Goal: Task Accomplishment & Management: Complete application form

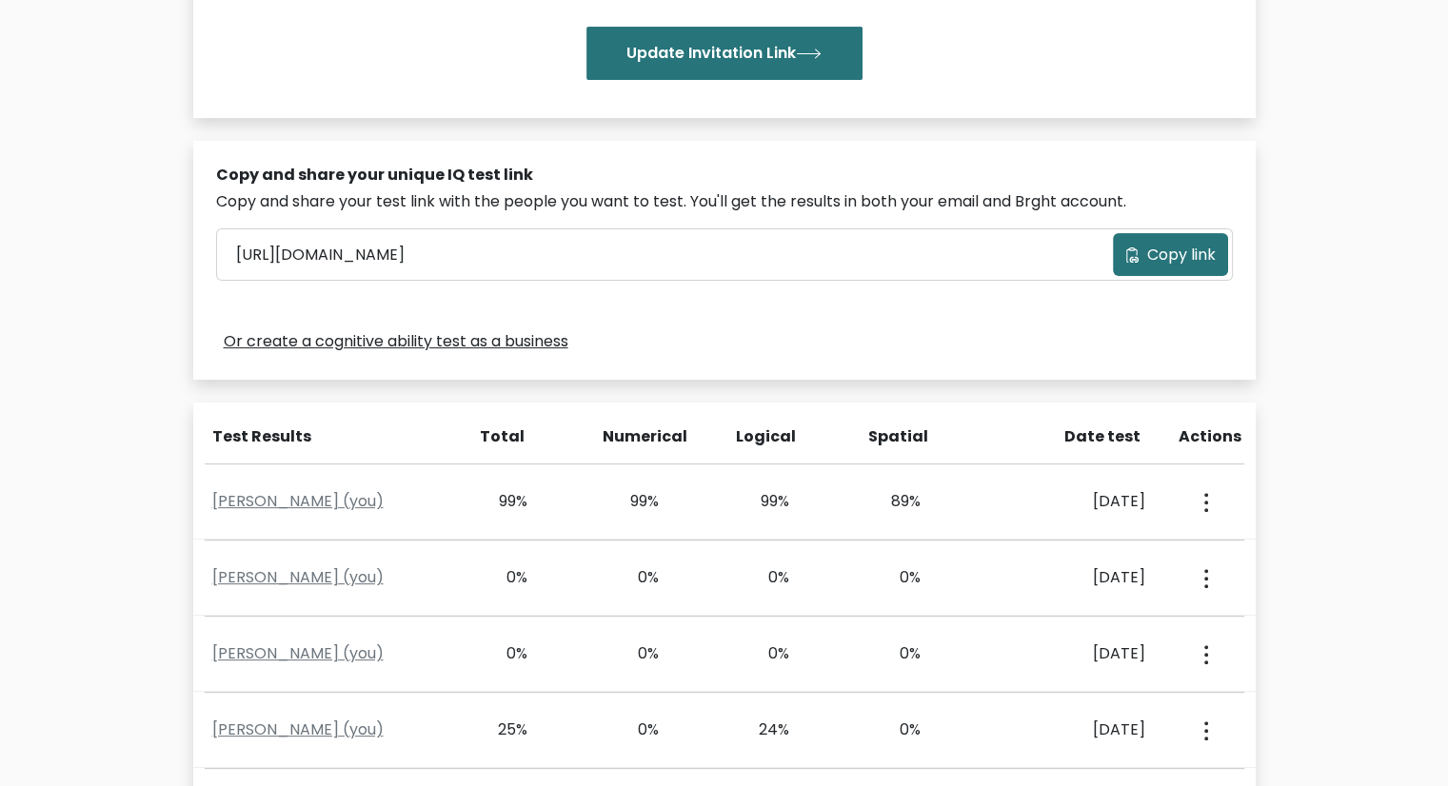
scroll to position [536, 0]
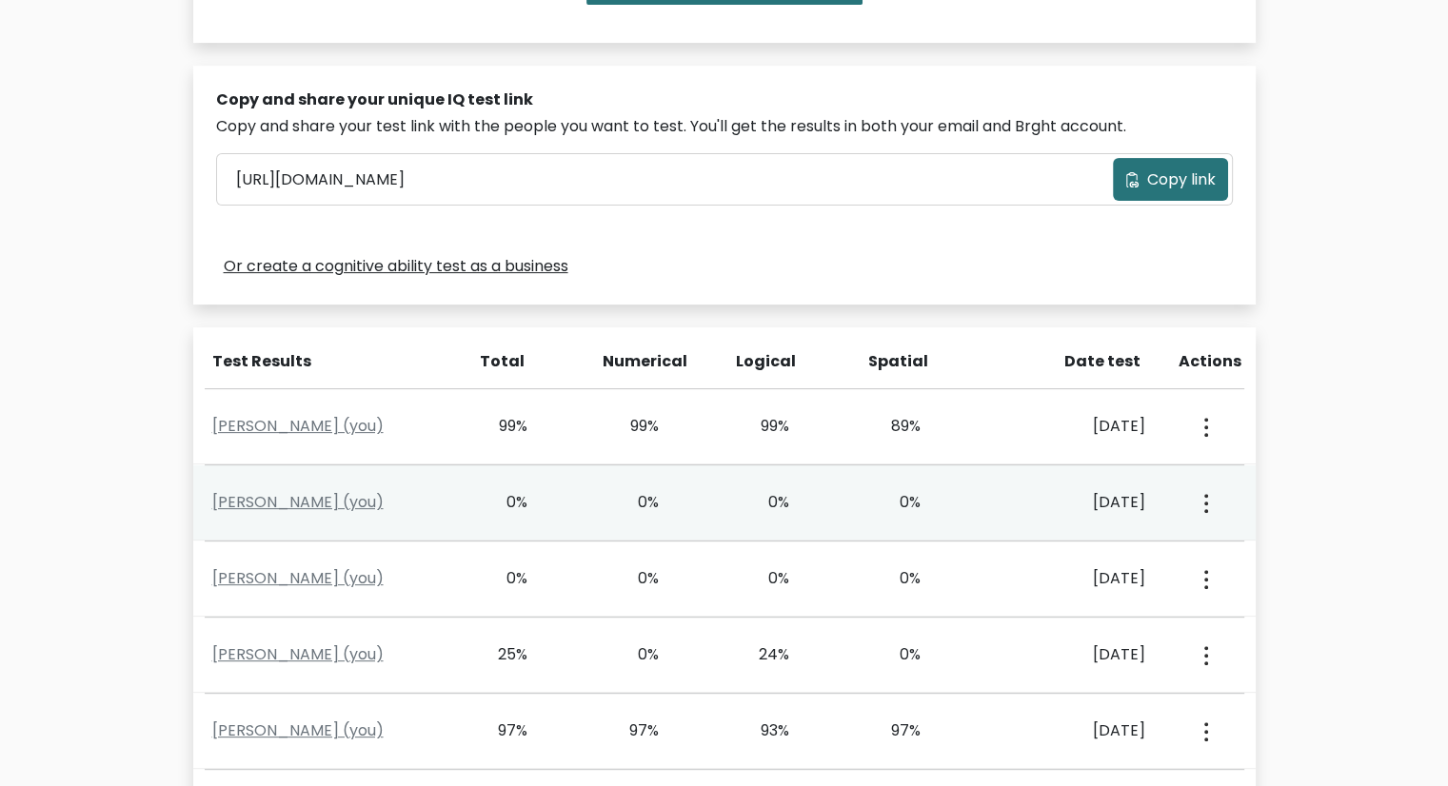
click at [772, 505] on div "0%" at bounding box center [763, 502] width 54 height 23
click at [208, 508] on div "Francis Gareau (you)" at bounding box center [332, 502] width 262 height 23
click at [219, 507] on link "Francis Gareau (you)" at bounding box center [297, 502] width 171 height 22
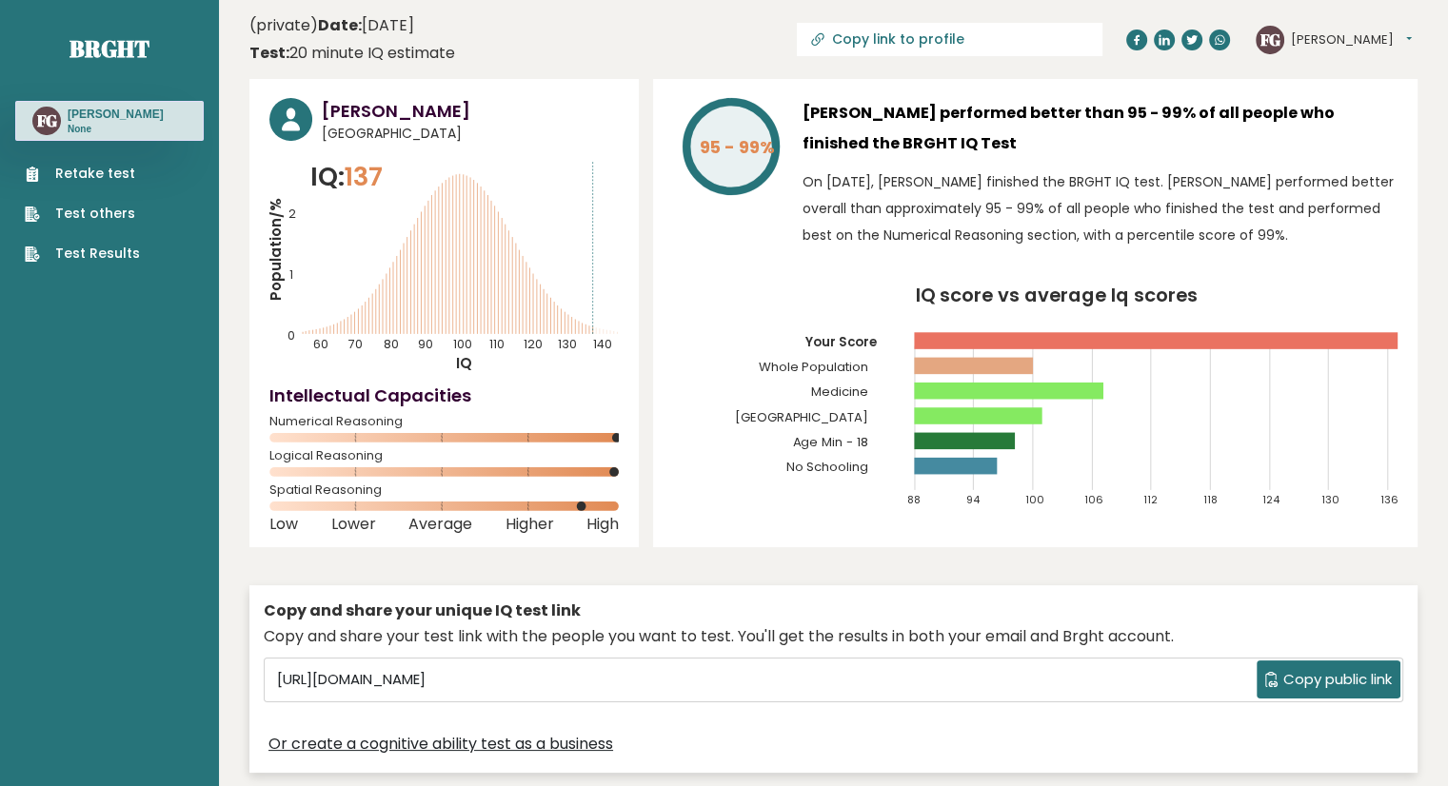
click at [93, 178] on link "Retake test" at bounding box center [82, 174] width 115 height 20
click at [52, 242] on ul "Retake test Test others Test Results" at bounding box center [82, 214] width 134 height 100
click at [73, 260] on link "Test Results" at bounding box center [82, 254] width 115 height 20
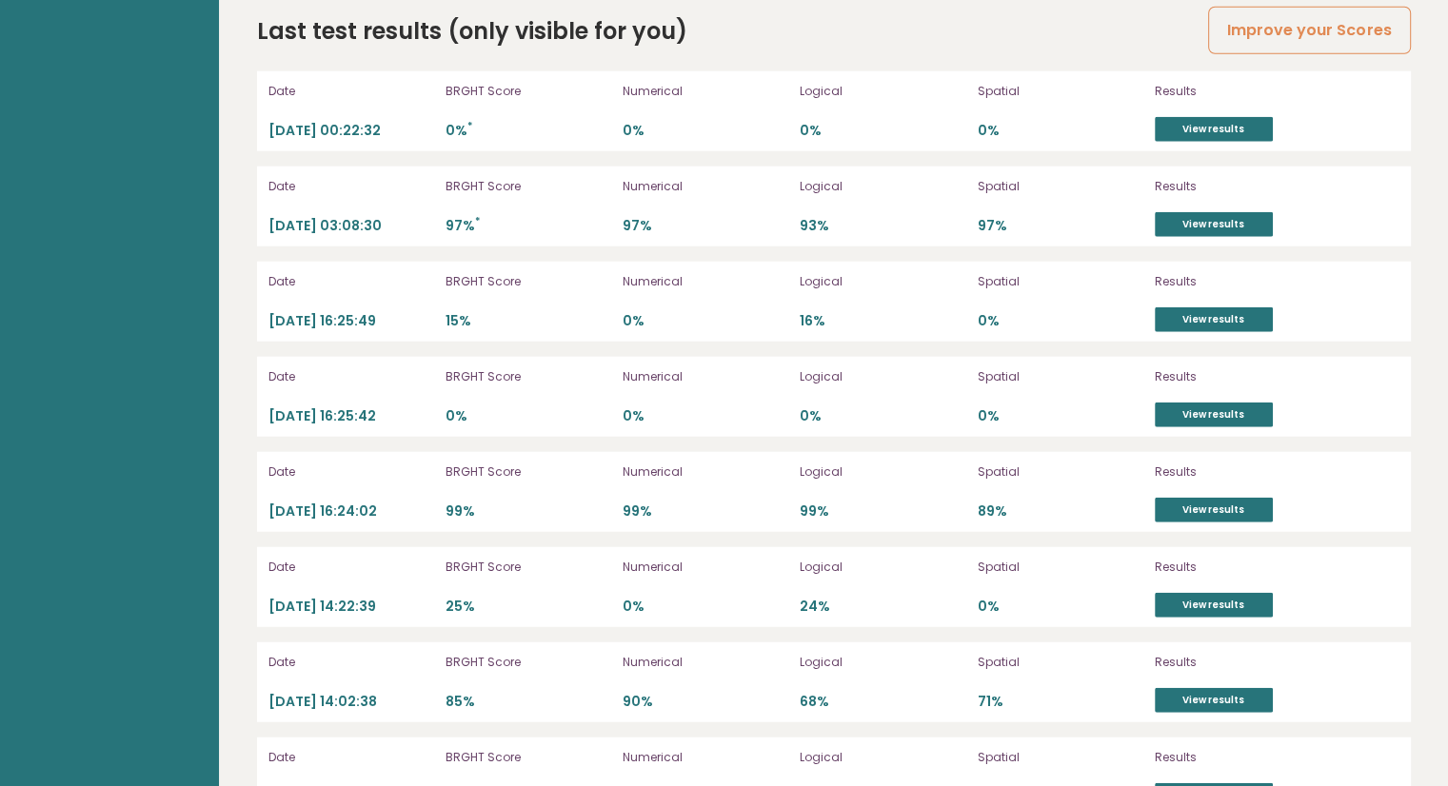
scroll to position [4865, 0]
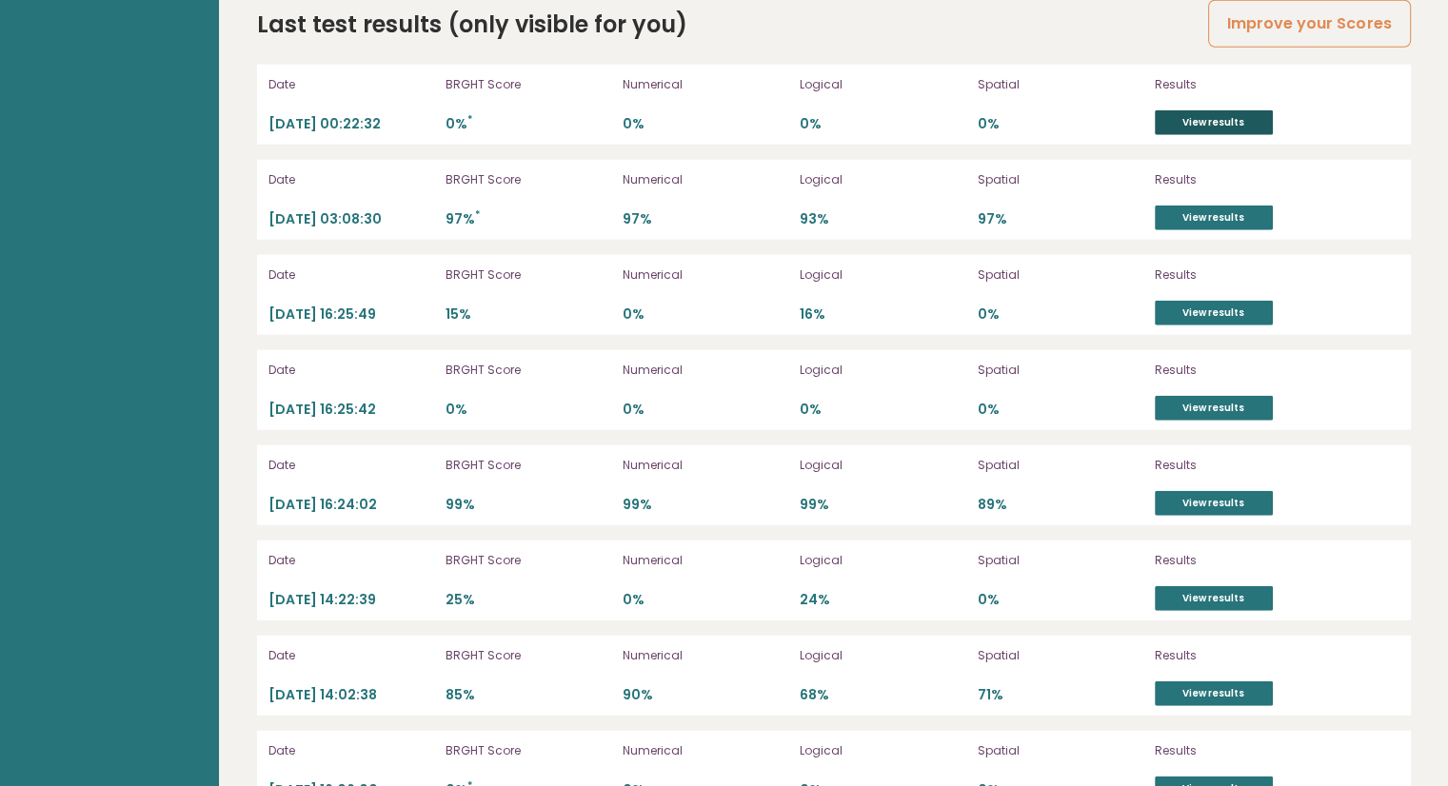
click at [1179, 123] on link "View results" at bounding box center [1214, 122] width 118 height 25
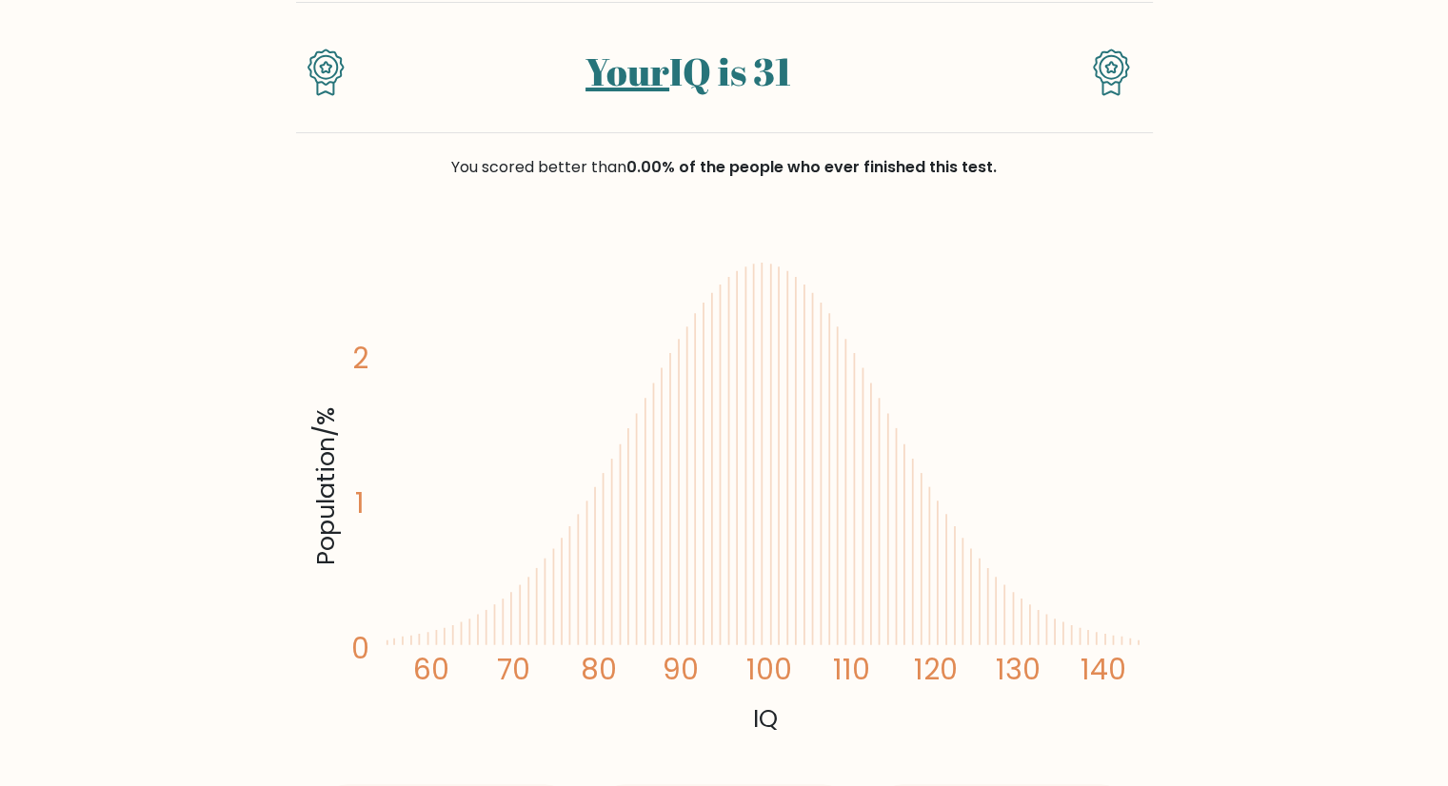
click at [637, 414] on icon "Population/% IQ 0 1 2 60 70 80 90 100 110 120 130 140" at bounding box center [724, 482] width 834 height 514
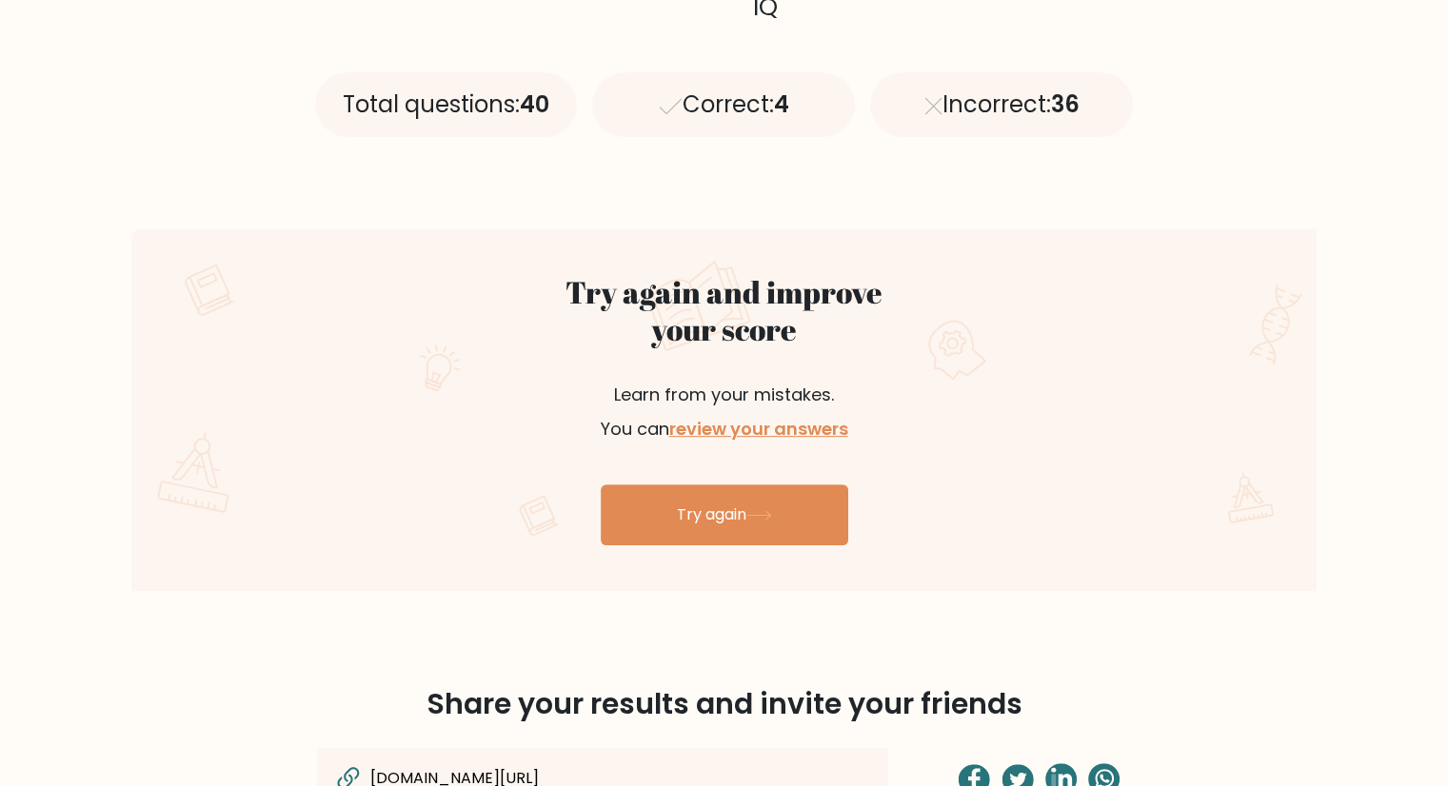
scroll to position [860, 0]
click at [711, 542] on link "Try again" at bounding box center [724, 515] width 247 height 61
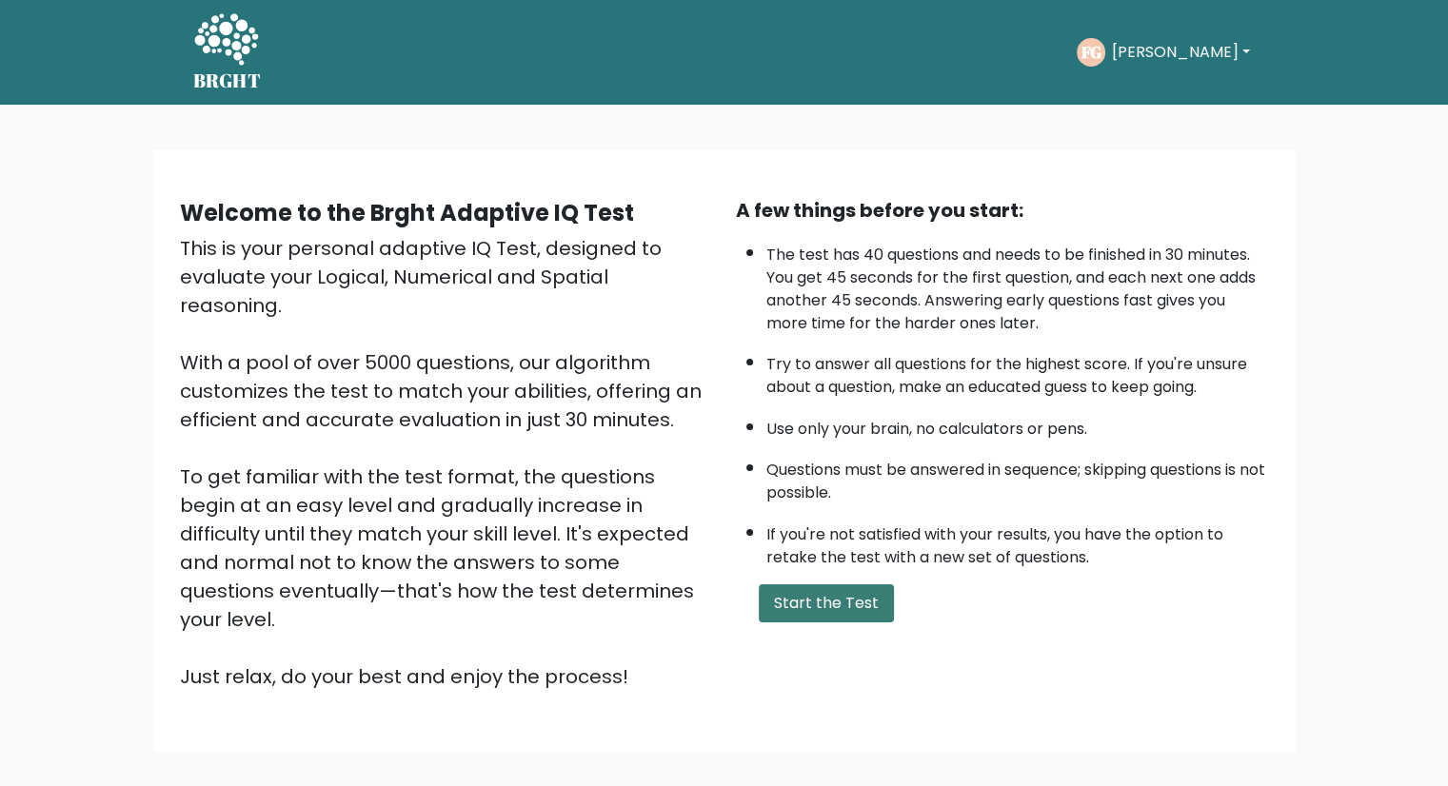
click at [788, 594] on button "Start the Test" at bounding box center [826, 603] width 135 height 38
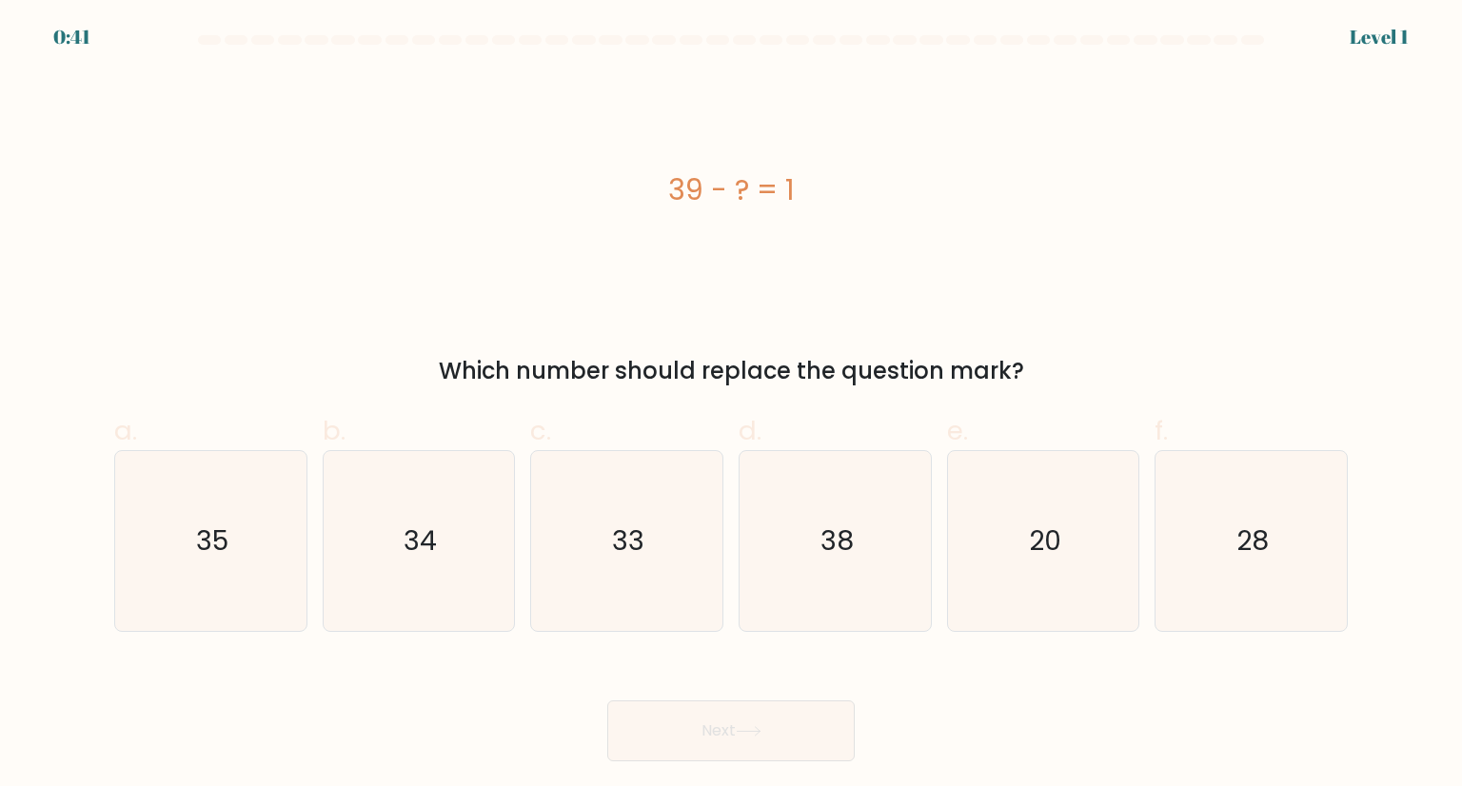
click at [788, 594] on icon "38" at bounding box center [834, 540] width 179 height 179
click at [732, 406] on input "d. 38" at bounding box center [731, 399] width 1 height 12
radio input "true"
click at [725, 724] on button "Next" at bounding box center [730, 731] width 247 height 61
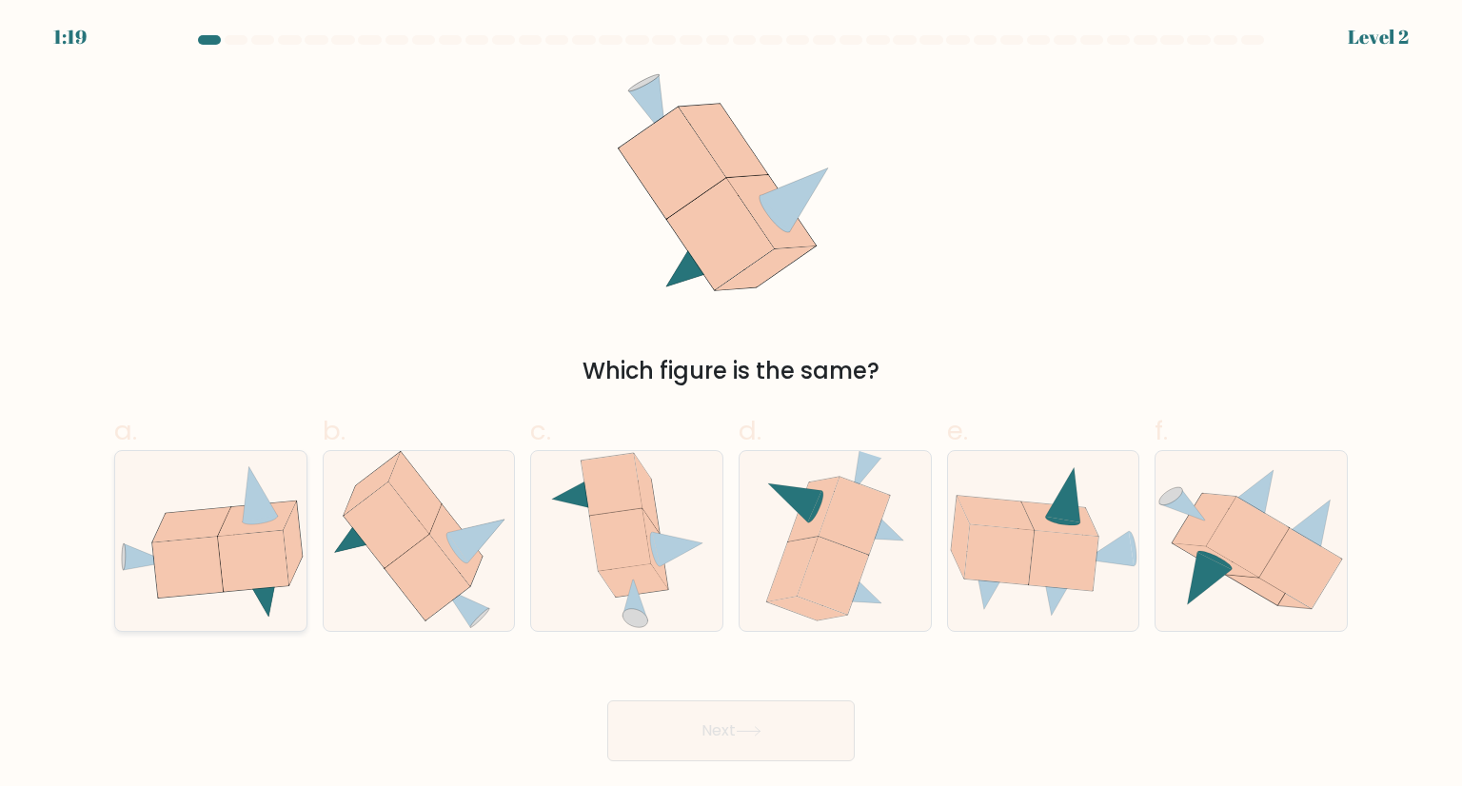
click at [231, 559] on icon at bounding box center [253, 560] width 70 height 61
click at [731, 406] on input "a." at bounding box center [731, 399] width 1 height 12
radio input "true"
click at [678, 749] on button "Next" at bounding box center [730, 731] width 247 height 61
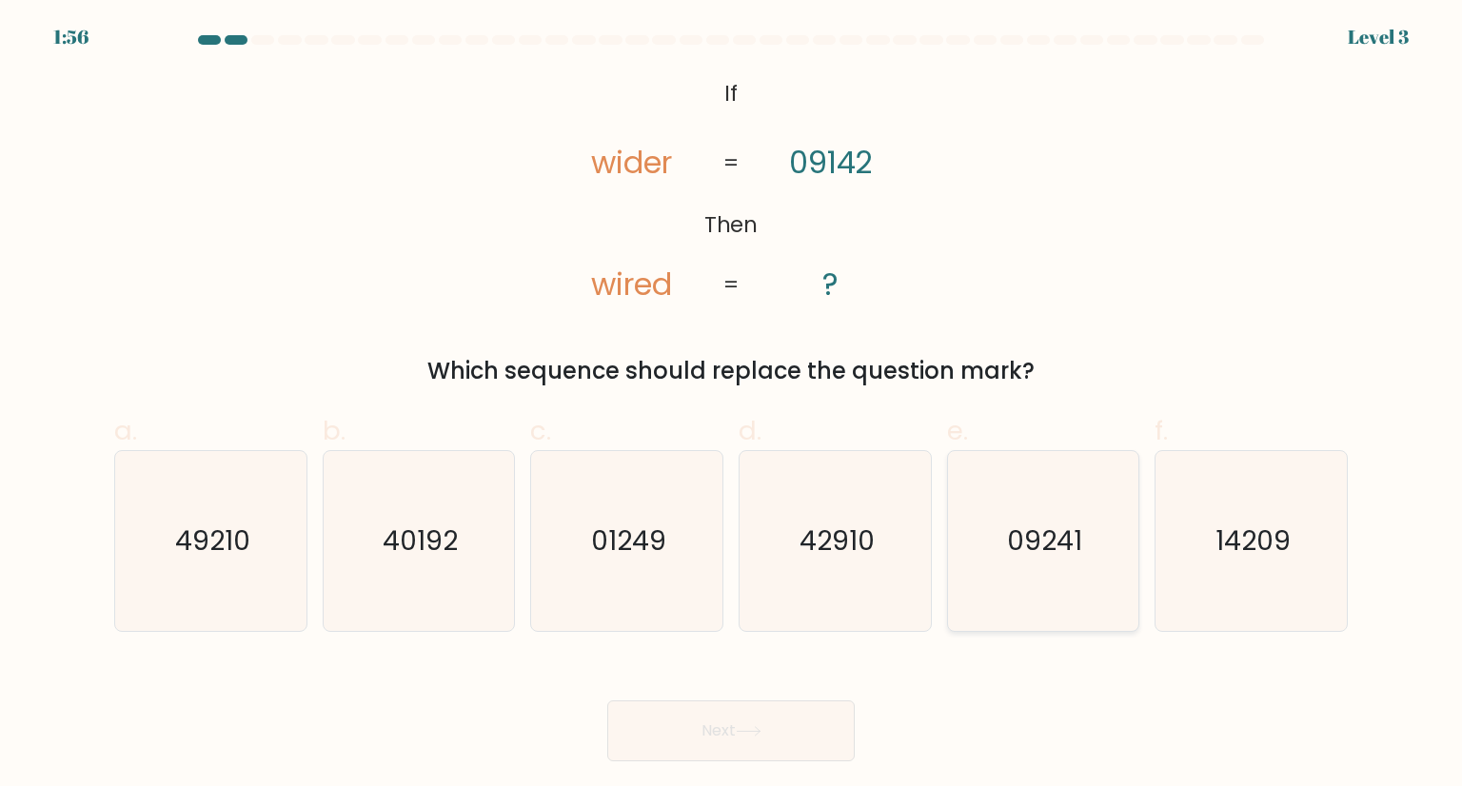
click at [1037, 562] on icon "09241" at bounding box center [1043, 540] width 179 height 179
click at [732, 406] on input "e. 09241" at bounding box center [731, 399] width 1 height 12
radio input "true"
click at [761, 729] on icon at bounding box center [749, 731] width 26 height 10
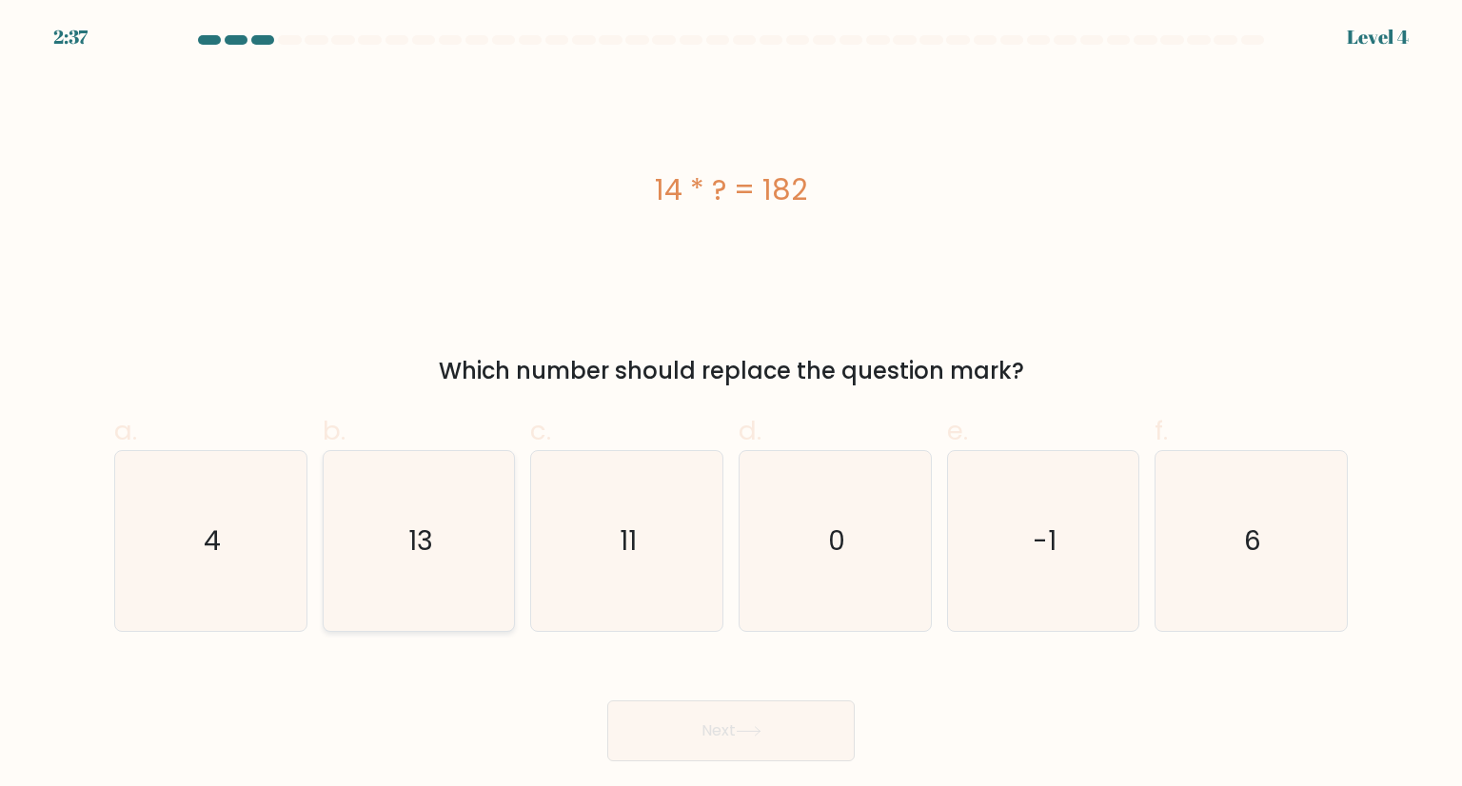
click at [458, 564] on icon "13" at bounding box center [418, 540] width 179 height 179
click at [731, 406] on input "b. 13" at bounding box center [731, 399] width 1 height 12
radio input "true"
click at [664, 712] on button "Next" at bounding box center [730, 731] width 247 height 61
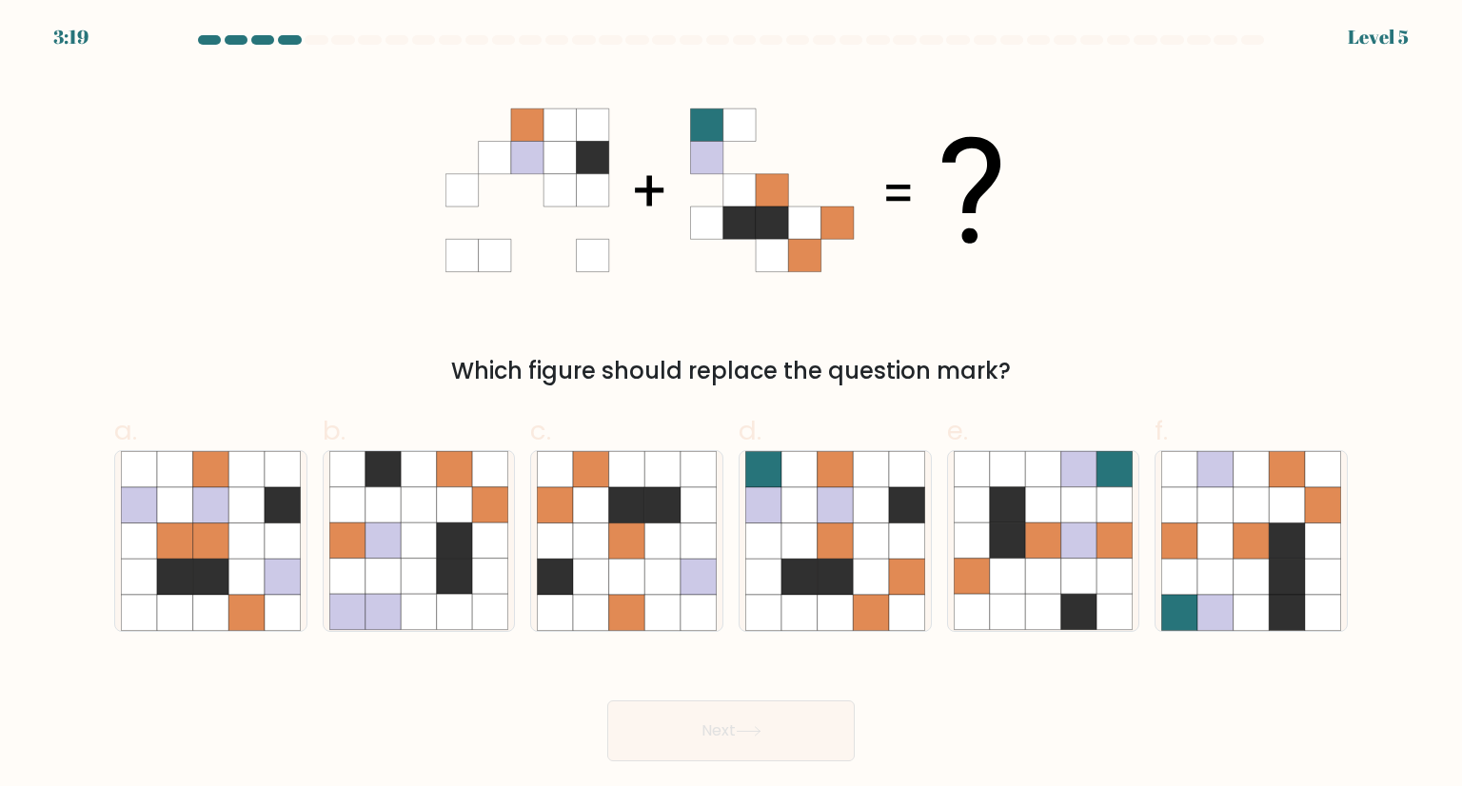
click at [570, 351] on div "Which figure should replace the question mark?" at bounding box center [731, 230] width 1256 height 316
click at [772, 561] on icon at bounding box center [763, 577] width 36 height 36
click at [732, 406] on input "d." at bounding box center [731, 399] width 1 height 12
radio input "true"
click at [729, 728] on button "Next" at bounding box center [730, 731] width 247 height 61
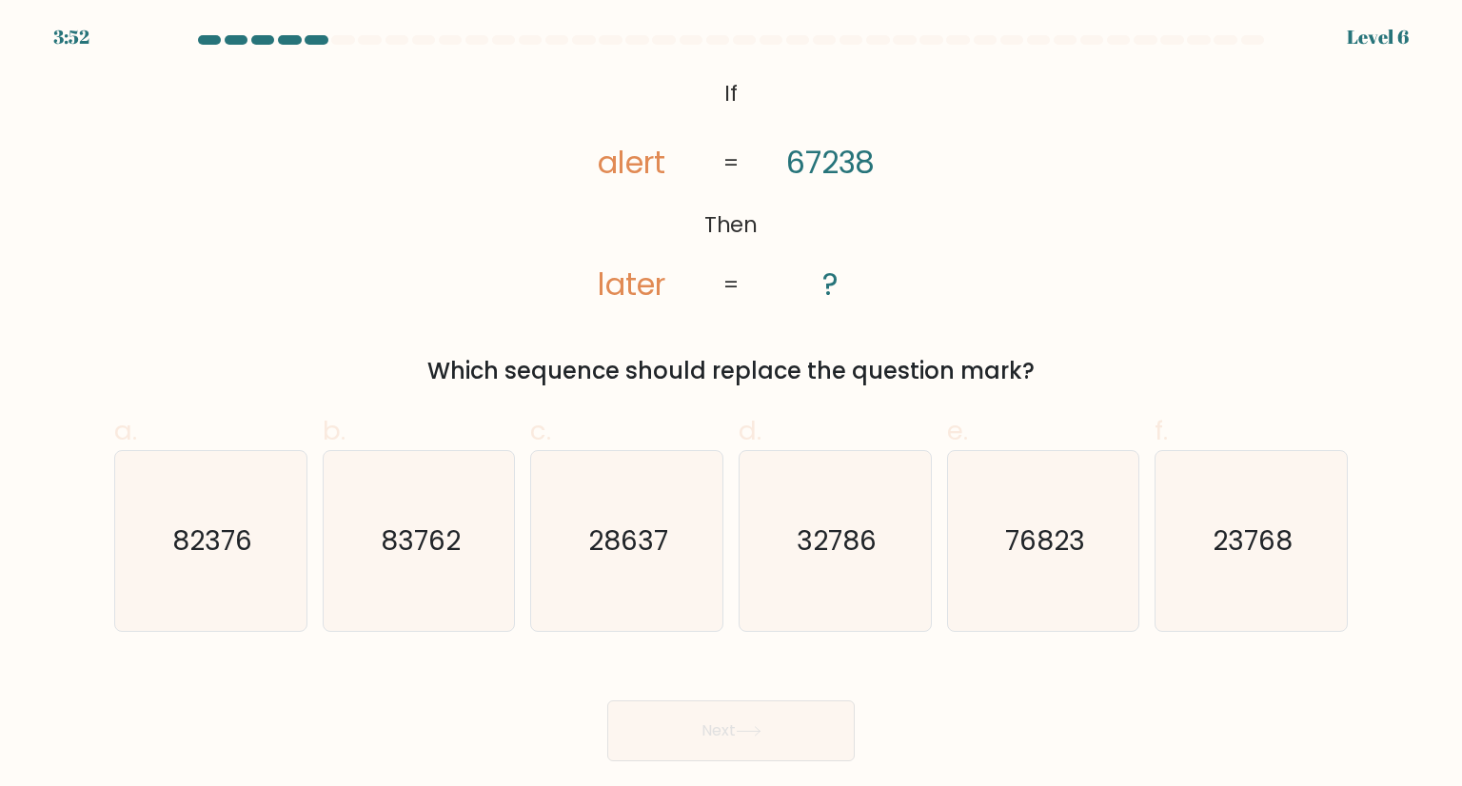
click at [939, 264] on div "@import url('https://fonts.googleapis.com/css?family=Abril+Fatface:400,100,100i…" at bounding box center [731, 230] width 1256 height 316
click at [1057, 507] on icon "76823" at bounding box center [1043, 540] width 179 height 179
click at [732, 406] on input "e. 76823" at bounding box center [731, 399] width 1 height 12
radio input "true"
click at [781, 696] on div "Next" at bounding box center [731, 708] width 1256 height 107
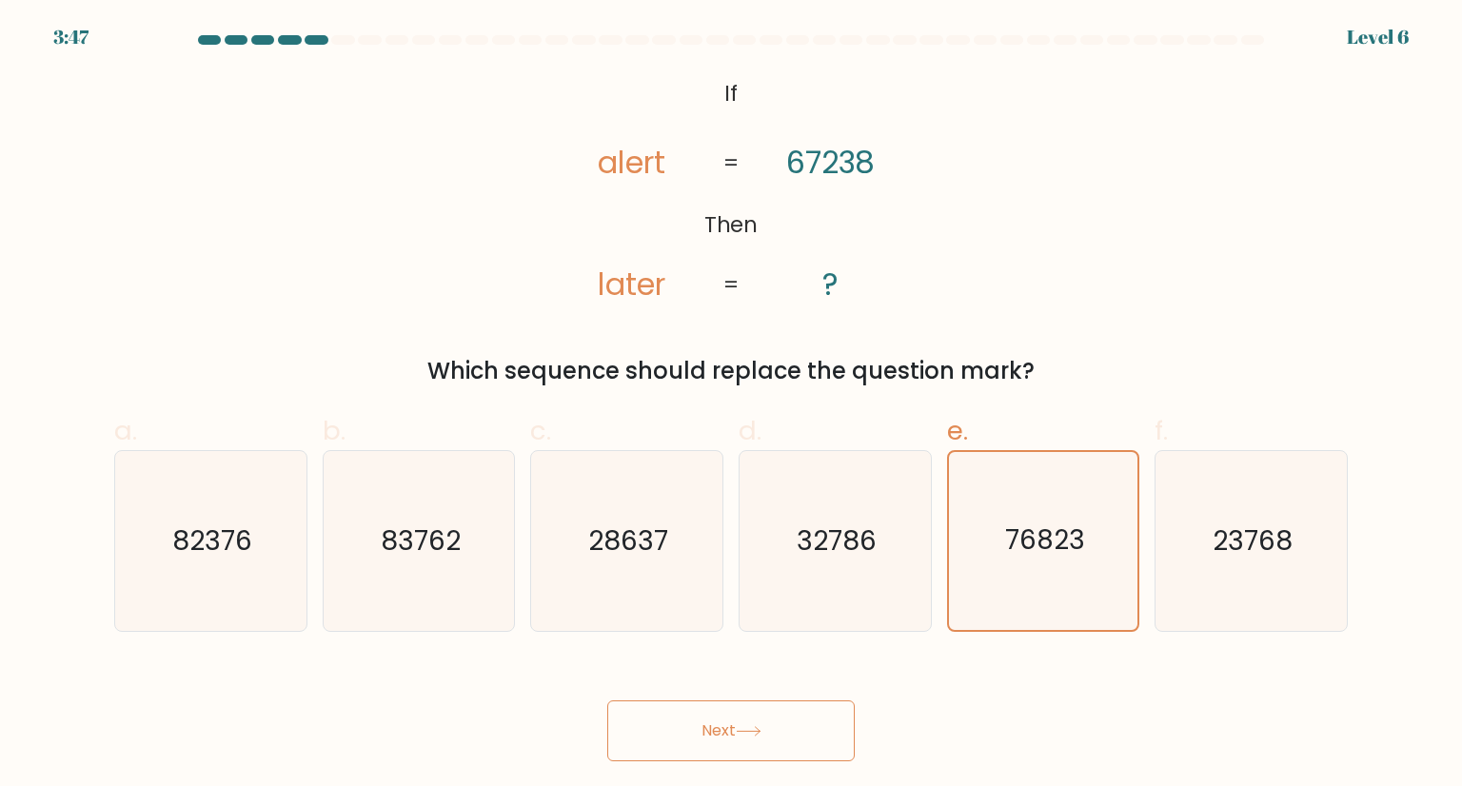
click at [771, 728] on button "Next" at bounding box center [730, 731] width 247 height 61
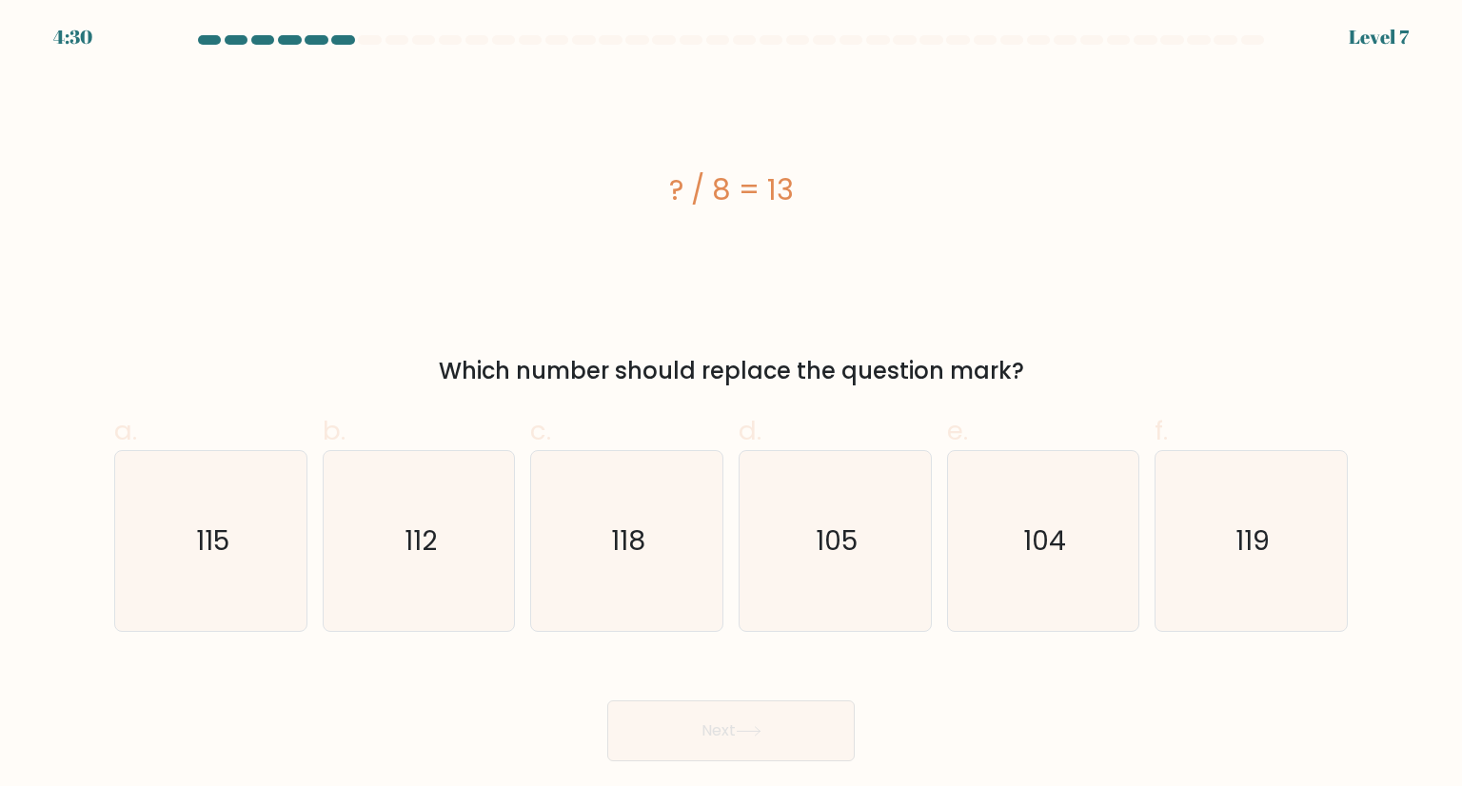
click at [1094, 226] on div "? / 8 = 13" at bounding box center [731, 190] width 1234 height 236
click at [1061, 542] on text "104" at bounding box center [1044, 541] width 43 height 38
click at [732, 406] on input "e. 104" at bounding box center [731, 399] width 1 height 12
radio input "true"
click at [777, 724] on button "Next" at bounding box center [730, 731] width 247 height 61
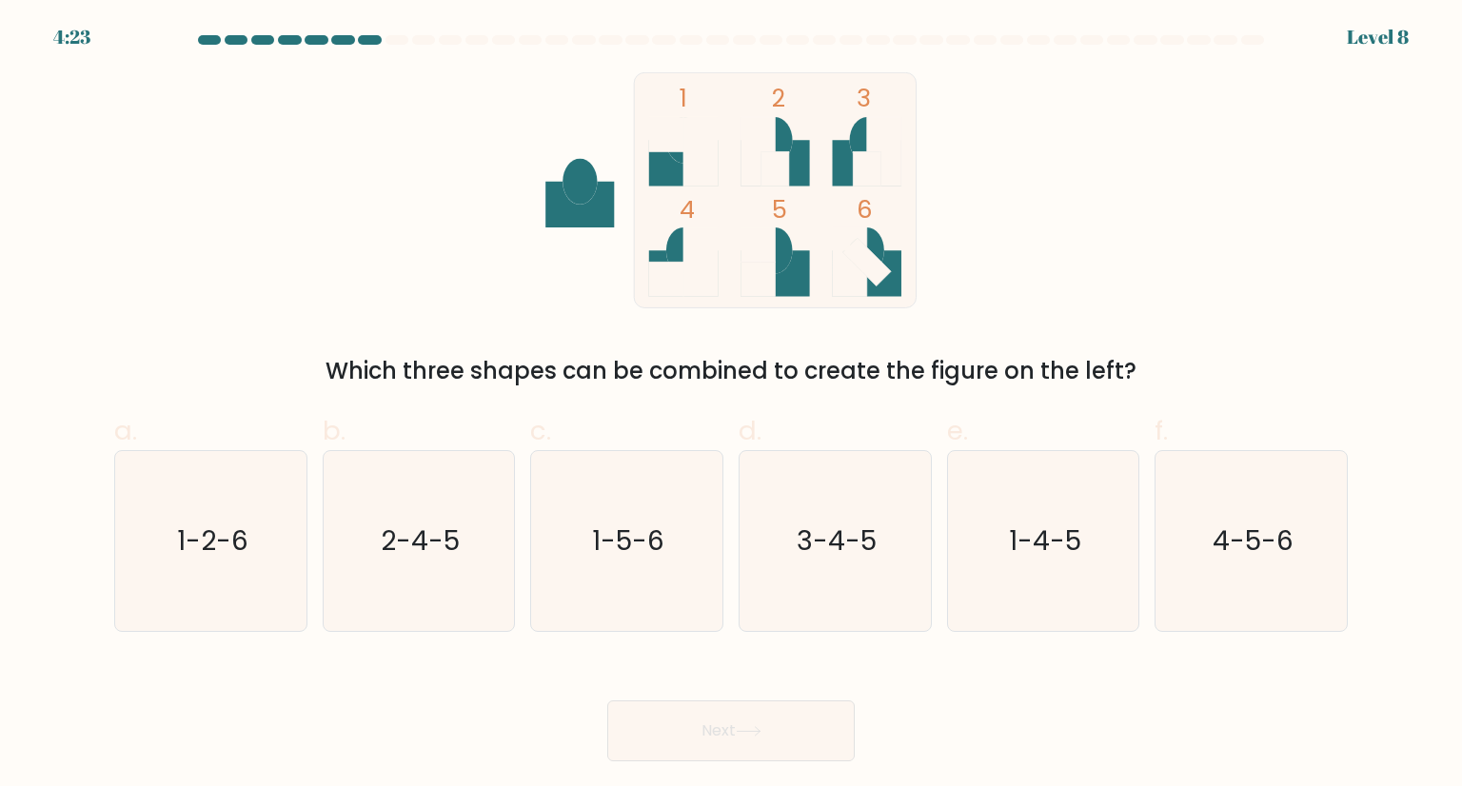
click at [777, 374] on div "Which three shapes can be combined to create the figure on the left?" at bounding box center [731, 371] width 1211 height 34
click at [1055, 574] on icon "1-4-5" at bounding box center [1043, 540] width 179 height 179
click at [732, 406] on input "e. 1-4-5" at bounding box center [731, 399] width 1 height 12
radio input "true"
click at [770, 746] on button "Next" at bounding box center [730, 731] width 247 height 61
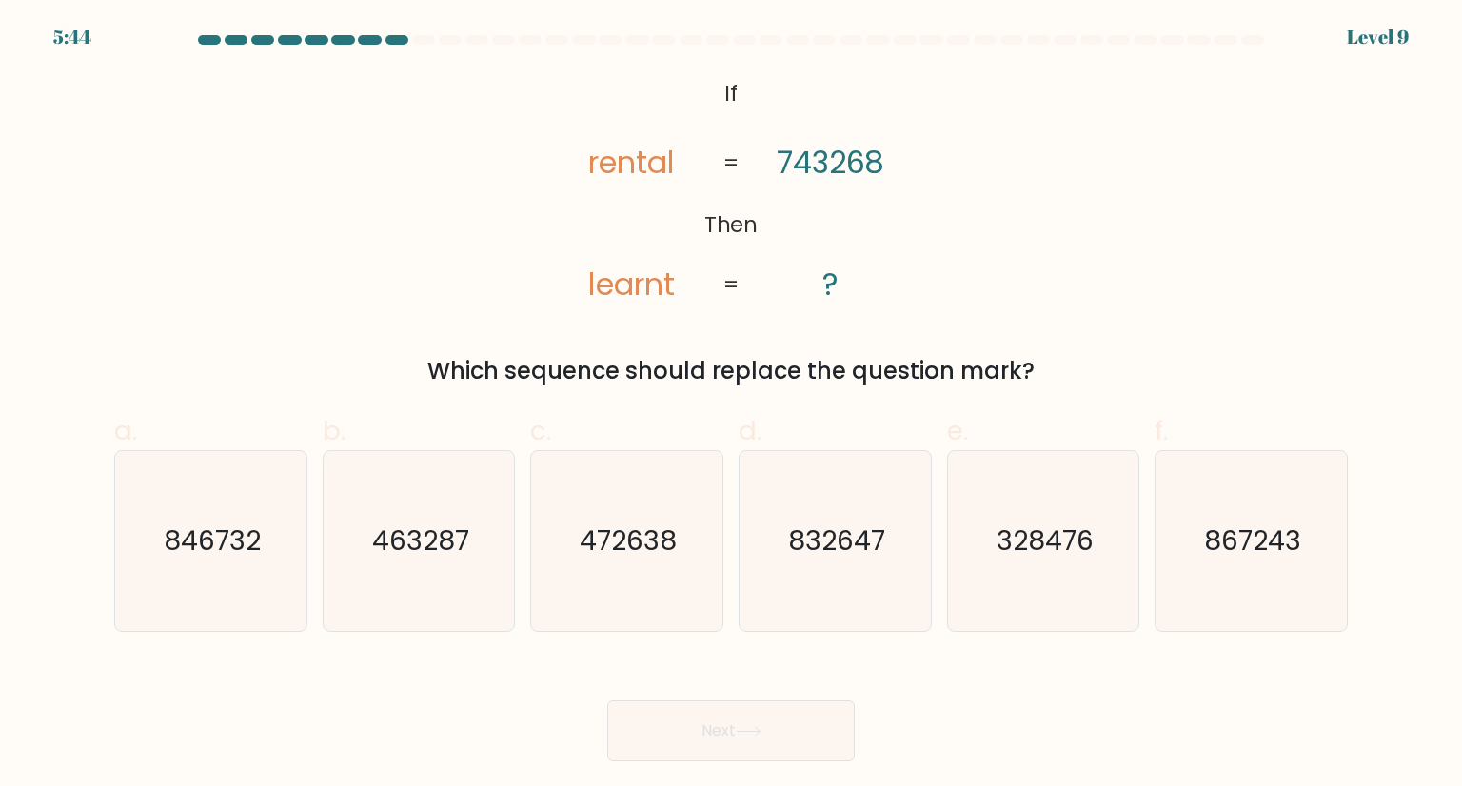
click at [742, 252] on icon "@import url('https://fonts.googleapis.com/css?family=Abril+Fatface:400,100,100i…" at bounding box center [731, 190] width 383 height 236
click at [1458, 706] on form "If ?" at bounding box center [731, 398] width 1462 height 726
click at [237, 559] on text "846732" at bounding box center [212, 541] width 97 height 38
click at [731, 406] on input "a. 846732" at bounding box center [731, 399] width 1 height 12
radio input "true"
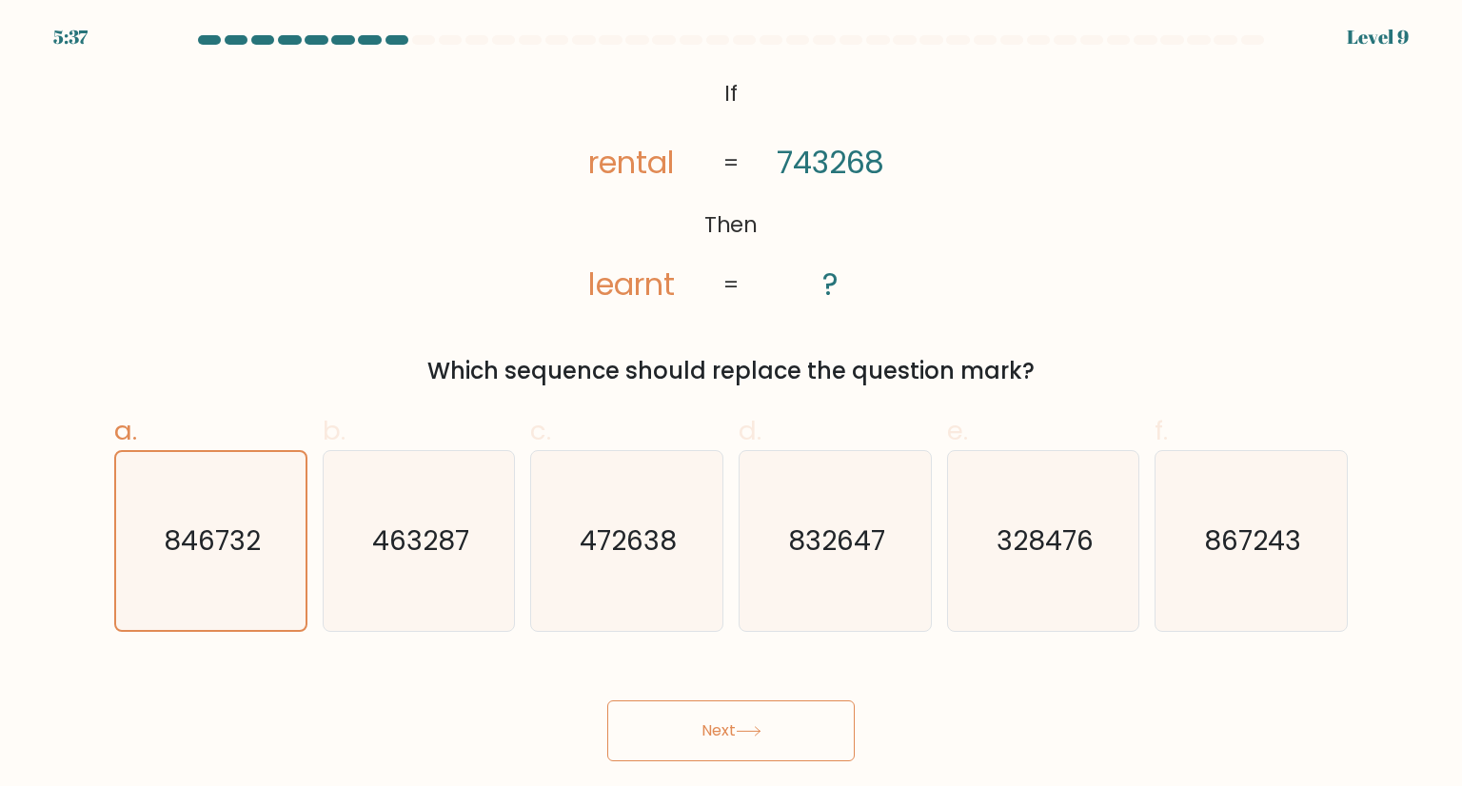
click at [766, 714] on button "Next" at bounding box center [730, 731] width 247 height 61
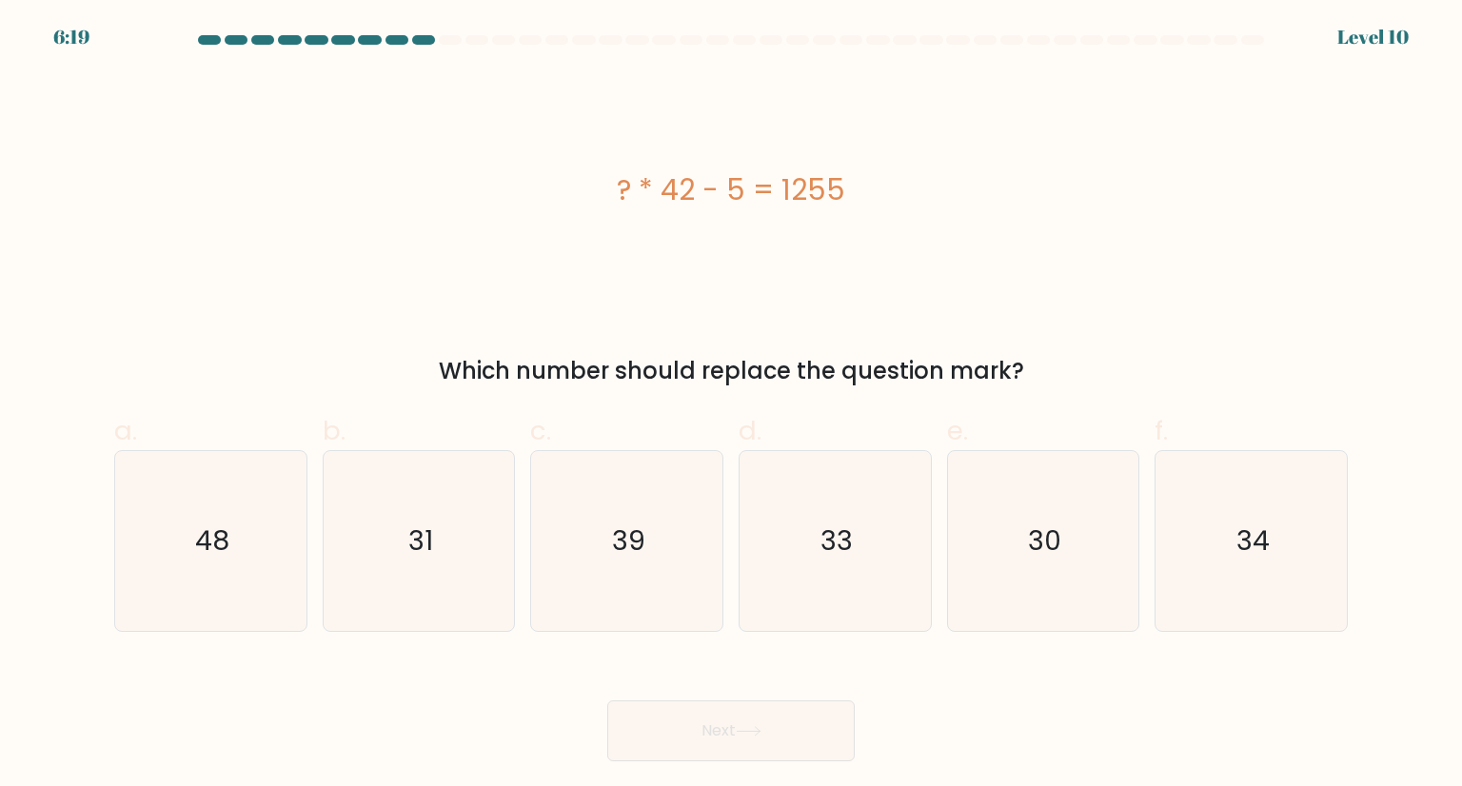
click at [726, 319] on div "? * 42 - 5 = 1255 Which number should replace the question mark?" at bounding box center [731, 230] width 1256 height 316
click at [1054, 517] on icon "30" at bounding box center [1043, 540] width 179 height 179
click at [732, 406] on input "e. 30" at bounding box center [731, 399] width 1 height 12
radio input "true"
click at [769, 709] on button "Next" at bounding box center [730, 731] width 247 height 61
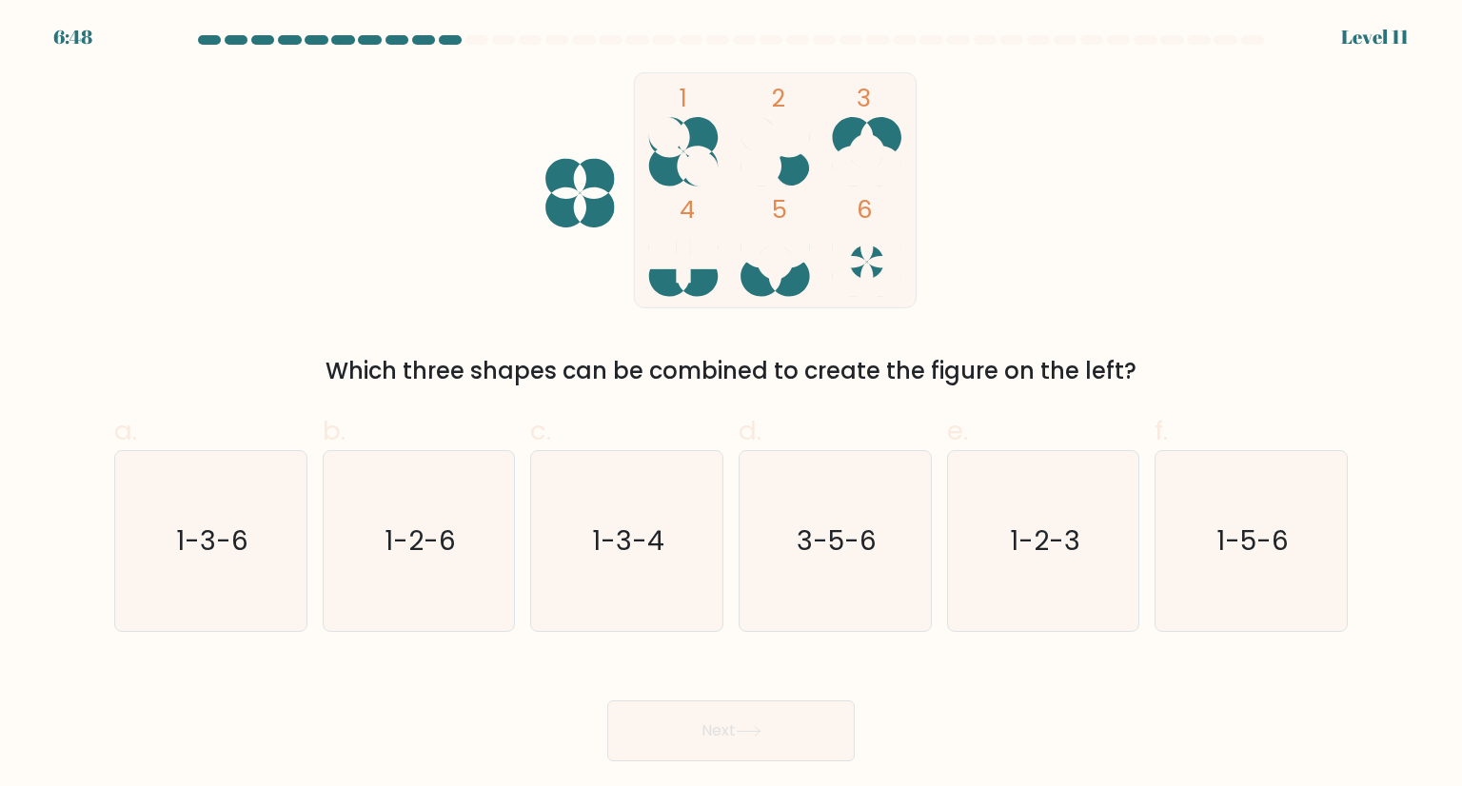
click at [678, 215] on rect at bounding box center [775, 189] width 282 height 235
click at [1180, 267] on div "1 2 3 4 5 6 Which three shapes can be combined to create the figure on the left?" at bounding box center [731, 230] width 1256 height 316
click at [845, 501] on icon "3-5-6" at bounding box center [834, 540] width 179 height 179
click at [732, 406] on input "d. 3-5-6" at bounding box center [731, 399] width 1 height 12
radio input "true"
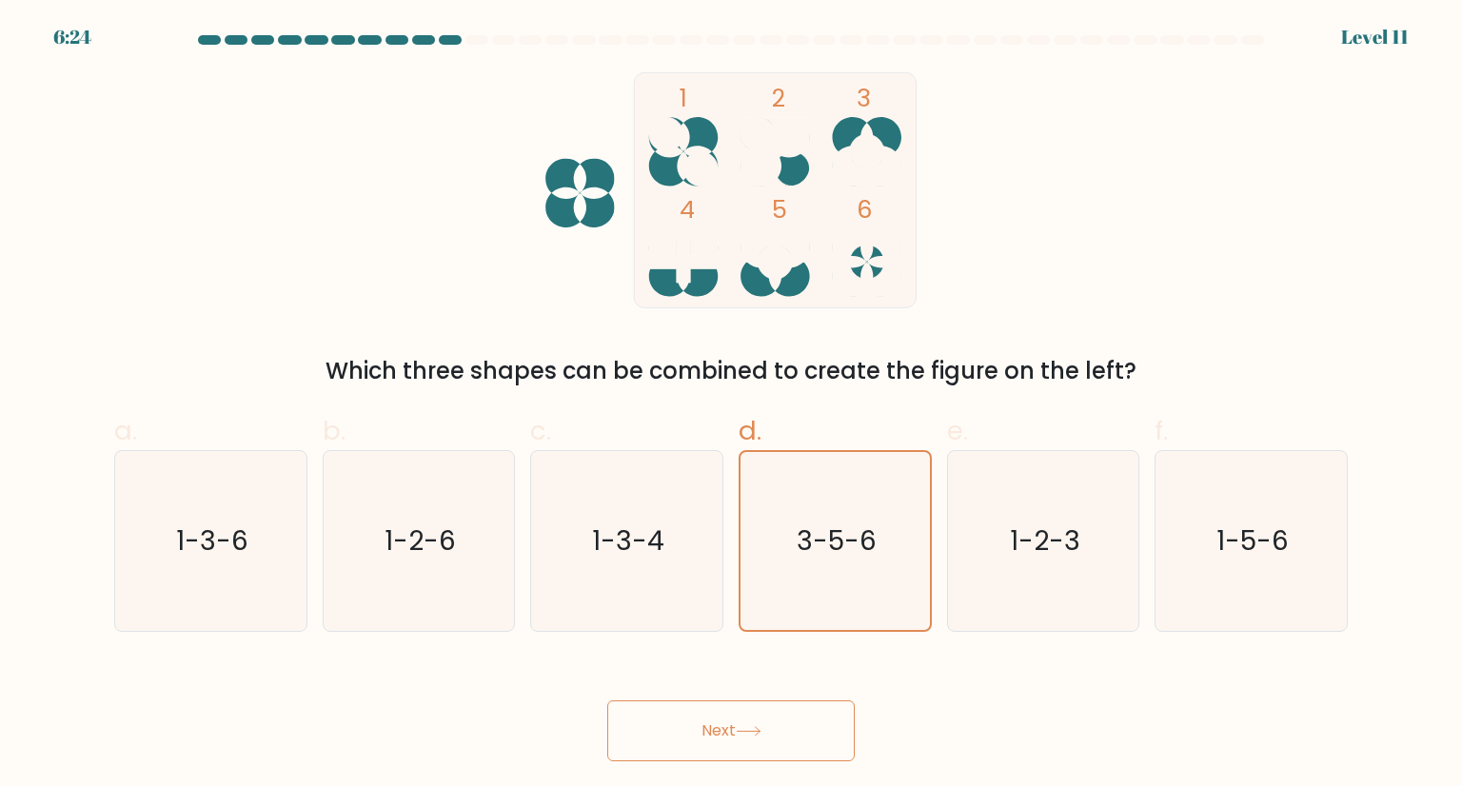
click at [666, 736] on button "Next" at bounding box center [730, 731] width 247 height 61
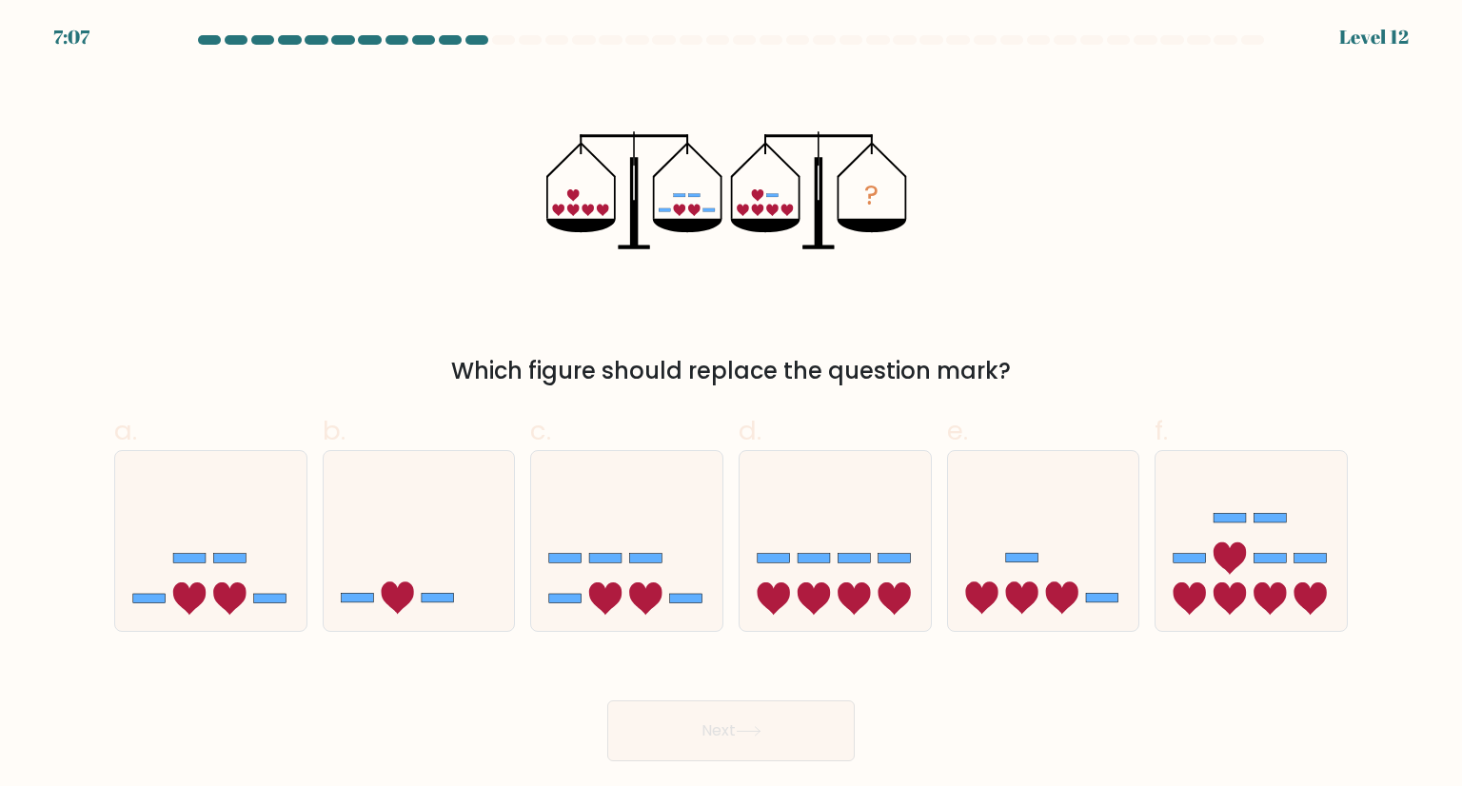
click at [1051, 245] on div "? Which figure should replace the question mark?" at bounding box center [731, 230] width 1256 height 316
click at [701, 532] on icon at bounding box center [626, 541] width 191 height 158
click at [731, 406] on input "c." at bounding box center [731, 399] width 1 height 12
radio input "true"
click at [715, 743] on button "Next" at bounding box center [730, 731] width 247 height 61
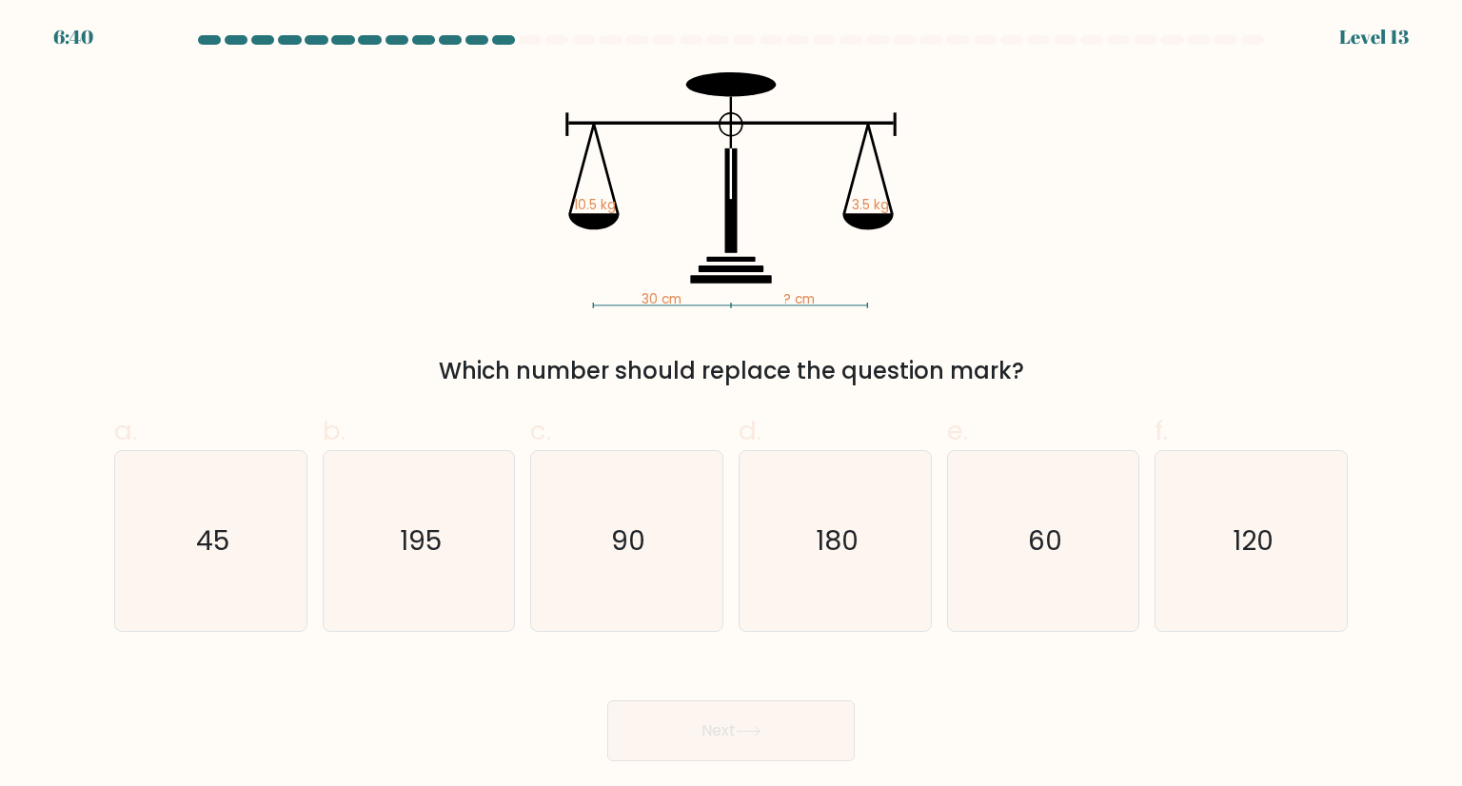
click at [888, 267] on icon "30 cm ? cm 10.5 kg 3.5 kg" at bounding box center [730, 190] width 571 height 236
click at [647, 581] on icon "90" at bounding box center [626, 540] width 179 height 179
click at [731, 406] on input "c. 90" at bounding box center [731, 399] width 1 height 12
radio input "true"
click at [693, 721] on button "Next" at bounding box center [730, 731] width 247 height 61
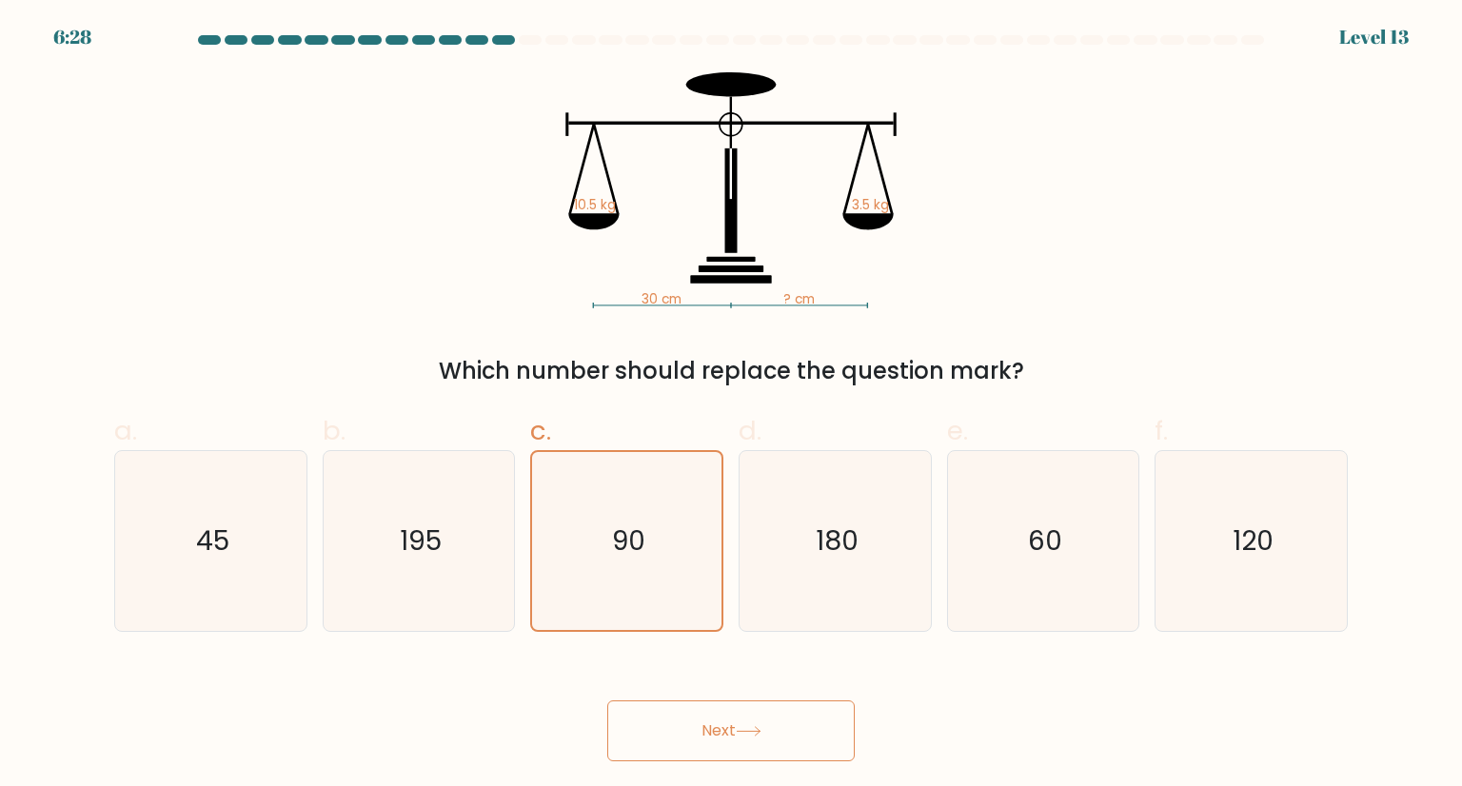
click at [750, 745] on button "Next" at bounding box center [730, 731] width 247 height 61
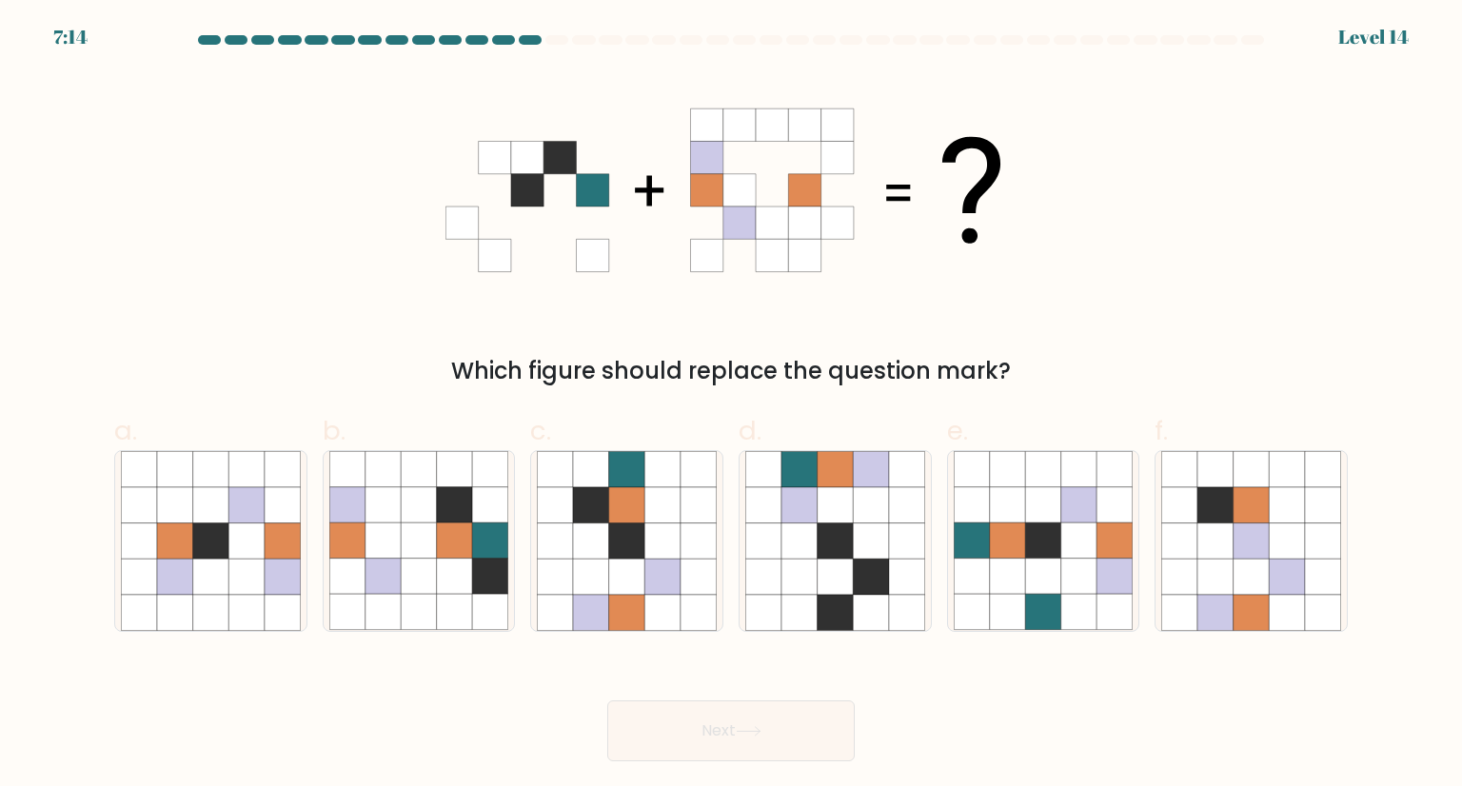
click at [872, 275] on icon at bounding box center [730, 190] width 571 height 236
click at [684, 601] on icon at bounding box center [699, 613] width 36 height 36
click at [731, 406] on input "c." at bounding box center [731, 399] width 1 height 12
radio input "true"
click at [695, 738] on button "Next" at bounding box center [730, 731] width 247 height 61
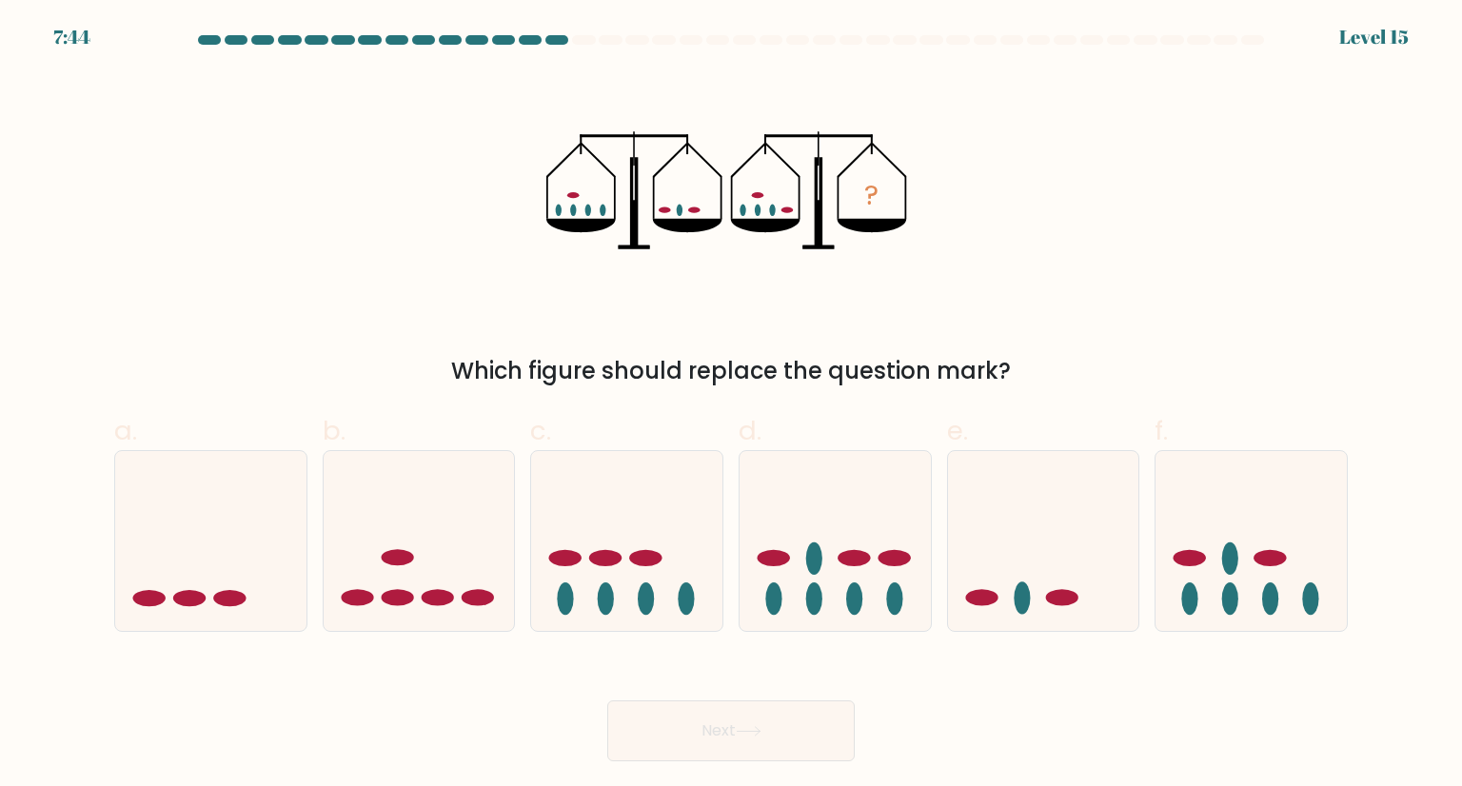
click at [1025, 227] on div "? Which figure should replace the question mark?" at bounding box center [731, 230] width 1256 height 316
click at [274, 539] on icon at bounding box center [210, 541] width 191 height 158
click at [731, 406] on input "a." at bounding box center [731, 399] width 1 height 12
radio input "true"
click at [739, 725] on button "Next" at bounding box center [730, 731] width 247 height 61
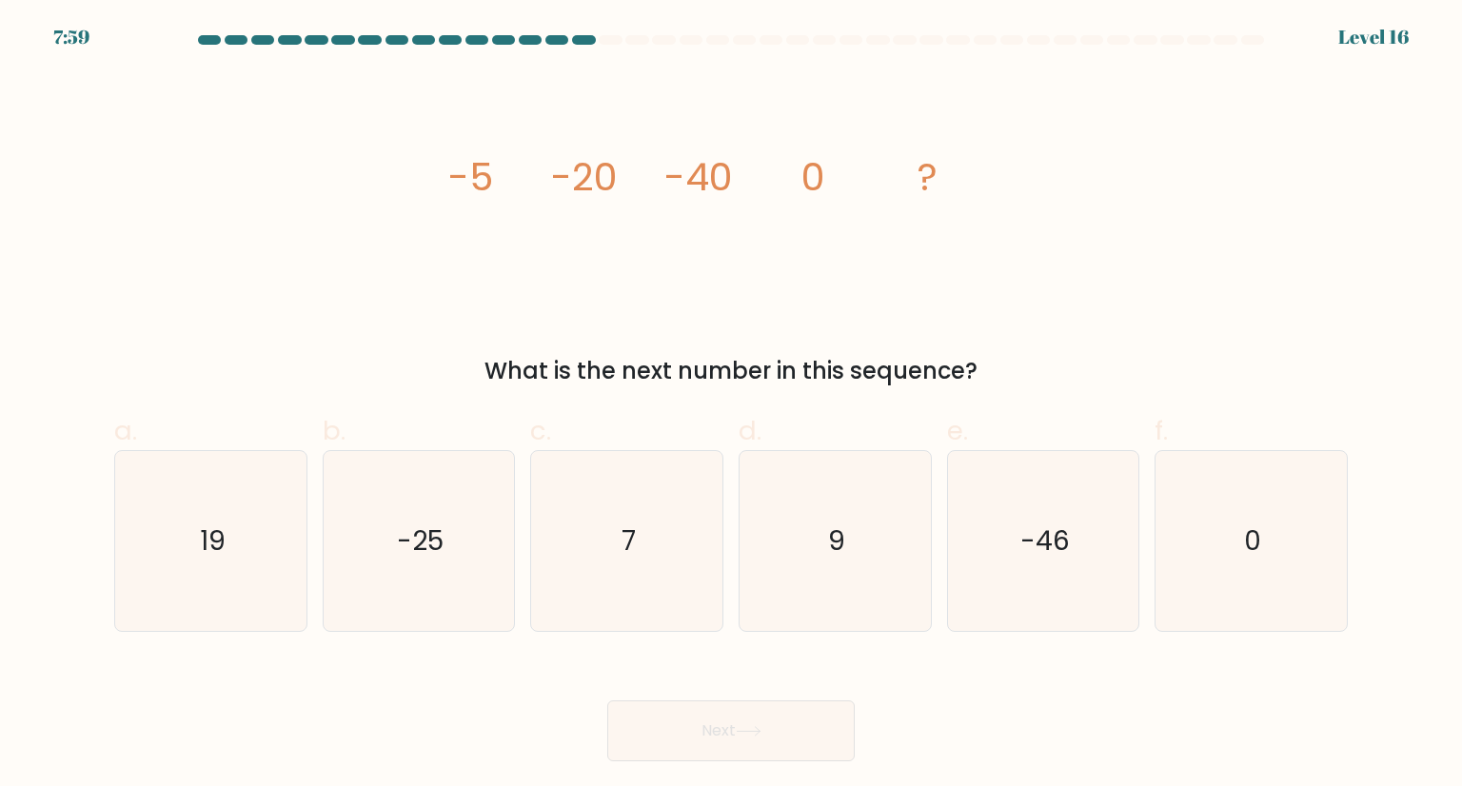
click at [796, 304] on icon "image/svg+xml -5 -20 -40 0 ?" at bounding box center [730, 190] width 571 height 236
click at [1206, 511] on icon "0" at bounding box center [1250, 540] width 179 height 179
click at [732, 406] on input "f. 0" at bounding box center [731, 399] width 1 height 12
radio input "true"
click at [1256, 528] on text "0" at bounding box center [1252, 541] width 17 height 37
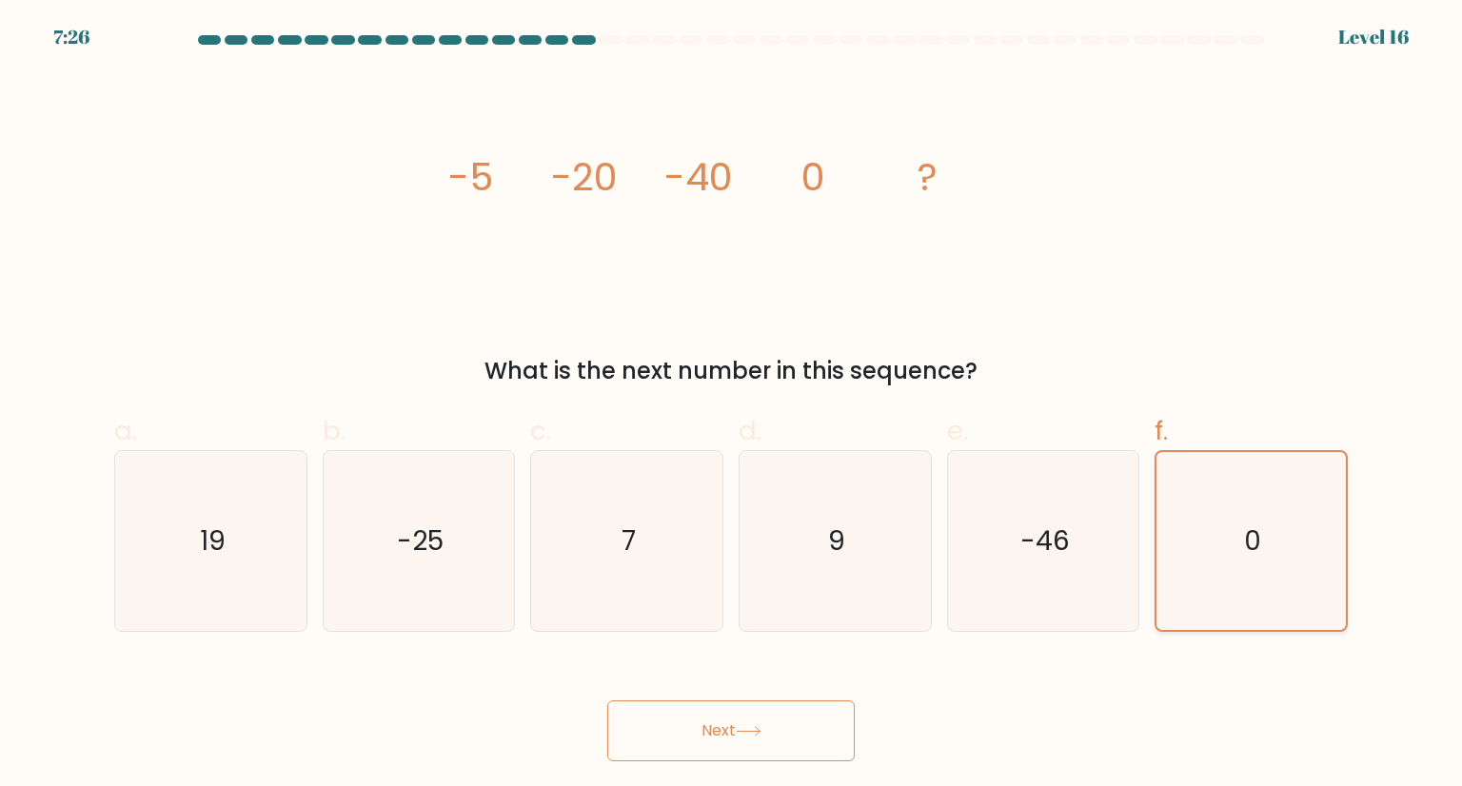
click at [732, 406] on input "f. 0" at bounding box center [731, 399] width 1 height 12
click at [683, 355] on div "What is the next number in this sequence?" at bounding box center [731, 371] width 1211 height 34
click at [724, 726] on button "Next" at bounding box center [730, 731] width 247 height 61
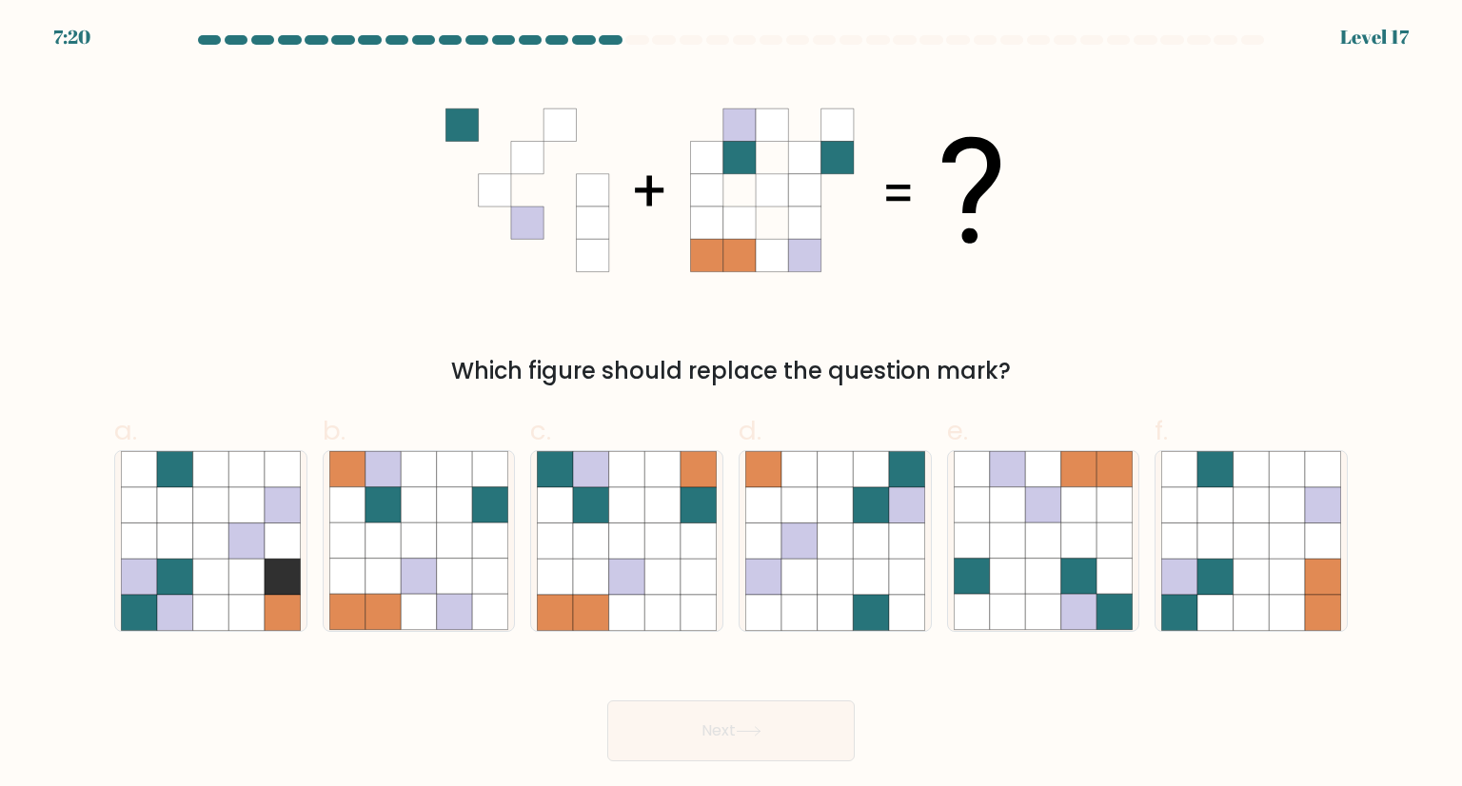
click at [501, 284] on icon at bounding box center [730, 190] width 571 height 236
click at [1018, 625] on icon at bounding box center [1008, 613] width 36 height 36
click at [732, 406] on input "e." at bounding box center [731, 399] width 1 height 12
radio input "true"
click at [725, 750] on button "Next" at bounding box center [730, 731] width 247 height 61
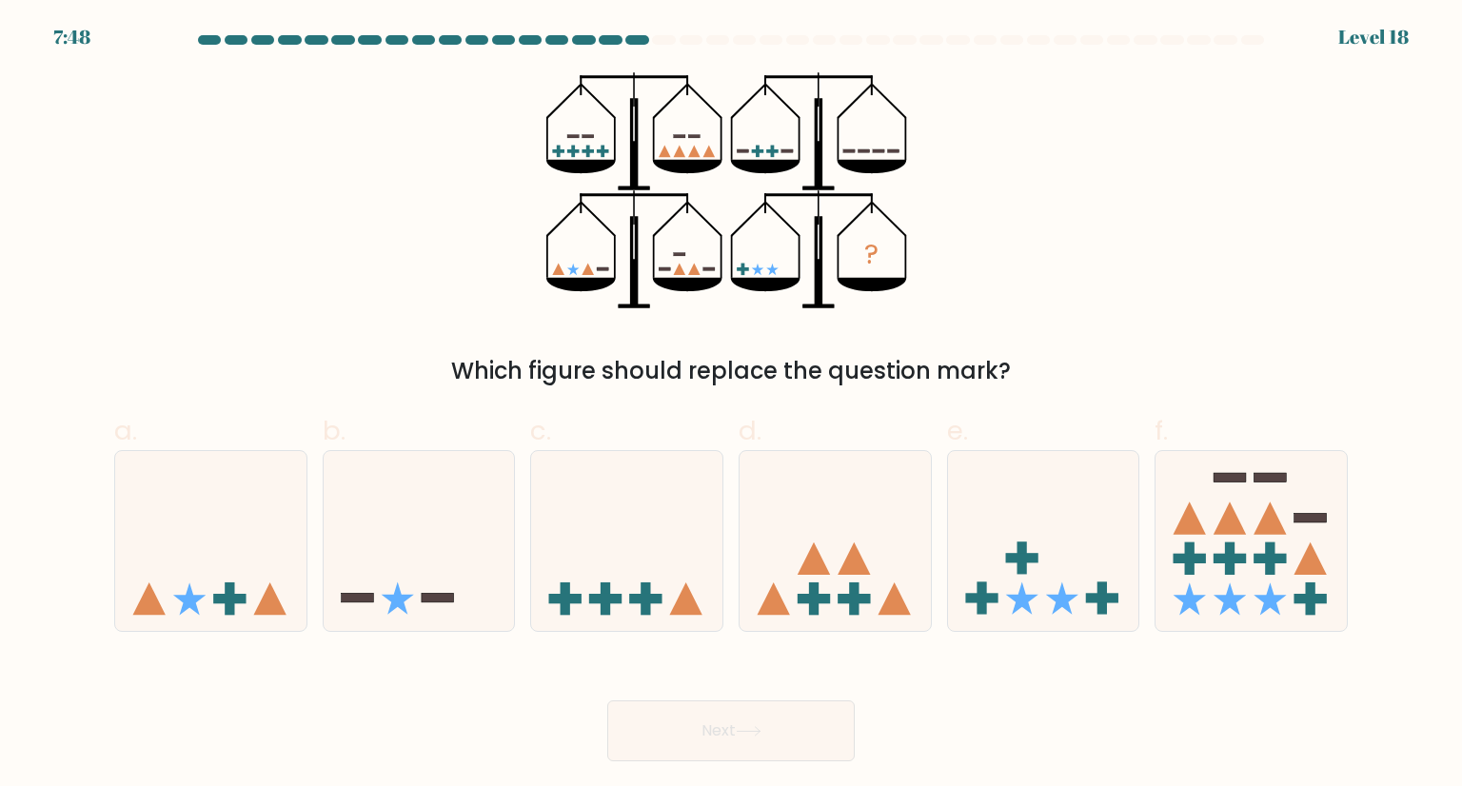
click at [1146, 214] on div "? Which figure should replace the question mark?" at bounding box center [731, 230] width 1256 height 316
click at [217, 533] on icon at bounding box center [210, 541] width 191 height 158
click at [731, 406] on input "a." at bounding box center [731, 399] width 1 height 12
radio input "true"
click at [670, 728] on button "Next" at bounding box center [730, 731] width 247 height 61
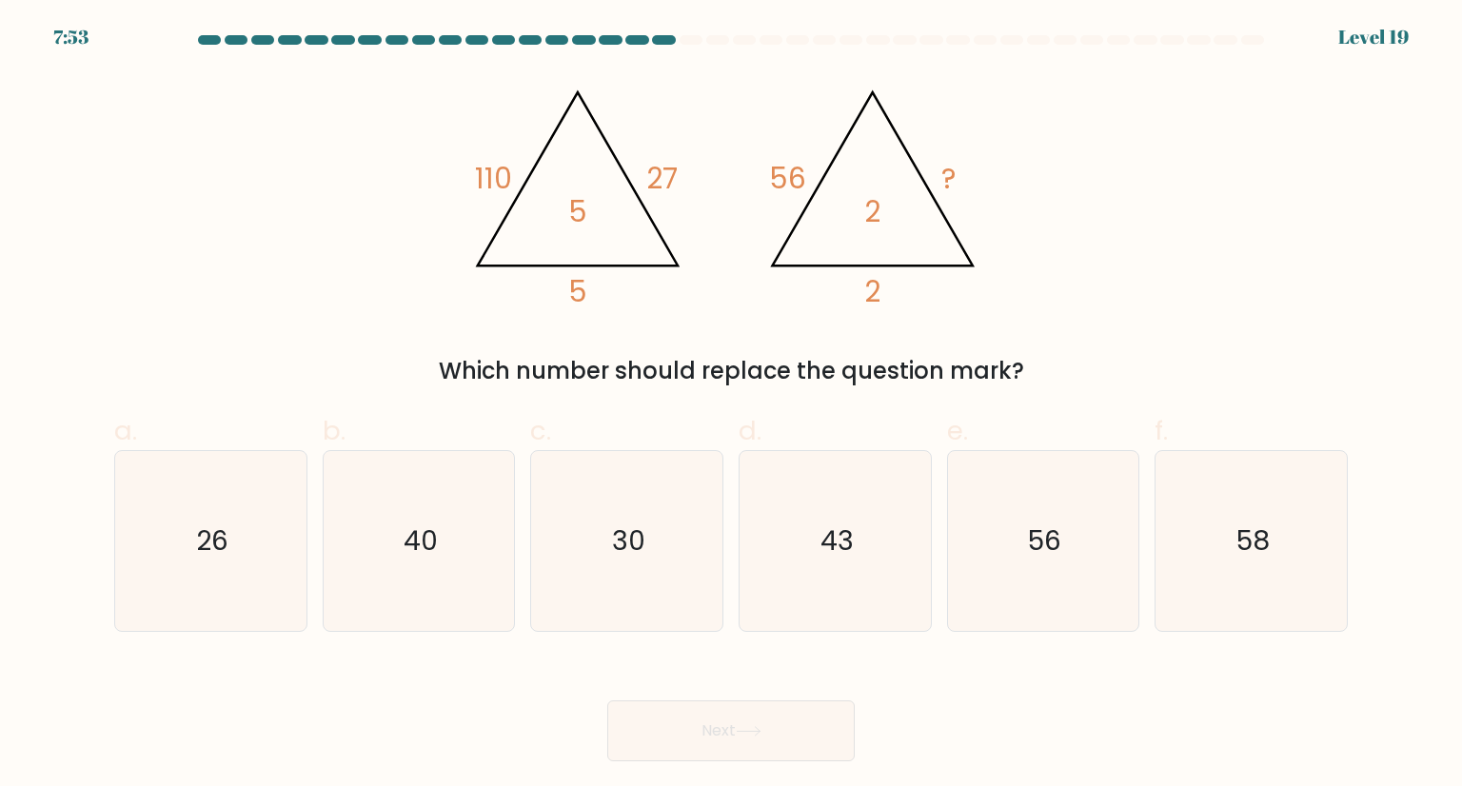
click at [1200, 188] on div "@import url('https://fonts.googleapis.com/css?family=Abril+Fatface:400,100,100i…" at bounding box center [731, 230] width 1256 height 316
click at [961, 563] on icon "56" at bounding box center [1043, 540] width 179 height 179
click at [732, 406] on input "e. 56" at bounding box center [731, 399] width 1 height 12
radio input "true"
click at [654, 647] on form at bounding box center [731, 398] width 1462 height 726
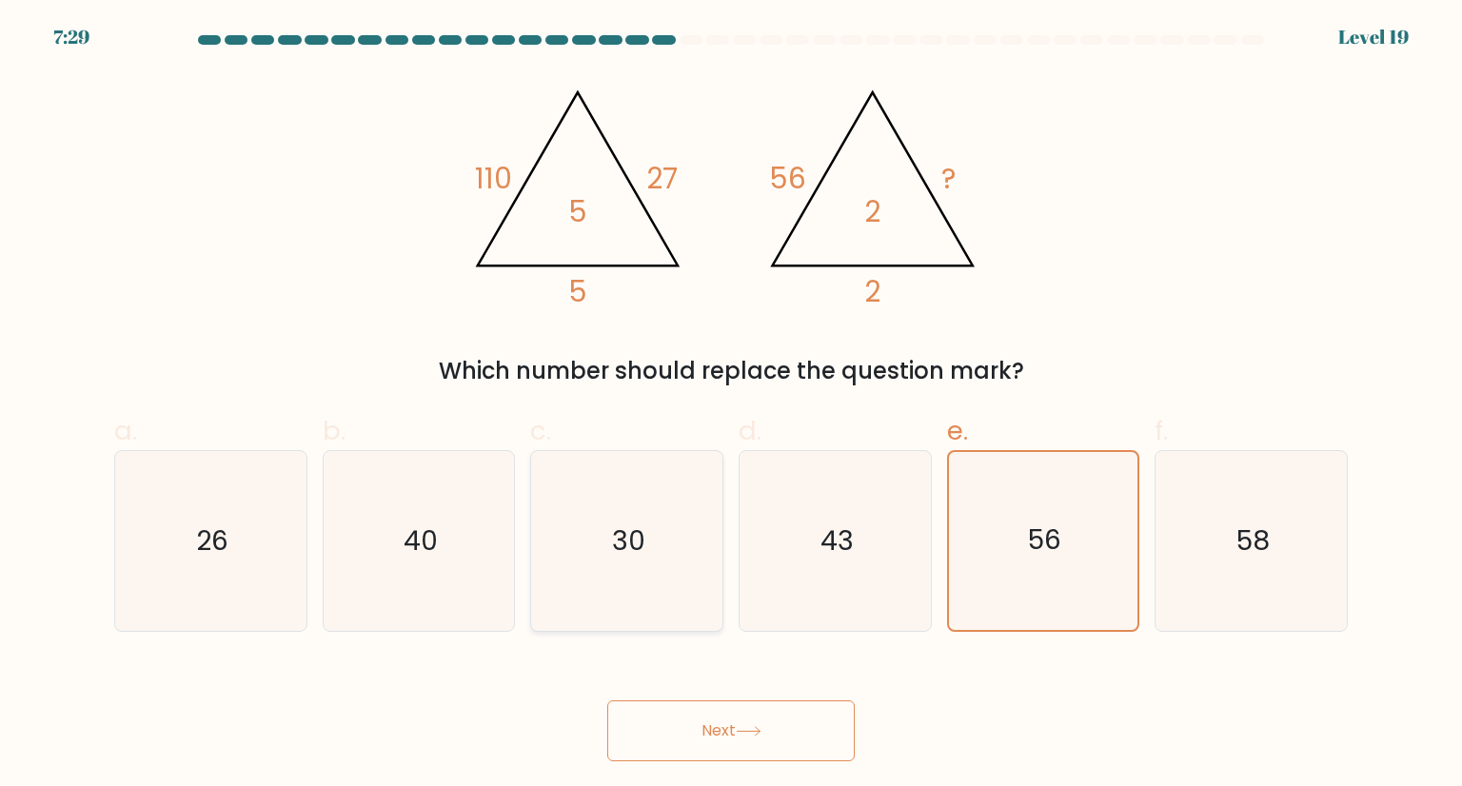
click at [632, 609] on icon "30" at bounding box center [626, 540] width 179 height 179
click at [731, 406] on input "c. 30" at bounding box center [731, 399] width 1 height 12
radio input "true"
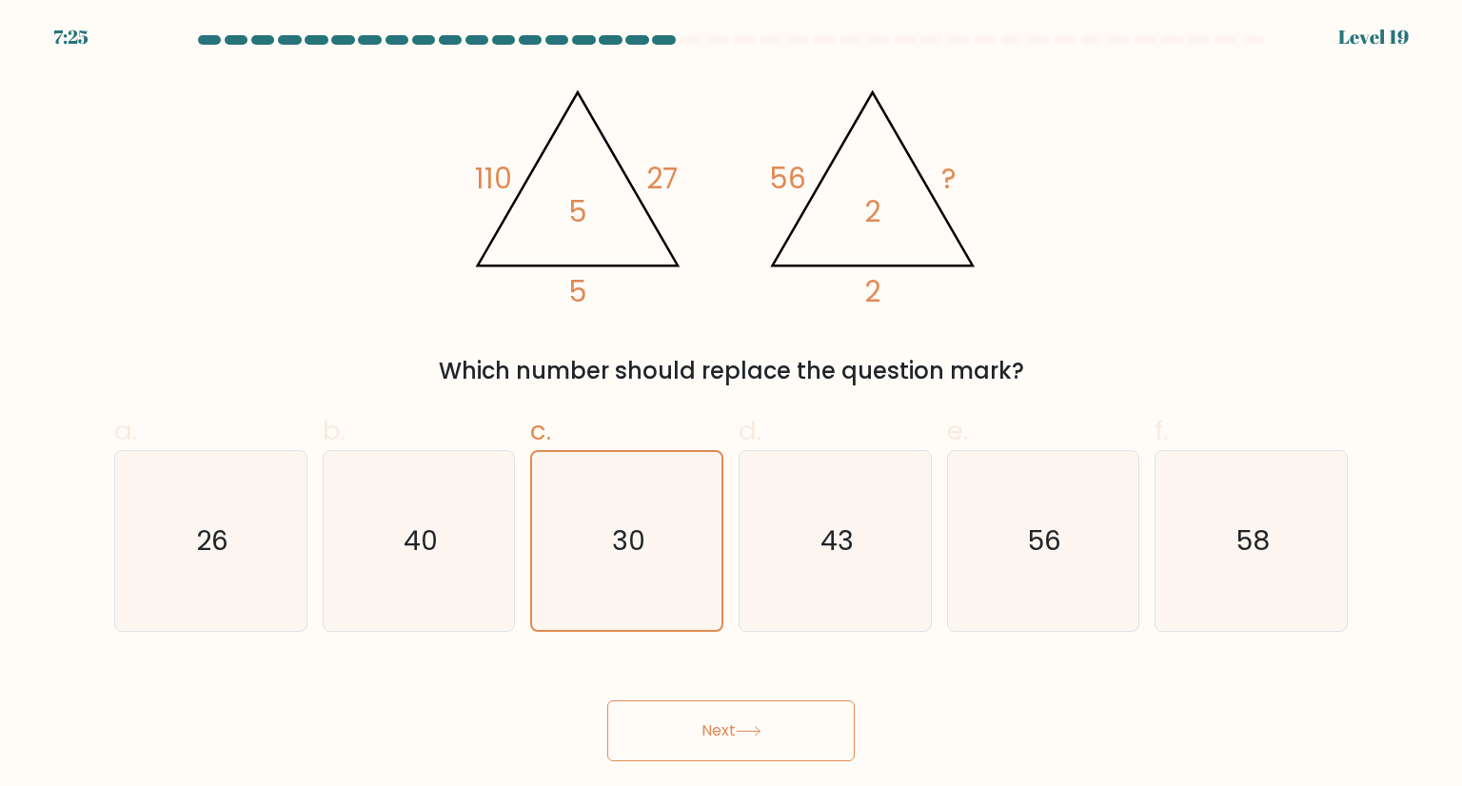
click at [682, 731] on button "Next" at bounding box center [730, 731] width 247 height 61
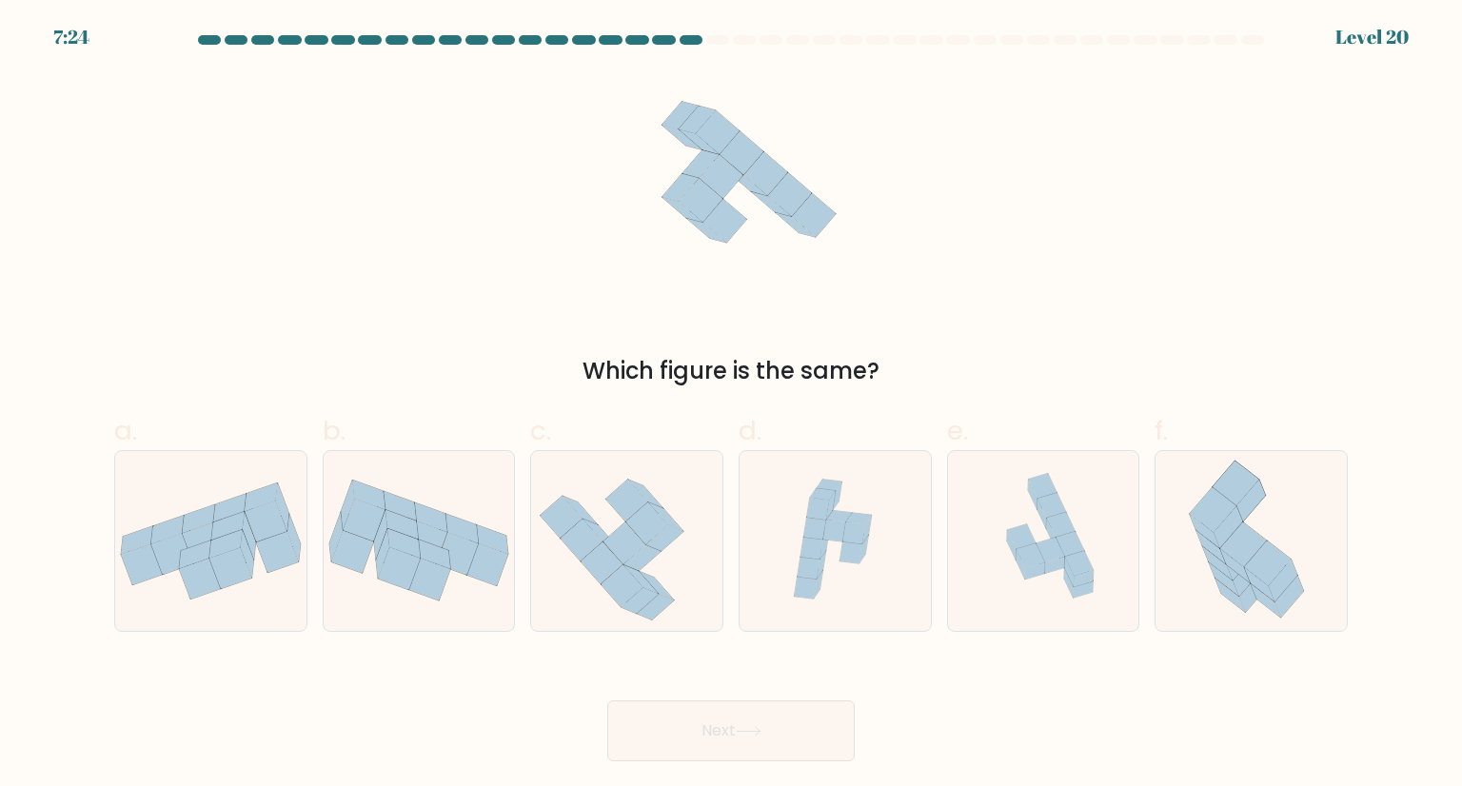
click at [1088, 314] on div "Which figure is the same?" at bounding box center [731, 230] width 1256 height 316
click at [488, 542] on icon at bounding box center [492, 540] width 32 height 30
click at [731, 406] on input "b." at bounding box center [731, 399] width 1 height 12
radio input "true"
click at [674, 741] on button "Next" at bounding box center [730, 731] width 247 height 61
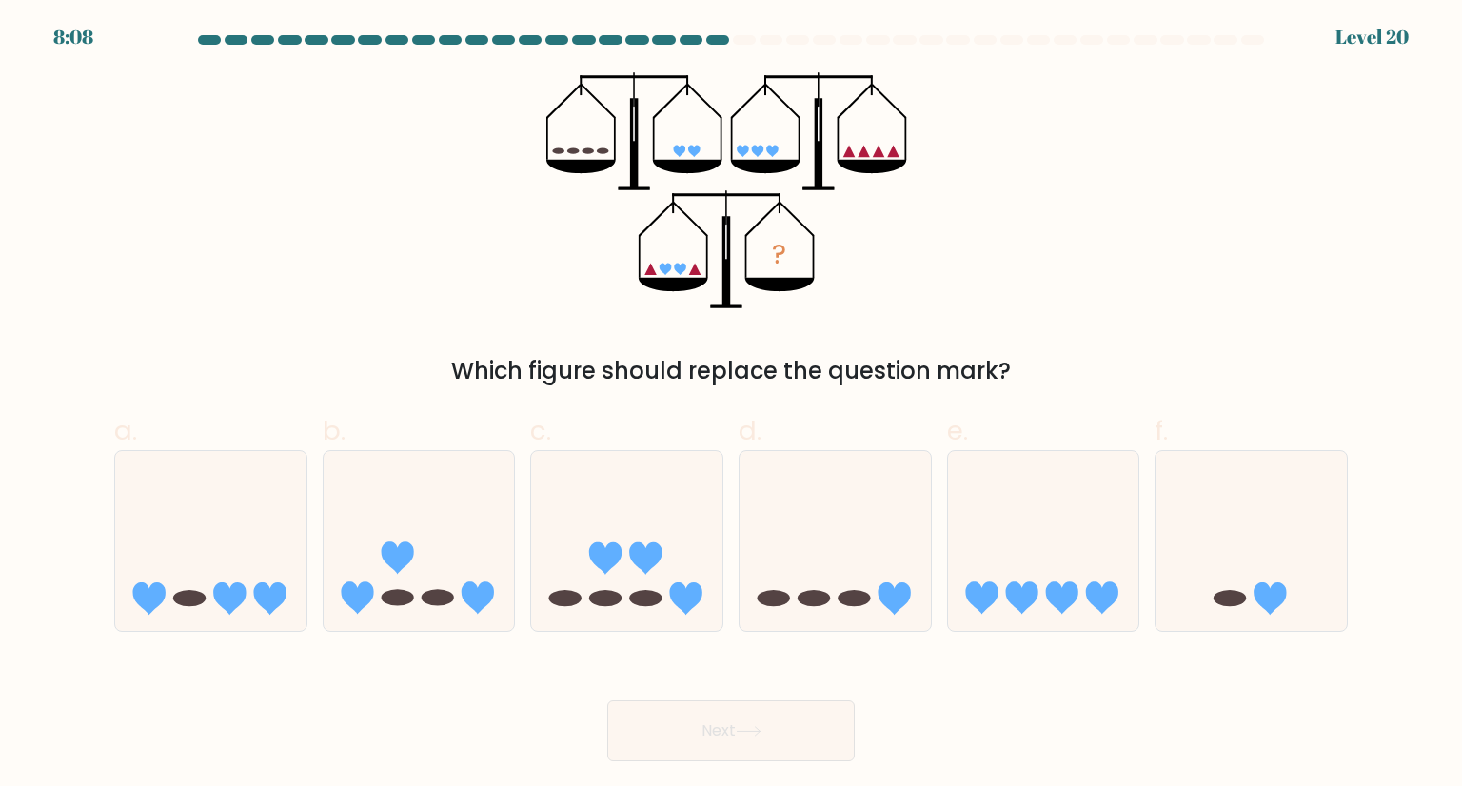
click at [1024, 344] on div "? Which figure should replace the question mark?" at bounding box center [731, 230] width 1256 height 316
click at [247, 583] on icon at bounding box center [210, 541] width 191 height 158
click at [731, 406] on input "a." at bounding box center [731, 399] width 1 height 12
radio input "true"
click at [660, 724] on button "Next" at bounding box center [730, 731] width 247 height 61
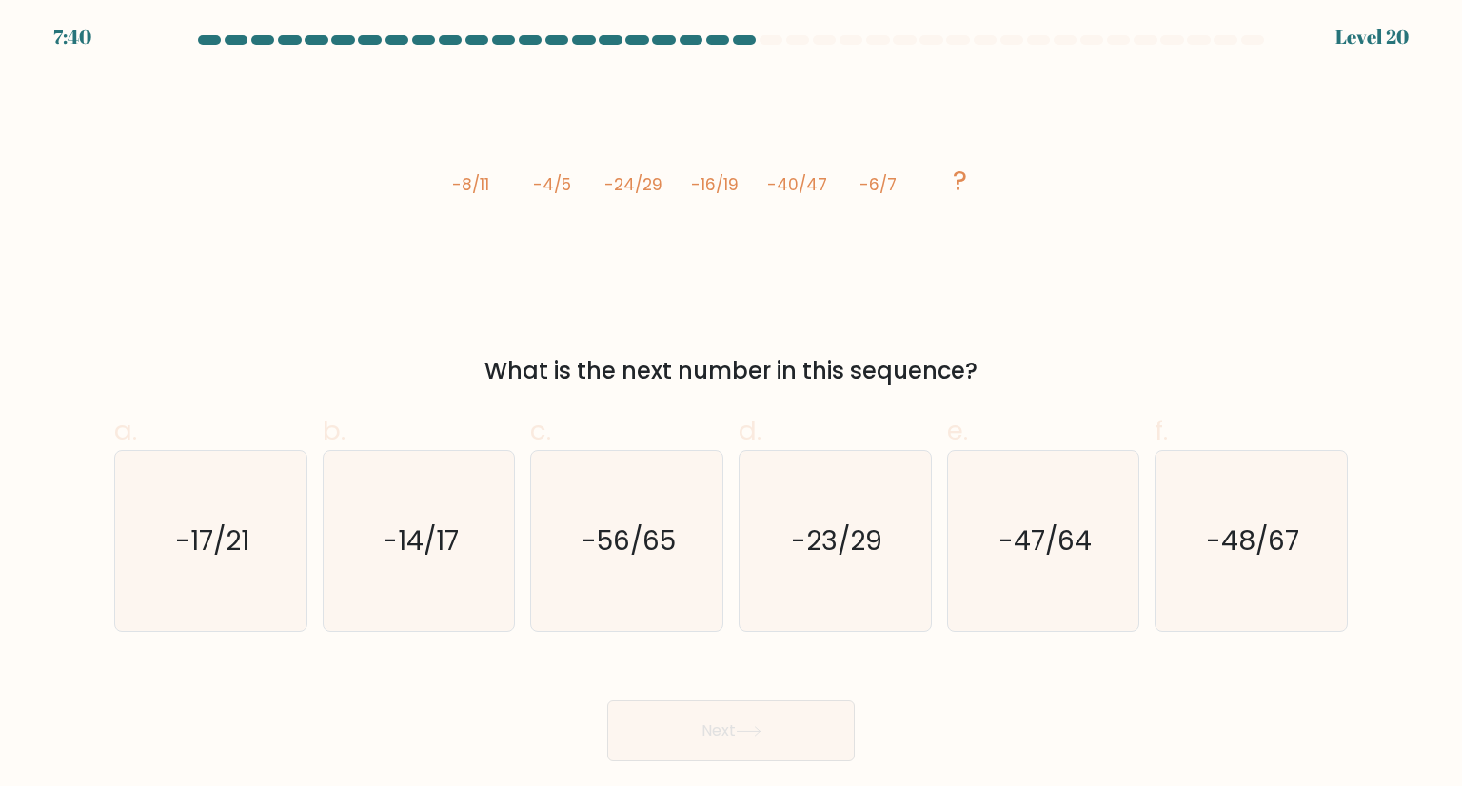
click at [1056, 202] on div "image/svg+xml -8/11 -4/5 -24/29 -16/19 -40/47 -6/7 ? What is the next number in…" at bounding box center [731, 230] width 1256 height 316
click at [598, 576] on icon "-56/65" at bounding box center [626, 540] width 179 height 179
click at [731, 406] on input "c. -56/65" at bounding box center [731, 399] width 1 height 12
radio input "true"
click at [732, 729] on button "Next" at bounding box center [730, 731] width 247 height 61
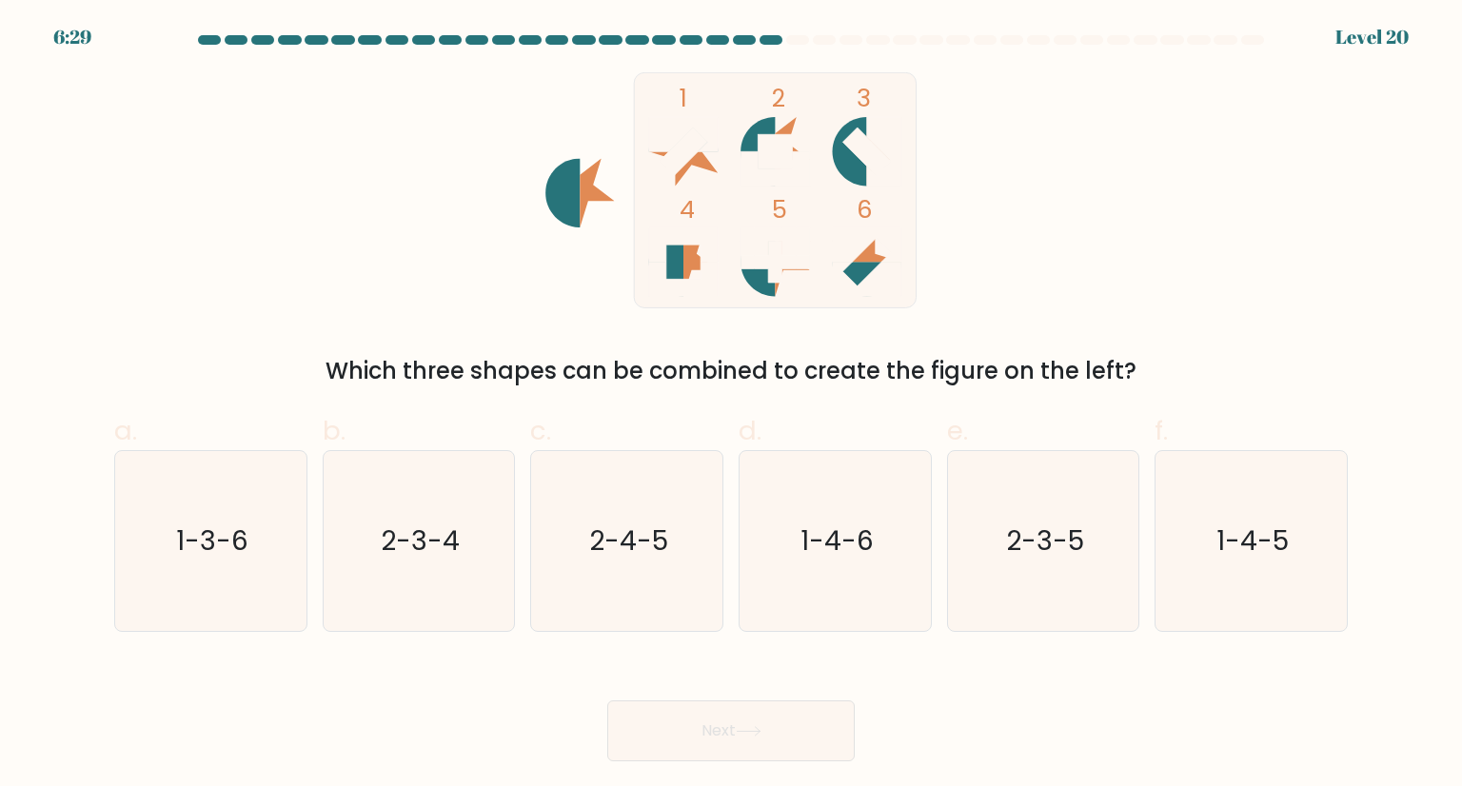
click at [1083, 268] on div "1 2 3 4 5 6 Which three shapes can be combined to create the figure on the left?" at bounding box center [731, 230] width 1256 height 316
click at [1051, 222] on div "1 2 3 4 5 6 Which three shapes can be combined to create the figure on the left?" at bounding box center [731, 230] width 1256 height 316
click at [716, 554] on icon "2-4-5" at bounding box center [626, 540] width 179 height 179
click at [731, 406] on input "c. 2-4-5" at bounding box center [731, 399] width 1 height 12
radio input "true"
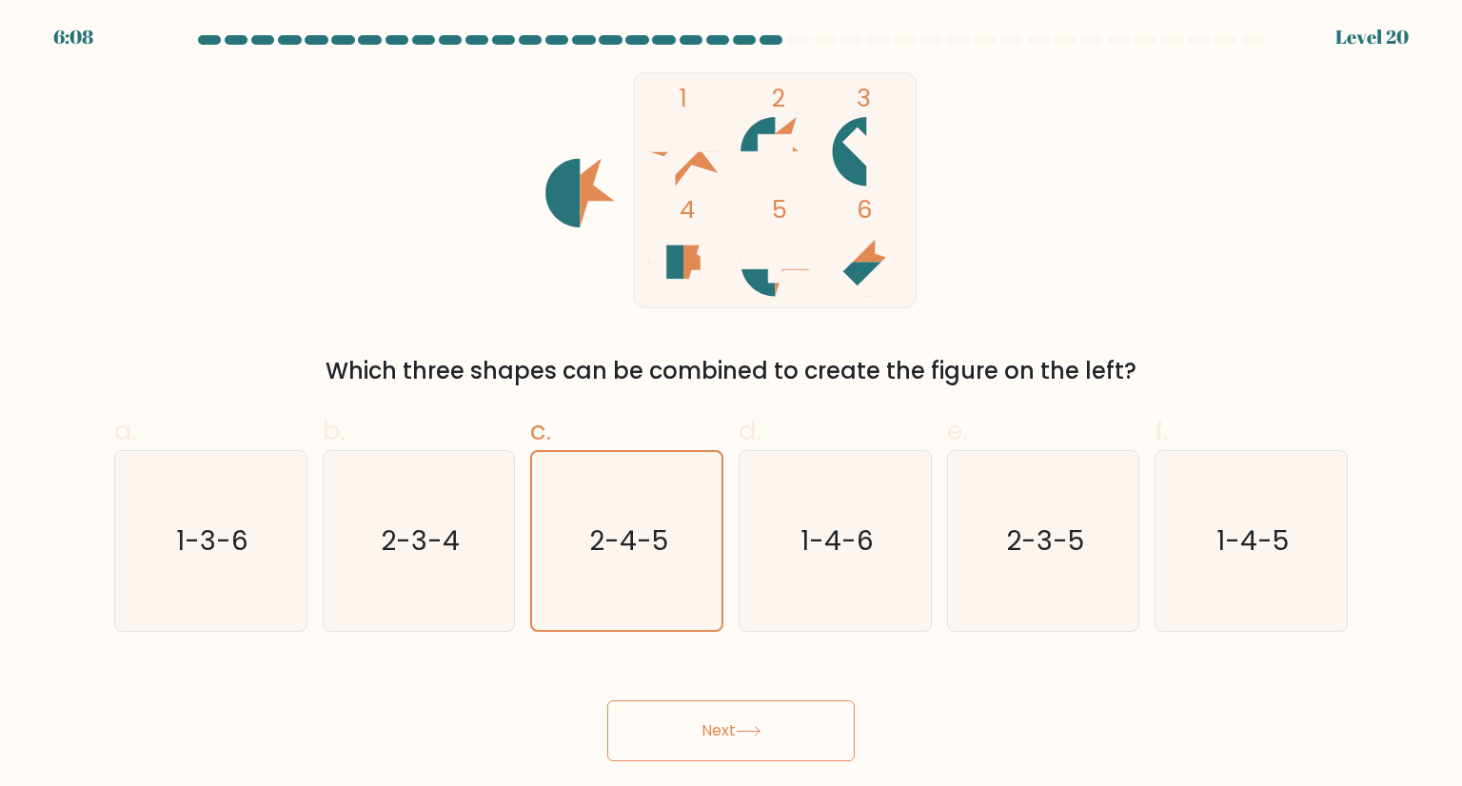
click at [783, 736] on button "Next" at bounding box center [730, 731] width 247 height 61
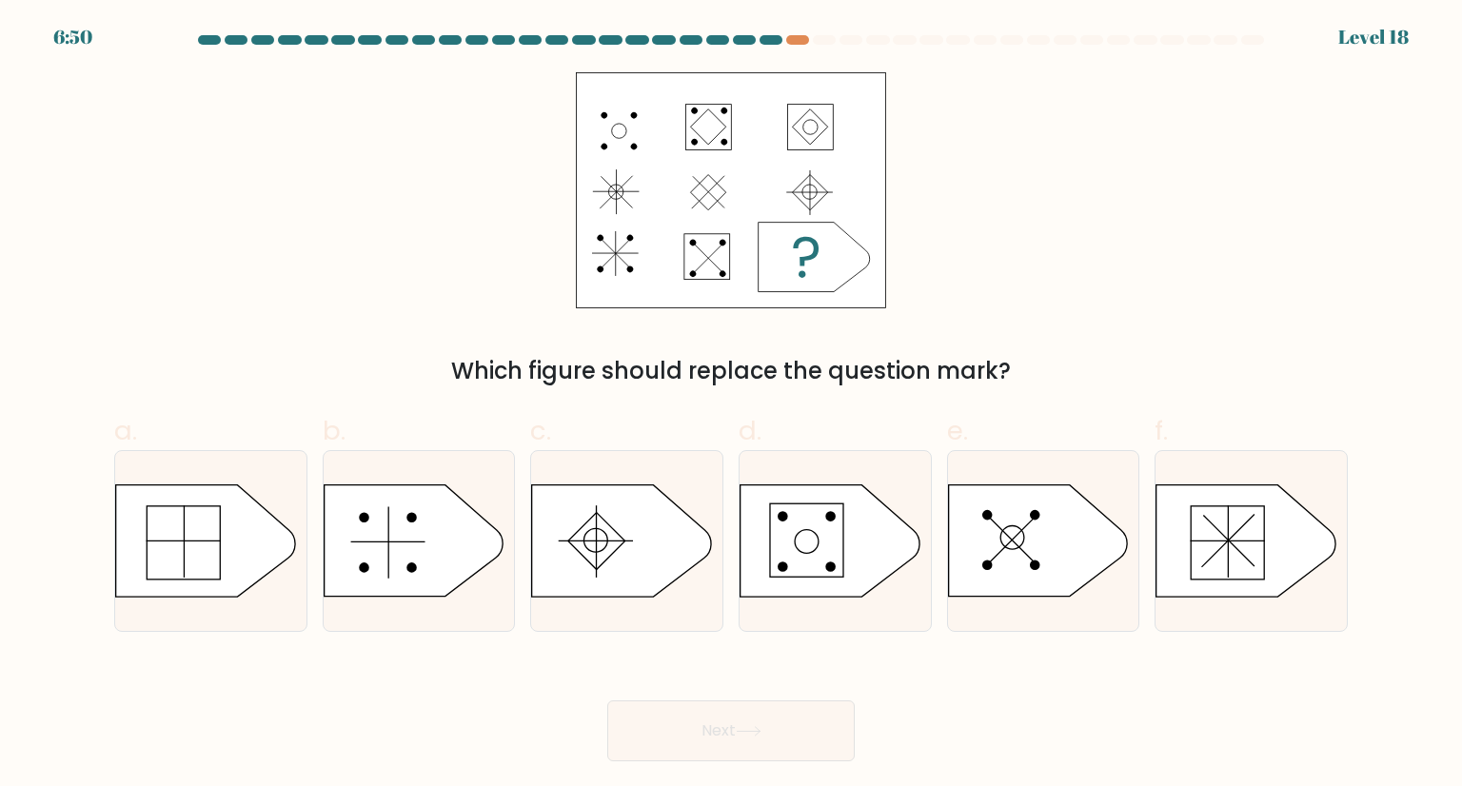
click at [1028, 281] on div "Which figure should replace the question mark?" at bounding box center [731, 230] width 1256 height 316
drag, startPoint x: 1149, startPoint y: 298, endPoint x: 1157, endPoint y: 326, distance: 29.8
click at [1157, 326] on div "Which figure should replace the question mark?" at bounding box center [731, 230] width 1256 height 316
click at [1184, 171] on div "Which figure should replace the question mark?" at bounding box center [731, 230] width 1256 height 316
click at [146, 605] on div at bounding box center [210, 540] width 193 height 181
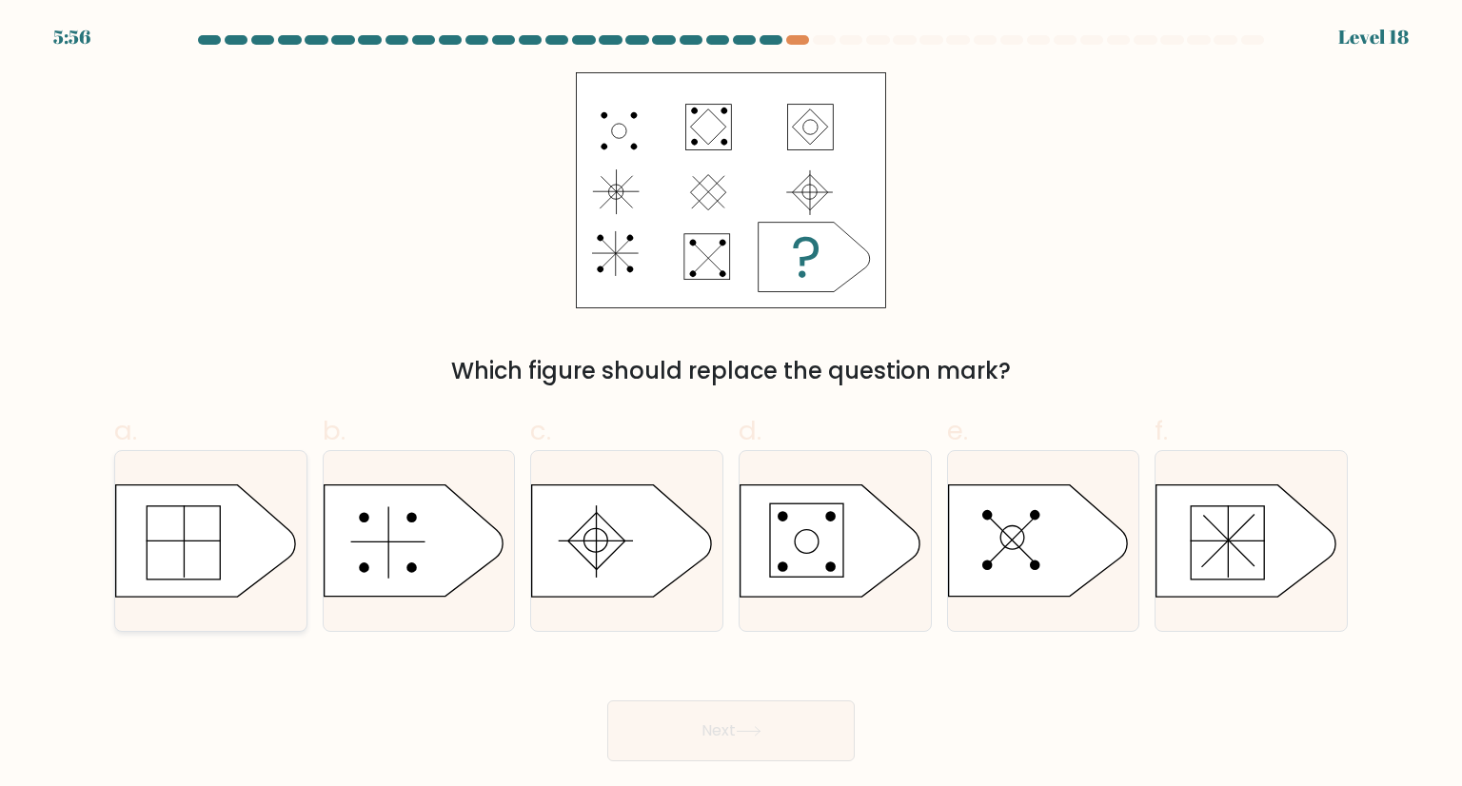
click at [731, 406] on input "a." at bounding box center [731, 399] width 1 height 12
radio input "true"
click at [698, 743] on button "Next" at bounding box center [730, 731] width 247 height 61
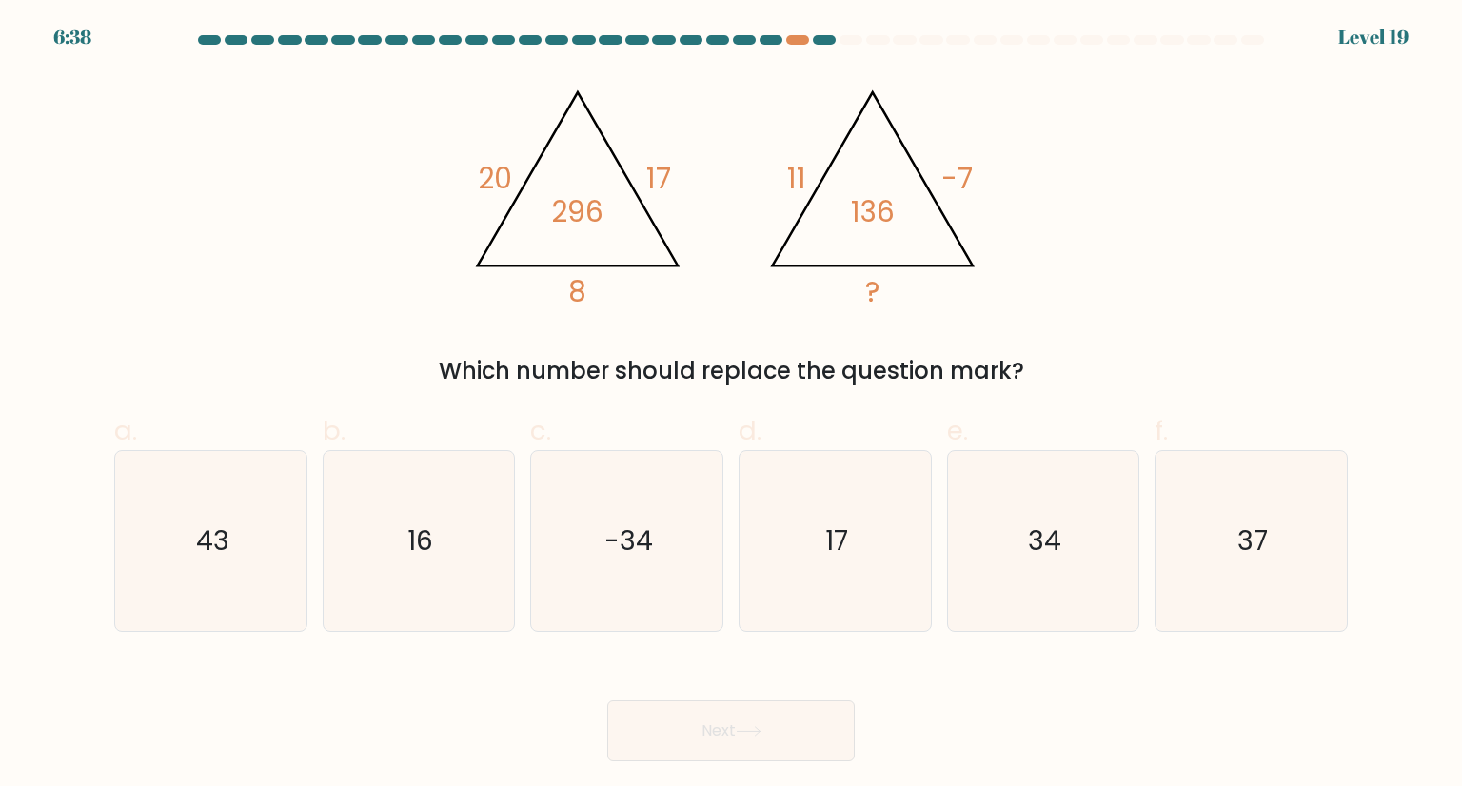
click at [828, 190] on icon "@import url('https://fonts.googleapis.com/css?family=Abril+Fatface:400,100,100i…" at bounding box center [731, 190] width 543 height 236
click at [2, 681] on form at bounding box center [731, 398] width 1462 height 726
click at [1041, 527] on text "34" at bounding box center [1044, 541] width 33 height 38
click at [732, 406] on input "e. 34" at bounding box center [731, 399] width 1 height 12
radio input "true"
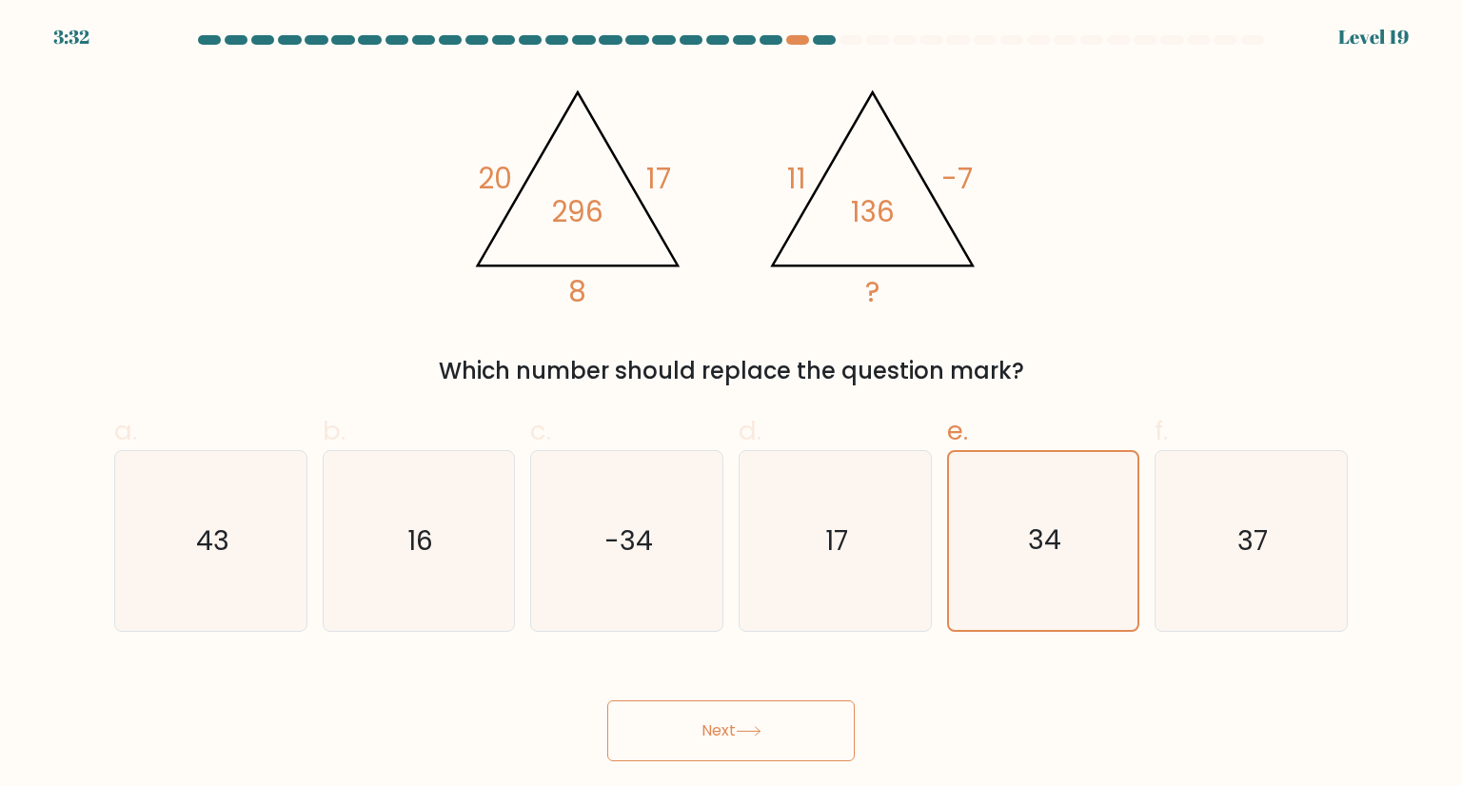
click at [733, 707] on button "Next" at bounding box center [730, 731] width 247 height 61
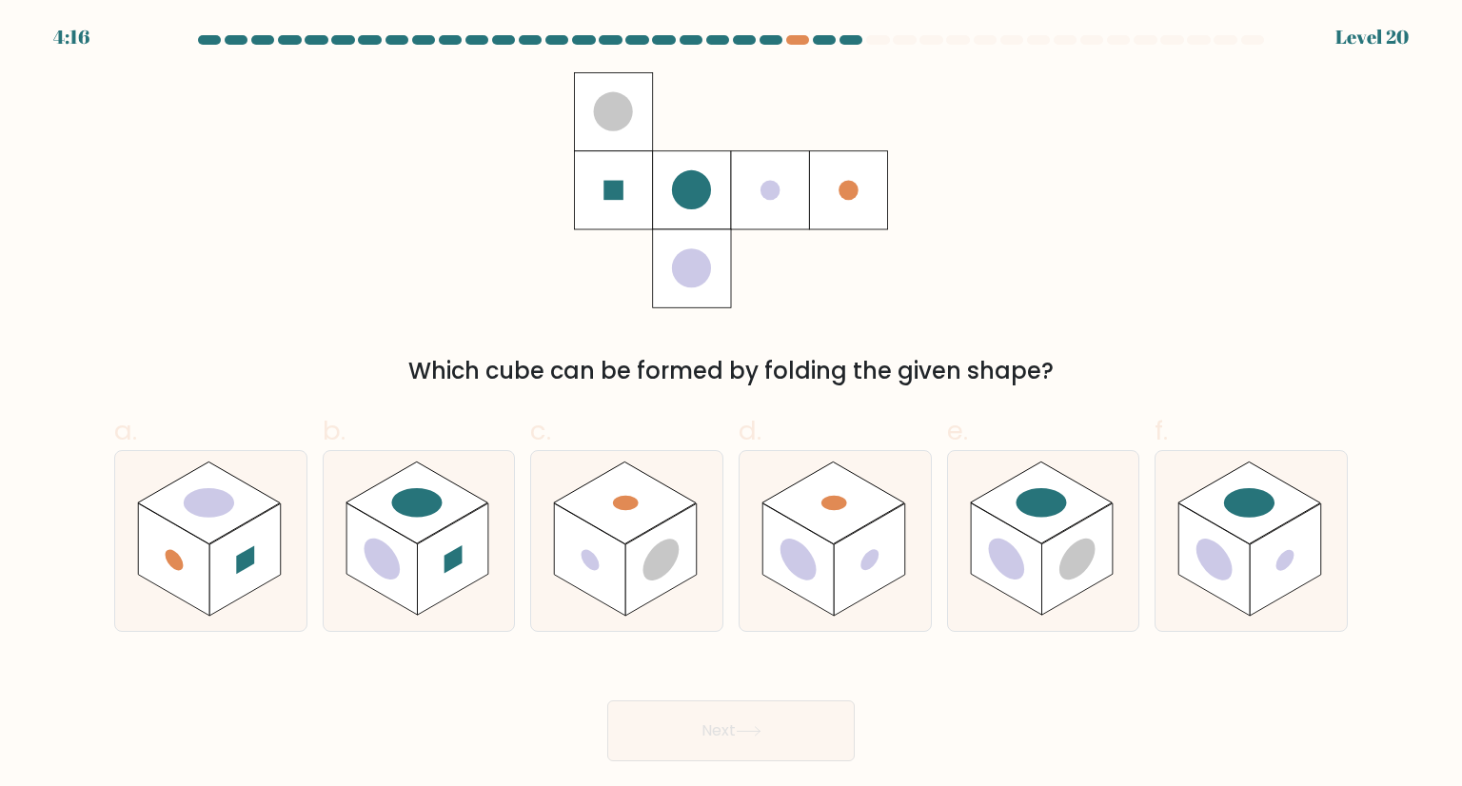
click at [1143, 195] on div "Which cube can be formed by folding the given shape?" at bounding box center [731, 230] width 1256 height 316
click at [1308, 466] on icon at bounding box center [1251, 540] width 191 height 179
click at [732, 406] on input "f." at bounding box center [731, 399] width 1 height 12
radio input "true"
click at [773, 721] on button "Next" at bounding box center [730, 731] width 247 height 61
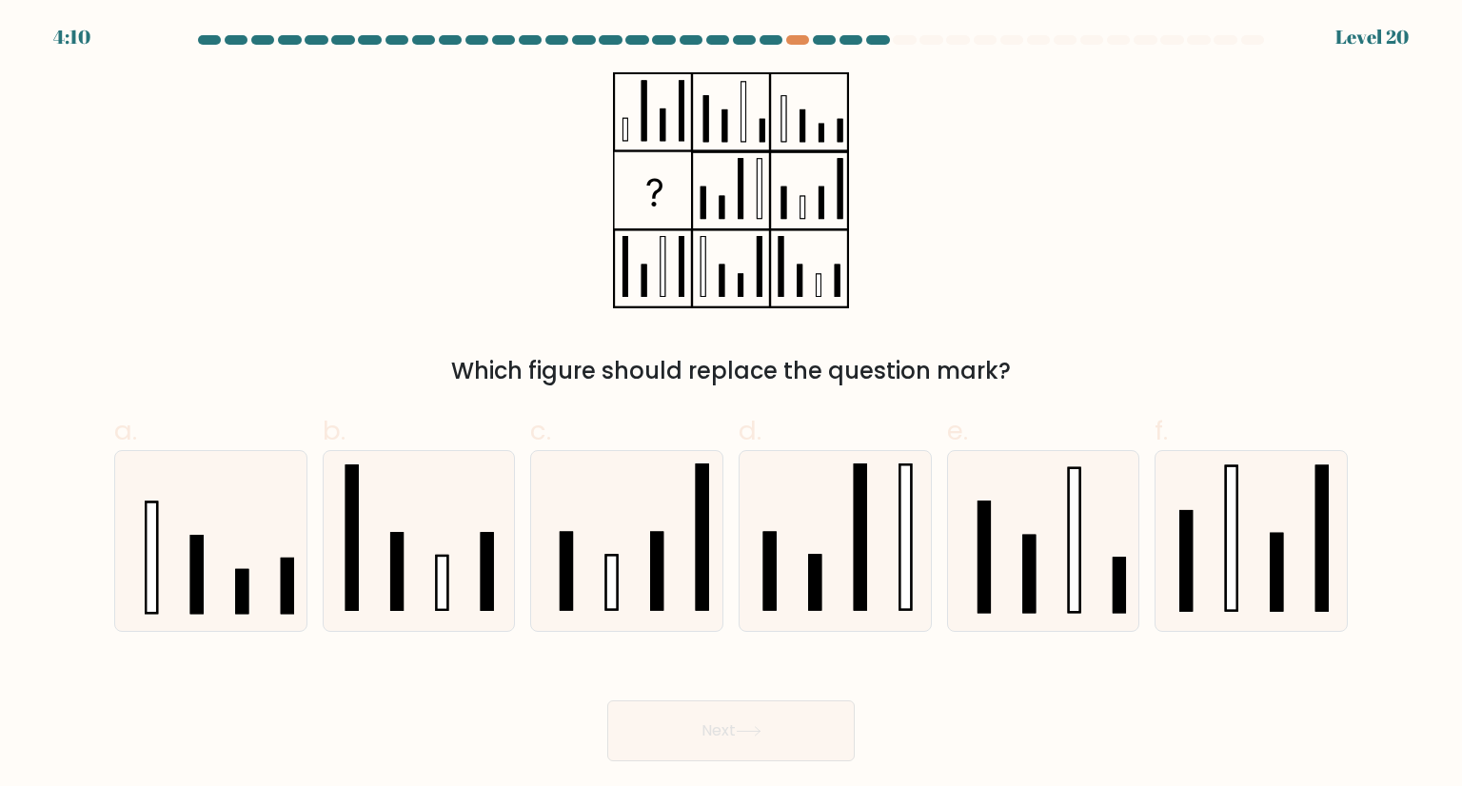
click at [1047, 256] on div "Which figure should replace the question mark?" at bounding box center [731, 230] width 1256 height 316
click at [688, 582] on icon at bounding box center [626, 540] width 179 height 179
click at [731, 406] on input "c." at bounding box center [731, 399] width 1 height 12
radio input "true"
click at [722, 724] on button "Next" at bounding box center [730, 731] width 247 height 61
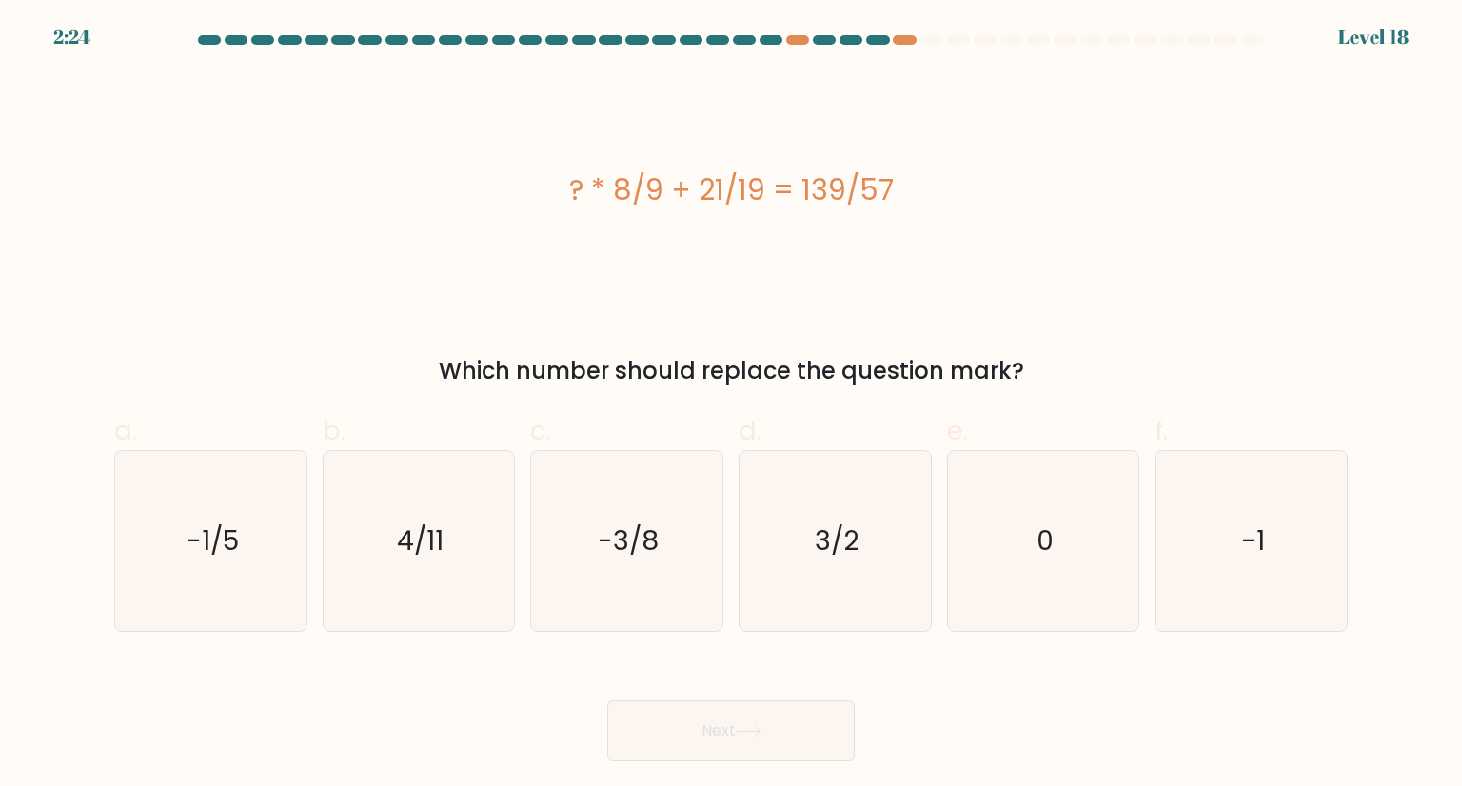
click at [712, 321] on div "? * 8/9 + 21/19 = 139/57 Which number should replace the question mark?" at bounding box center [731, 230] width 1256 height 316
click at [704, 289] on div "? * 8/9 + 21/19 = 139/57" at bounding box center [731, 190] width 1234 height 236
click at [798, 541] on icon "3/2" at bounding box center [834, 540] width 179 height 179
click at [732, 406] on input "d. 3/2" at bounding box center [731, 399] width 1 height 12
radio input "true"
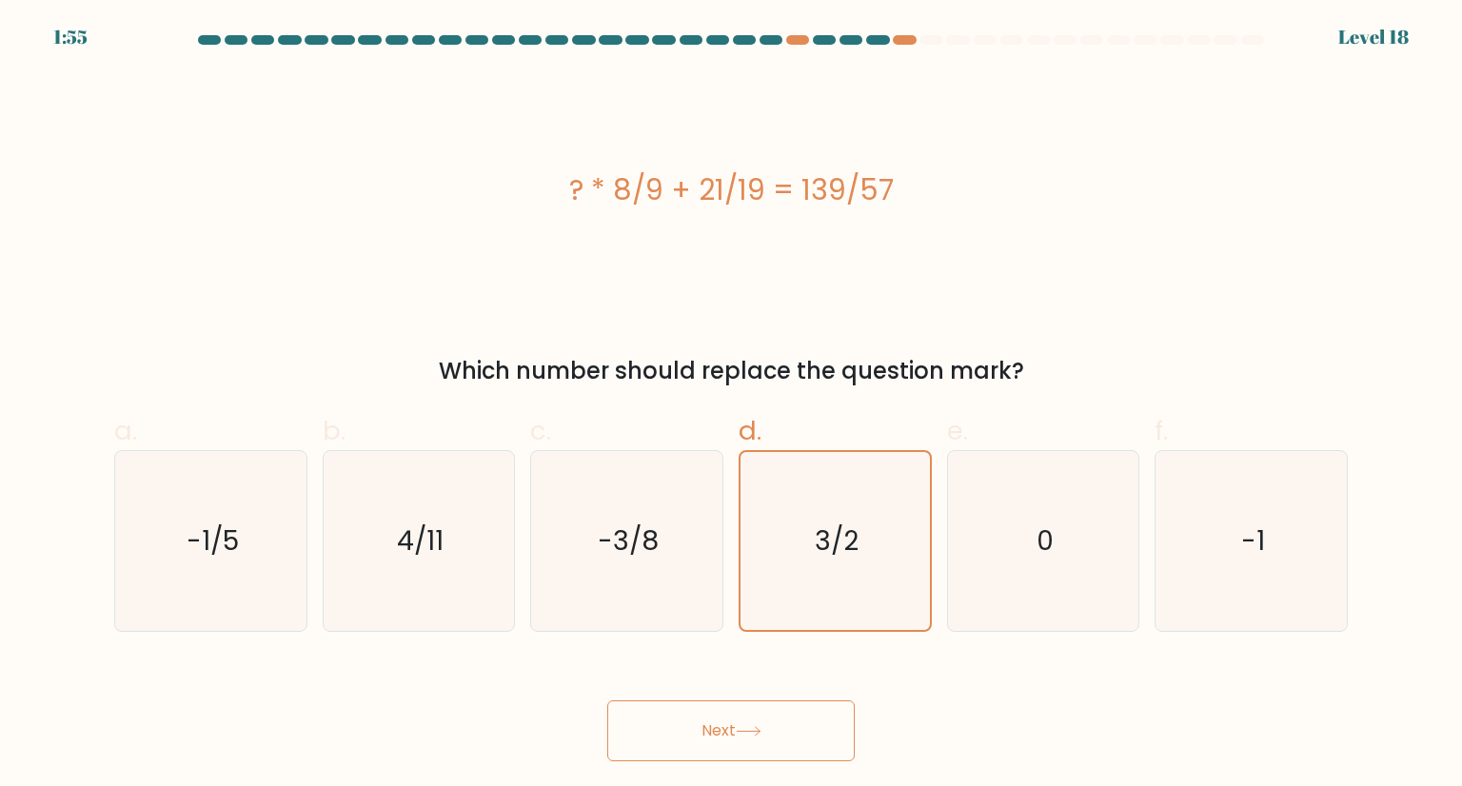
click at [754, 728] on icon at bounding box center [749, 731] width 26 height 10
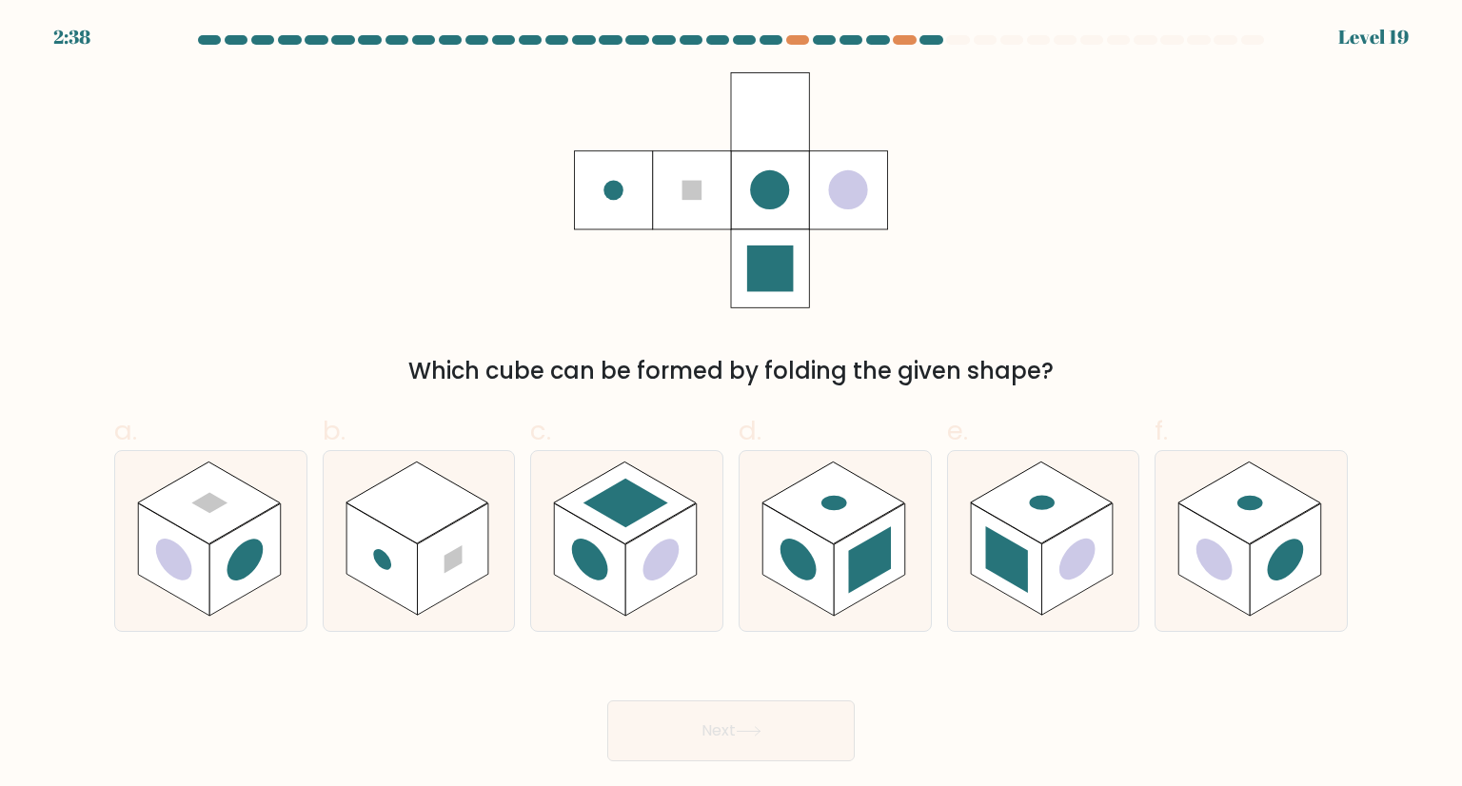
click at [1043, 255] on div "Which cube can be formed by folding the given shape?" at bounding box center [731, 230] width 1256 height 316
click at [459, 534] on rect at bounding box center [452, 560] width 71 height 112
click at [731, 406] on input "b." at bounding box center [731, 399] width 1 height 12
radio input "true"
click at [709, 734] on button "Next" at bounding box center [730, 731] width 247 height 61
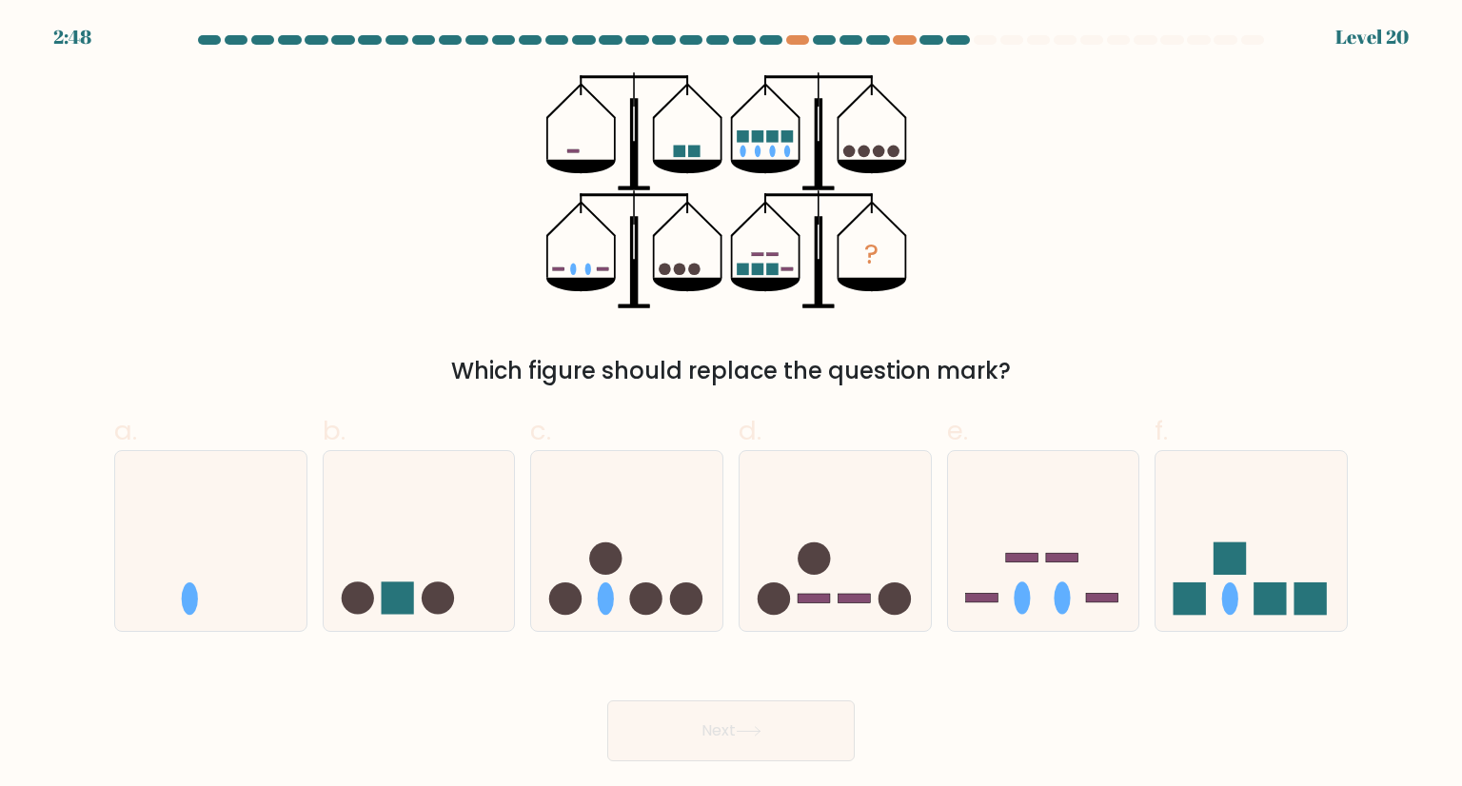
click at [1048, 280] on div "? Which figure should replace the question mark?" at bounding box center [731, 230] width 1256 height 316
click at [625, 521] on icon at bounding box center [626, 541] width 191 height 158
click at [731, 406] on input "c." at bounding box center [731, 399] width 1 height 12
radio input "true"
click at [722, 721] on button "Next" at bounding box center [730, 731] width 247 height 61
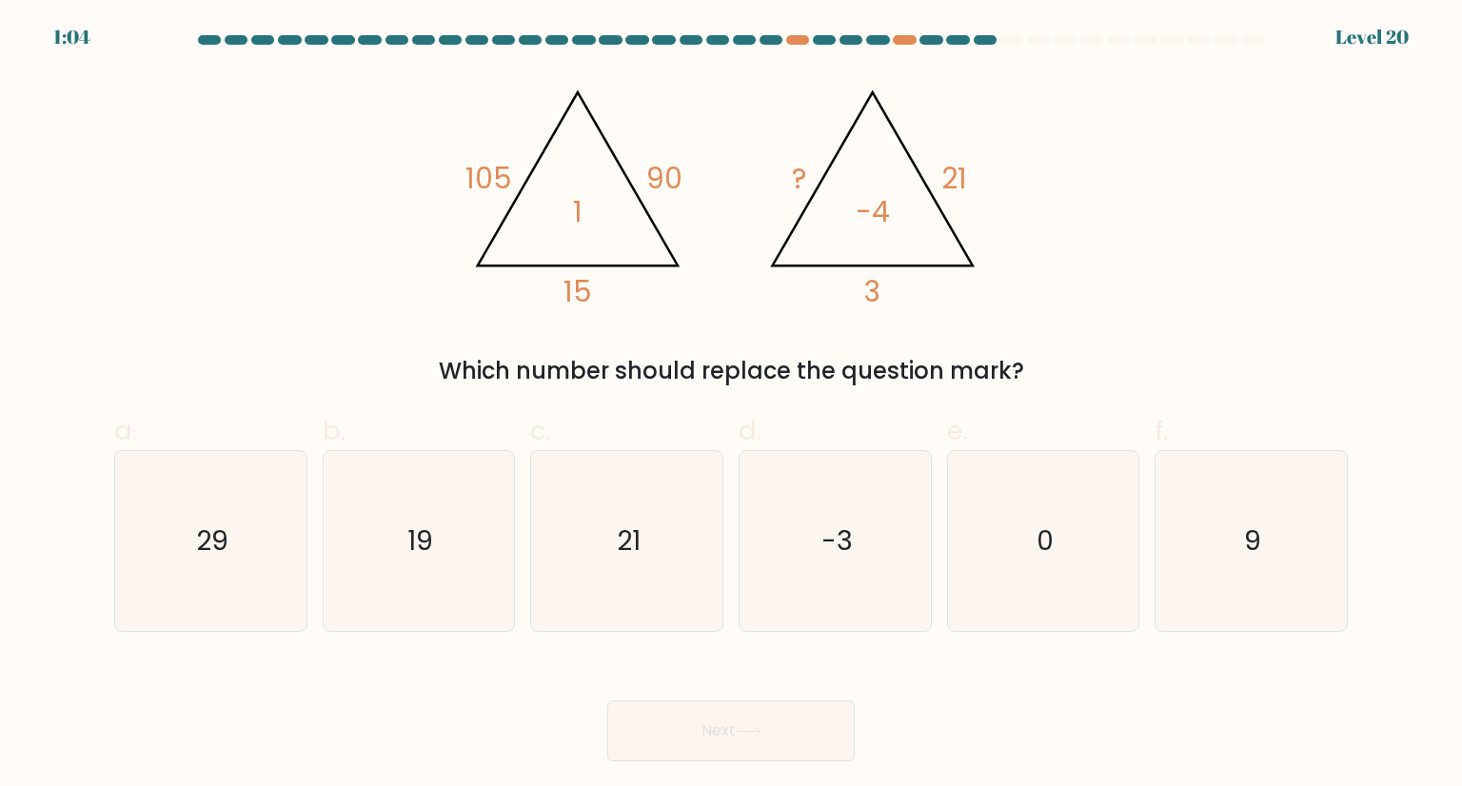
click at [1287, 146] on div "@import url('https://fonts.googleapis.com/css?family=Abril+Fatface:400,100,100i…" at bounding box center [731, 230] width 1256 height 316
click at [1315, 563] on icon "9" at bounding box center [1250, 540] width 179 height 179
click at [732, 406] on input "f. 9" at bounding box center [731, 399] width 1 height 12
radio input "true"
click at [773, 757] on button "Next" at bounding box center [730, 731] width 247 height 61
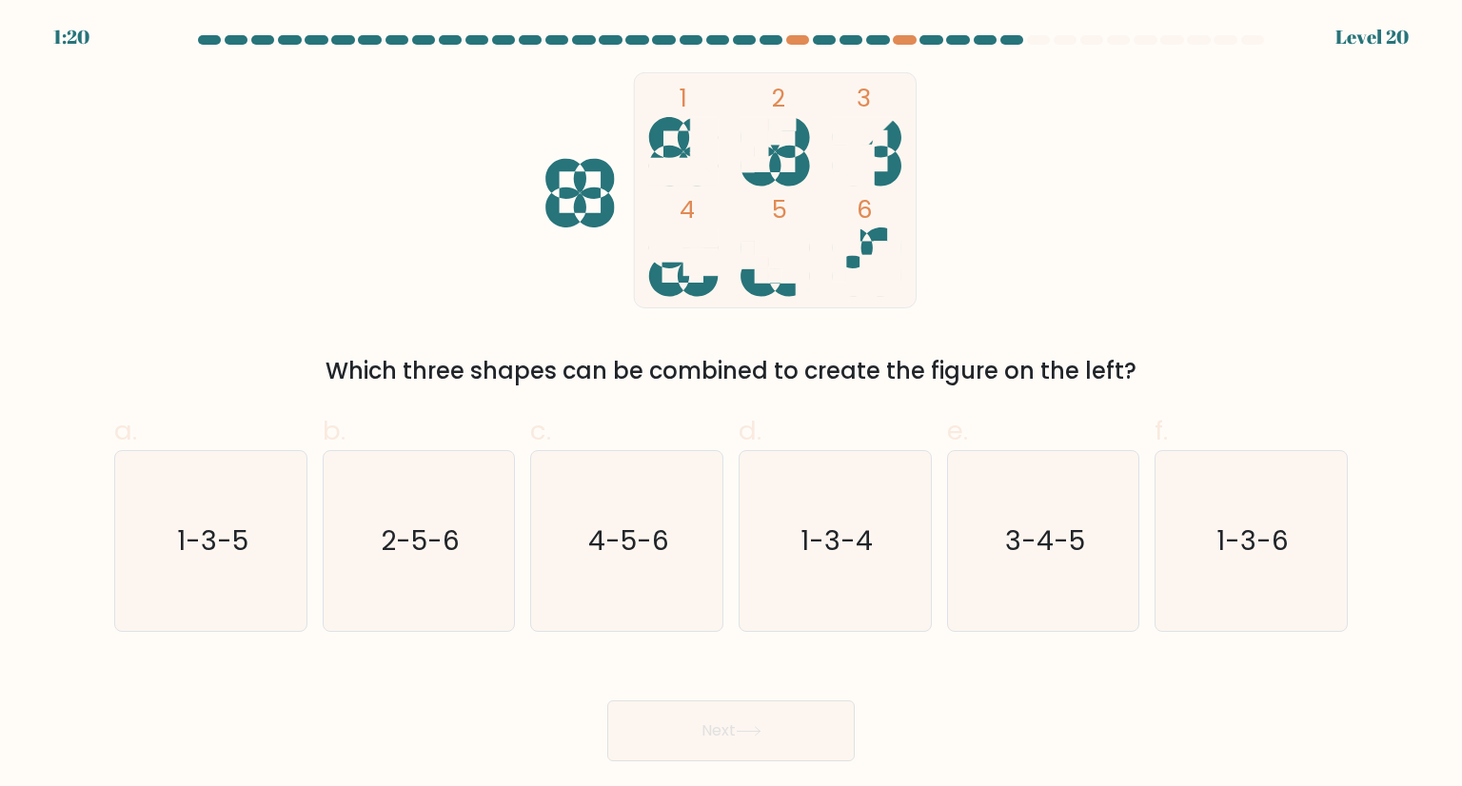
click at [1004, 308] on div "1 2 3 4 5 6 Which three shapes can be combined to create the figure on the left?" at bounding box center [731, 230] width 1256 height 316
click at [1063, 278] on div "1 2 3 4 5 6 Which three shapes can be combined to create the figure on the left?" at bounding box center [731, 230] width 1256 height 316
click at [1199, 527] on icon "1-3-6" at bounding box center [1250, 540] width 179 height 179
click at [732, 406] on input "f. 1-3-6" at bounding box center [731, 399] width 1 height 12
radio input "true"
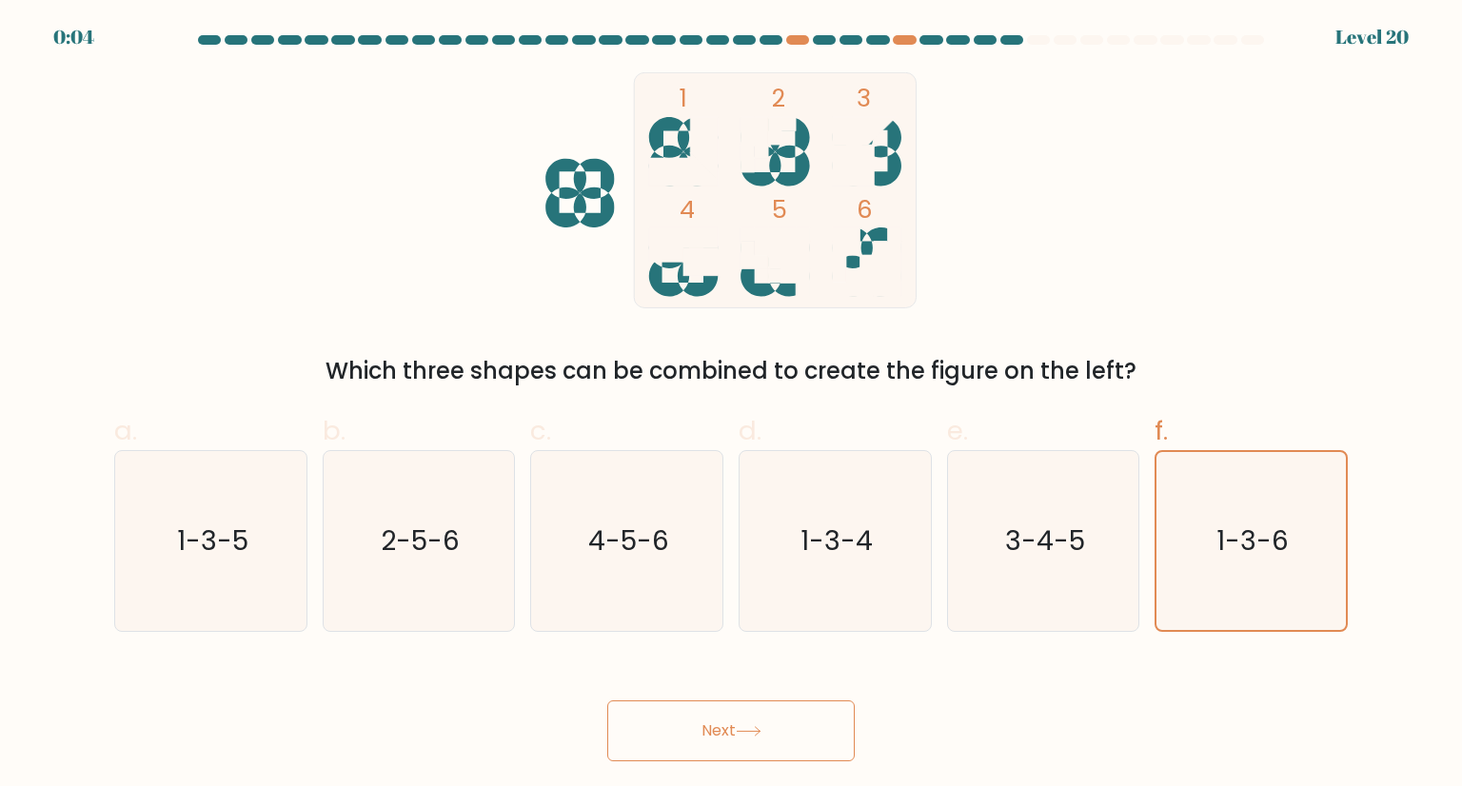
click at [713, 750] on button "Next" at bounding box center [730, 731] width 247 height 61
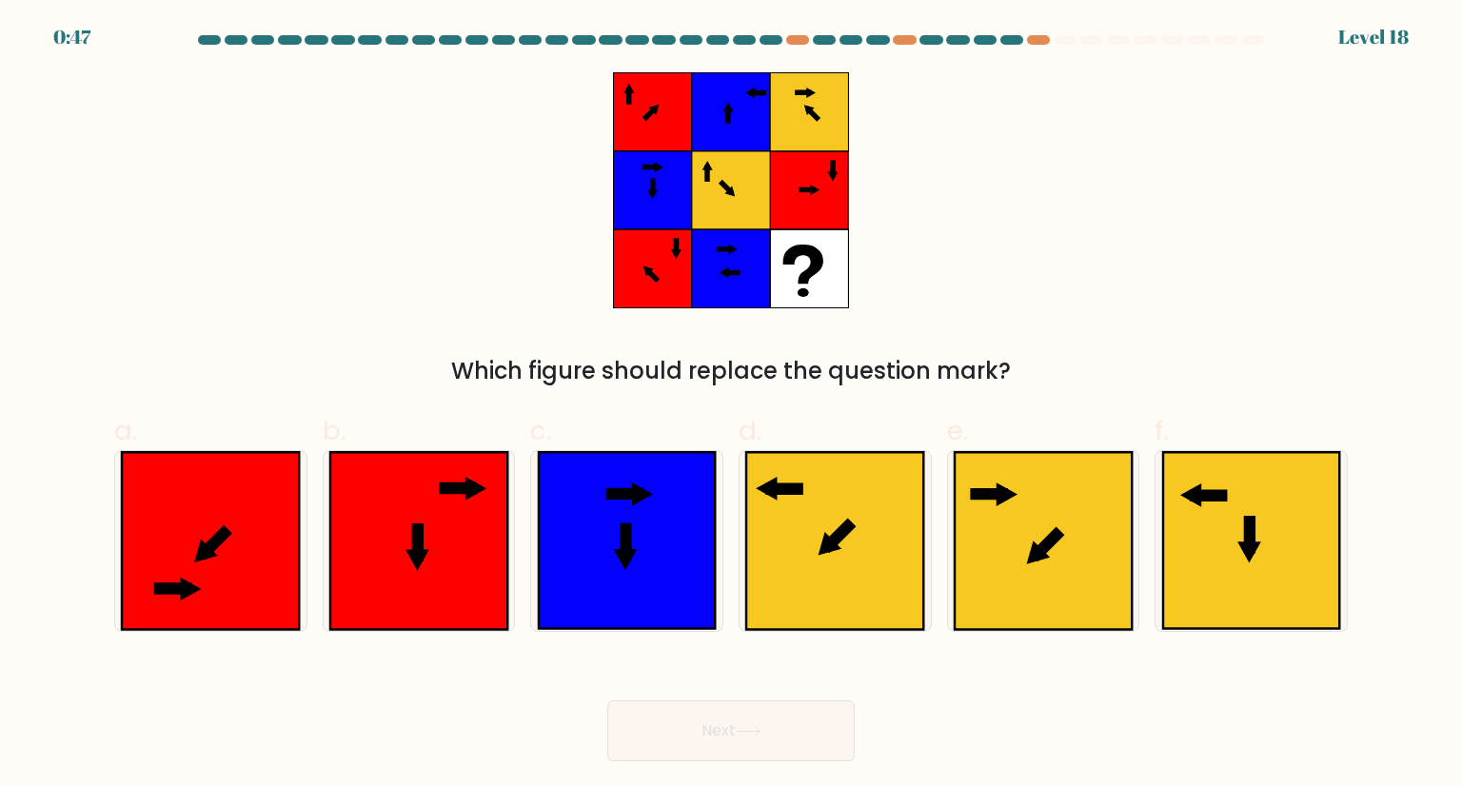
click at [993, 275] on div "Which figure should replace the question mark?" at bounding box center [731, 230] width 1256 height 316
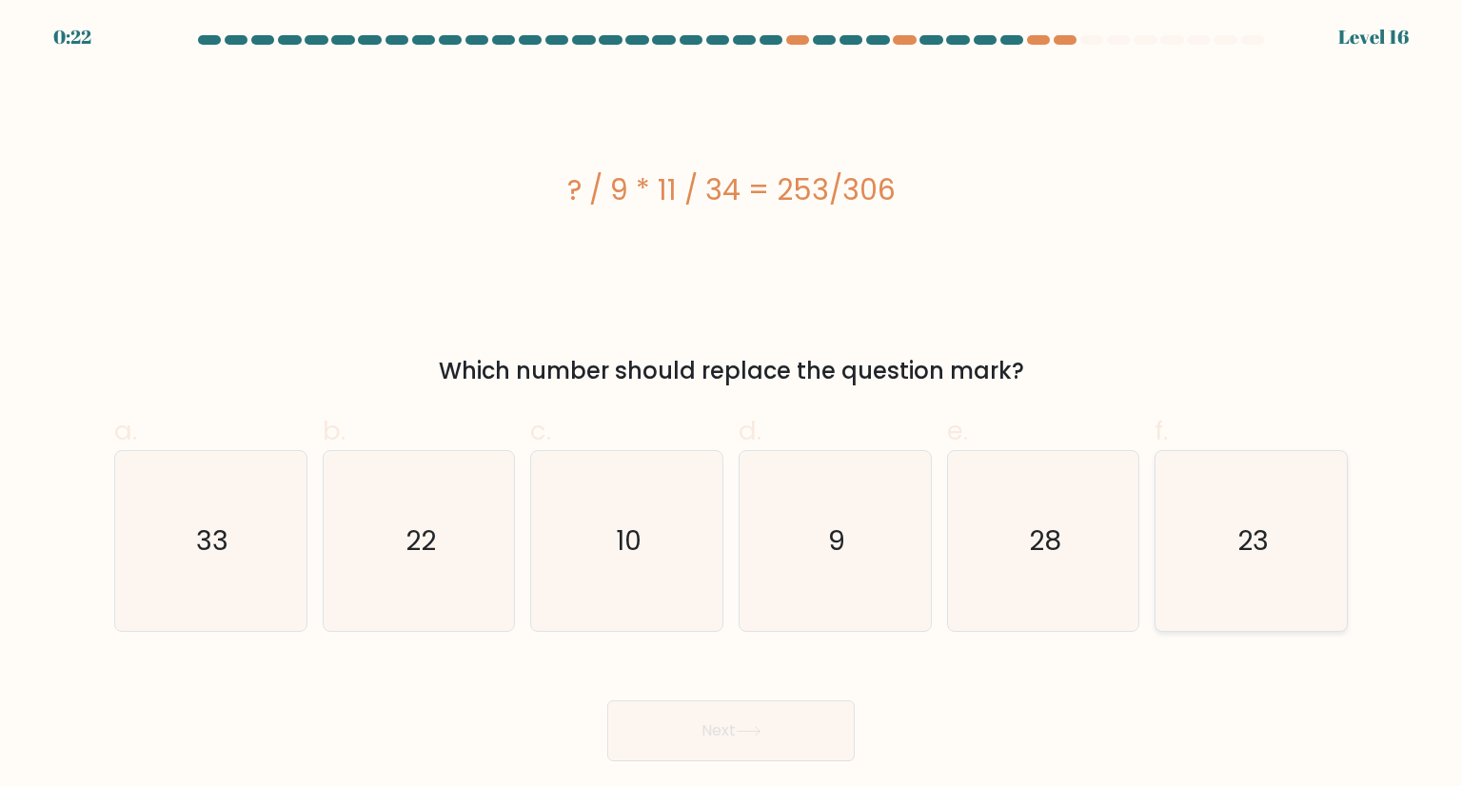
click at [1282, 575] on icon "23" at bounding box center [1250, 540] width 179 height 179
click at [732, 406] on input "f. 23" at bounding box center [731, 399] width 1 height 12
radio input "true"
click at [783, 722] on button "Next" at bounding box center [730, 731] width 247 height 61
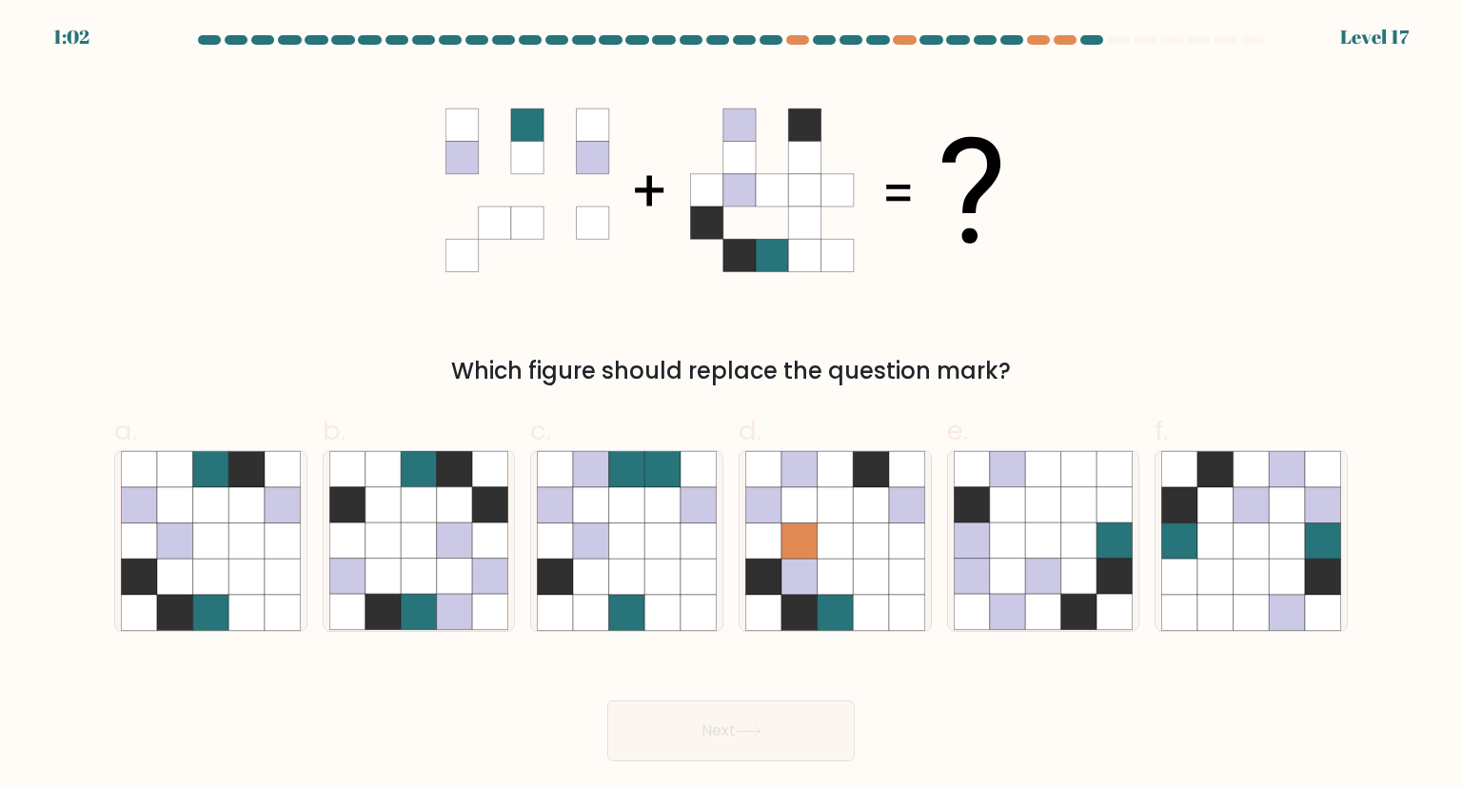
click at [1150, 383] on div "Which figure should replace the question mark?" at bounding box center [731, 371] width 1211 height 34
click at [1263, 533] on icon at bounding box center [1252, 542] width 36 height 36
click at [732, 406] on input "f." at bounding box center [731, 399] width 1 height 12
radio input "true"
click at [822, 740] on button "Next" at bounding box center [730, 731] width 247 height 61
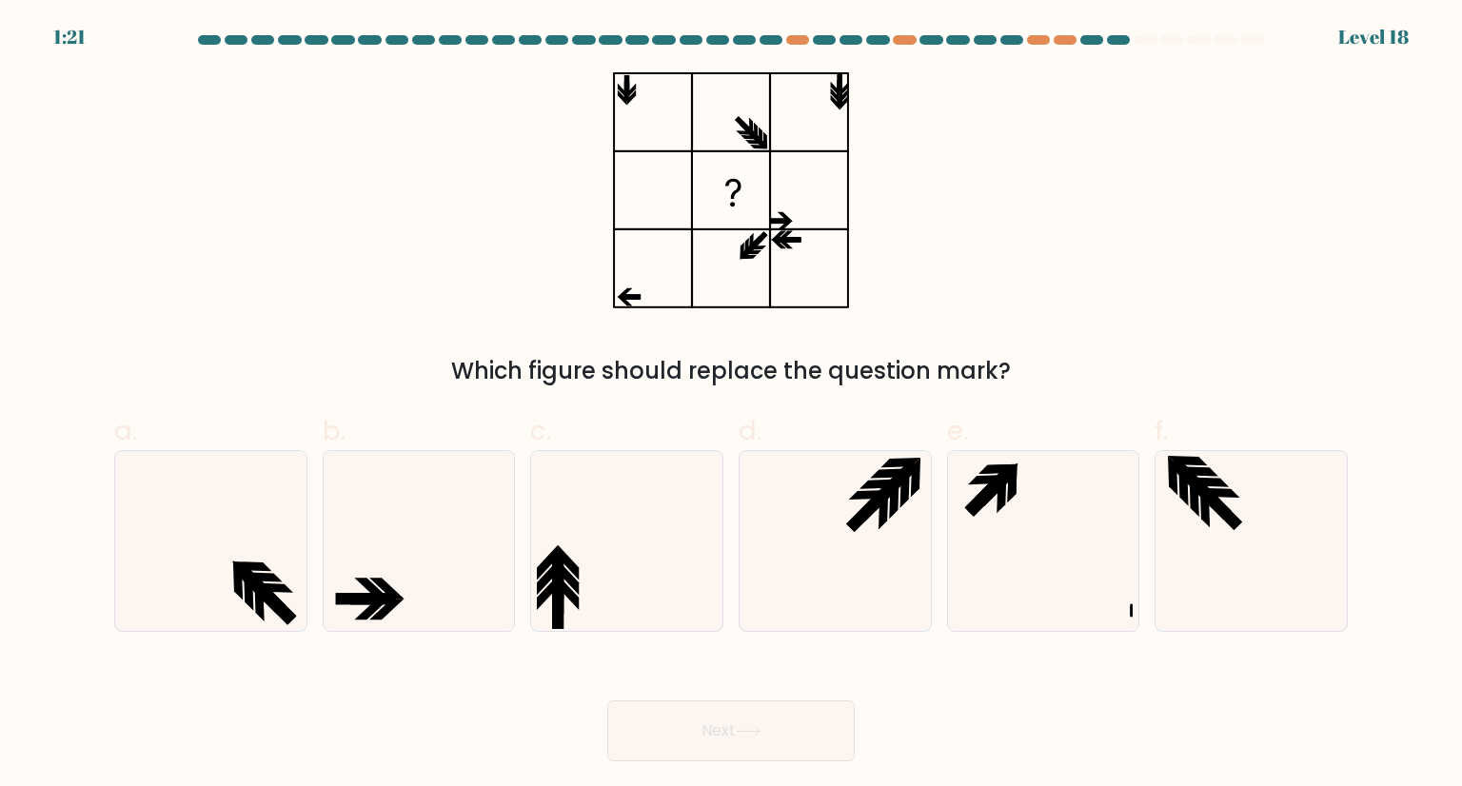
click at [1089, 305] on div "Which figure should replace the question mark?" at bounding box center [731, 230] width 1256 height 316
click at [1019, 252] on div "Which figure should replace the question mark?" at bounding box center [731, 230] width 1256 height 316
click at [1123, 188] on div "Which figure should replace the question mark?" at bounding box center [731, 230] width 1256 height 316
click at [349, 550] on icon at bounding box center [418, 540] width 179 height 179
click at [731, 406] on input "b." at bounding box center [731, 399] width 1 height 12
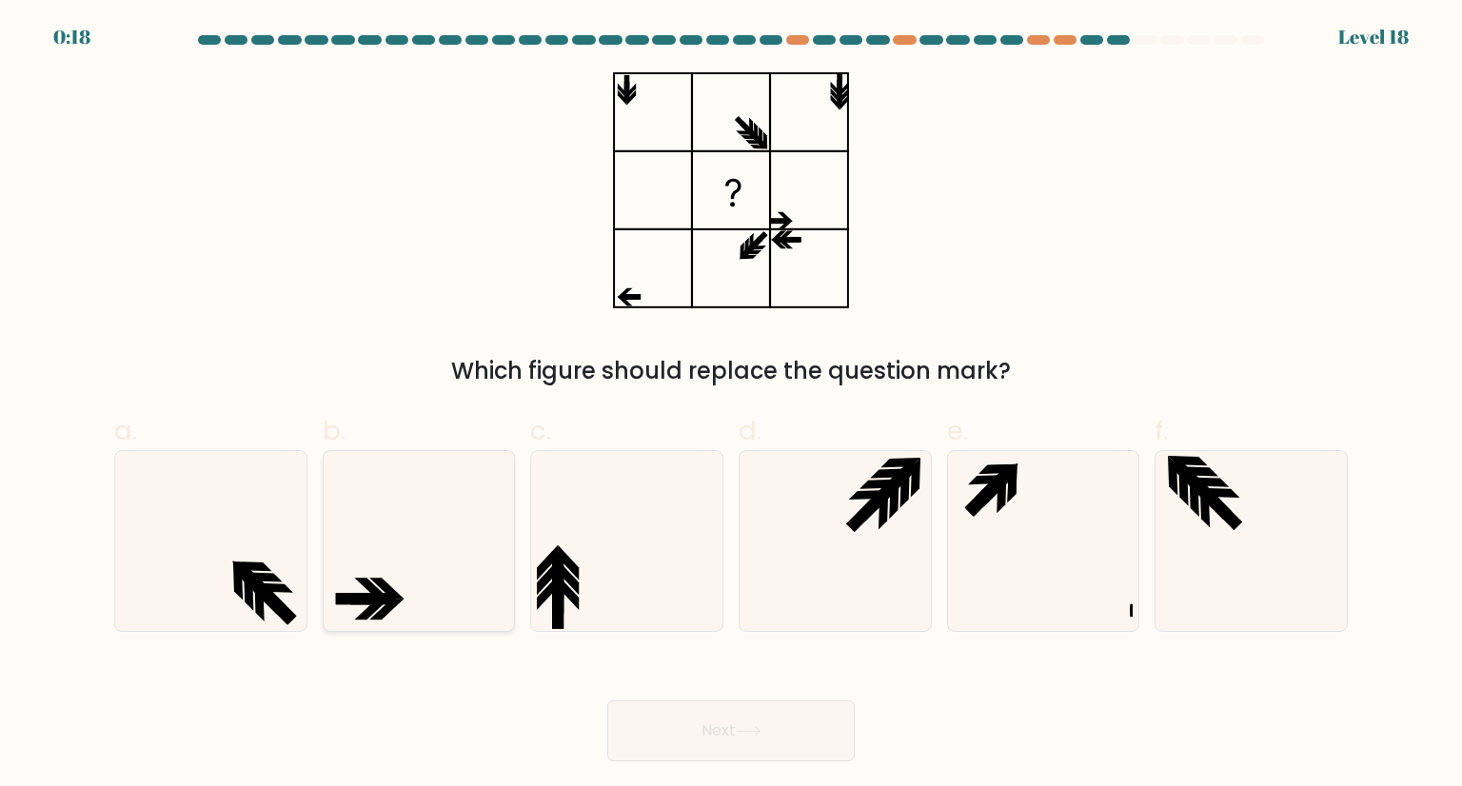
radio input "true"
click at [694, 705] on button "Next" at bounding box center [730, 731] width 247 height 61
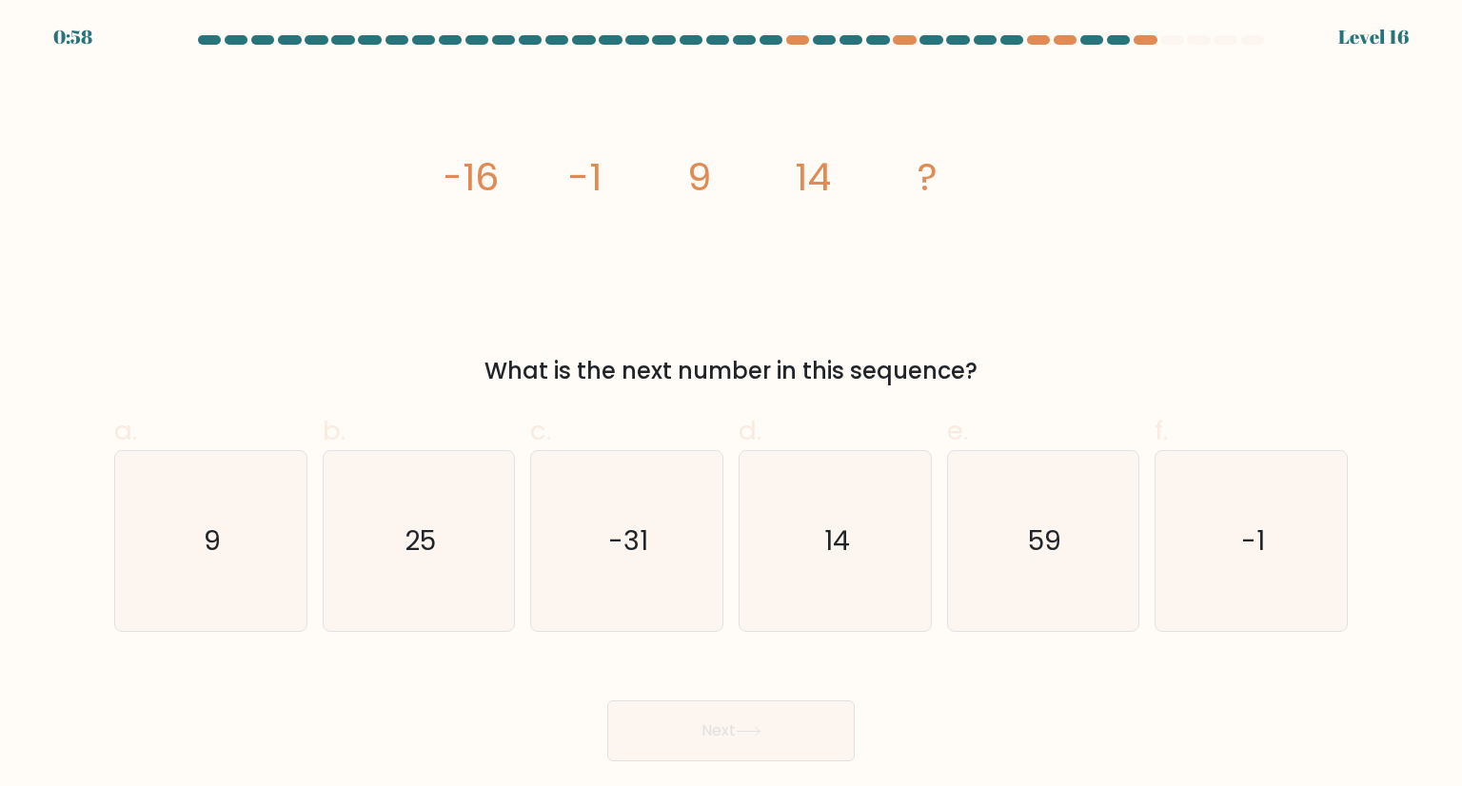
click at [837, 270] on icon "image/svg+xml -16 -1 9 14 ?" at bounding box center [730, 190] width 571 height 236
click at [755, 555] on icon "14" at bounding box center [834, 540] width 179 height 179
click at [732, 406] on input "d. 14" at bounding box center [731, 399] width 1 height 12
radio input "true"
click at [695, 723] on button "Next" at bounding box center [730, 731] width 247 height 61
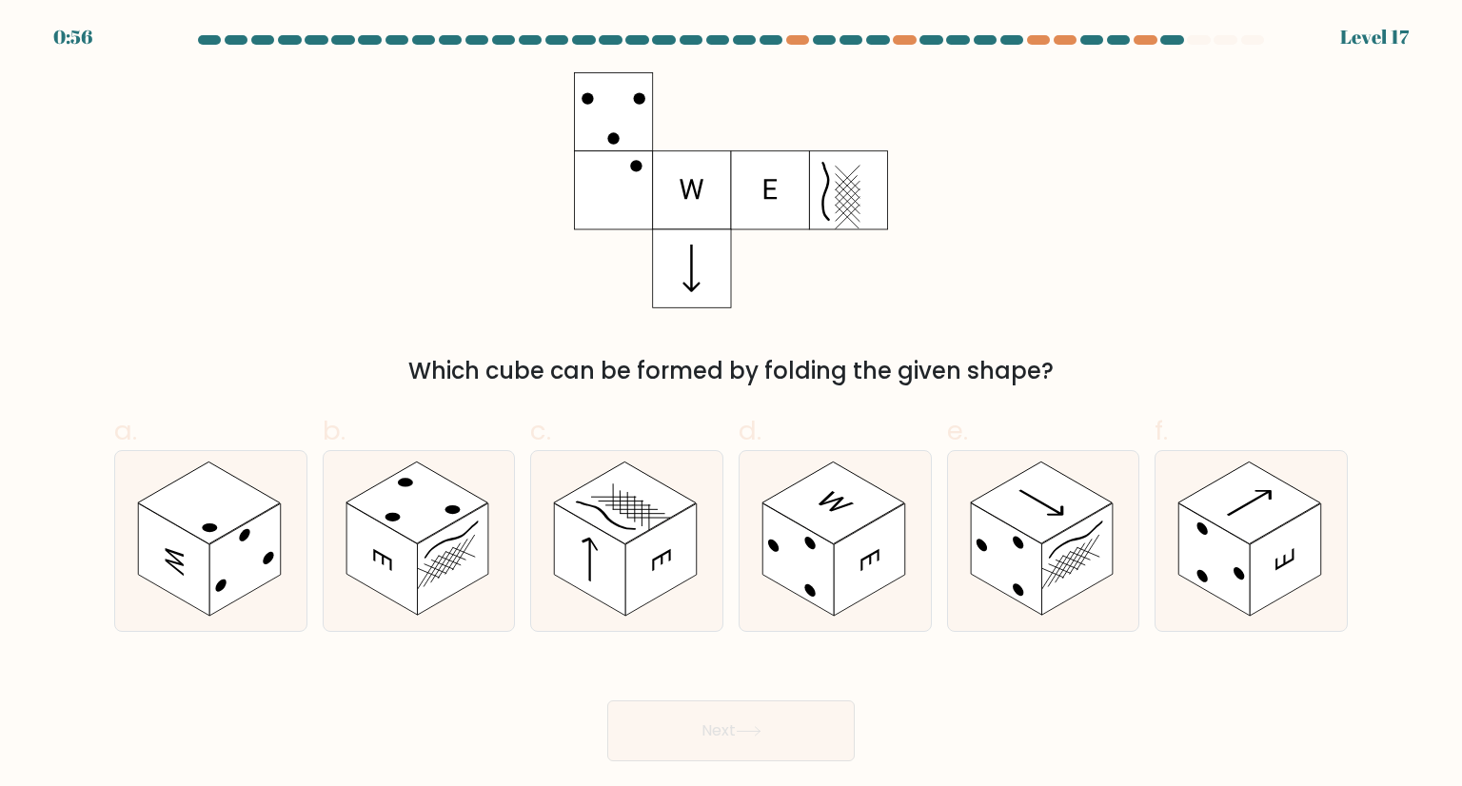
click at [1091, 248] on div "Which cube can be formed by folding the given shape?" at bounding box center [731, 230] width 1256 height 316
click at [208, 543] on rect at bounding box center [209, 503] width 142 height 82
click at [731, 406] on input "a." at bounding box center [731, 399] width 1 height 12
radio input "true"
click at [706, 750] on button "Next" at bounding box center [730, 731] width 247 height 61
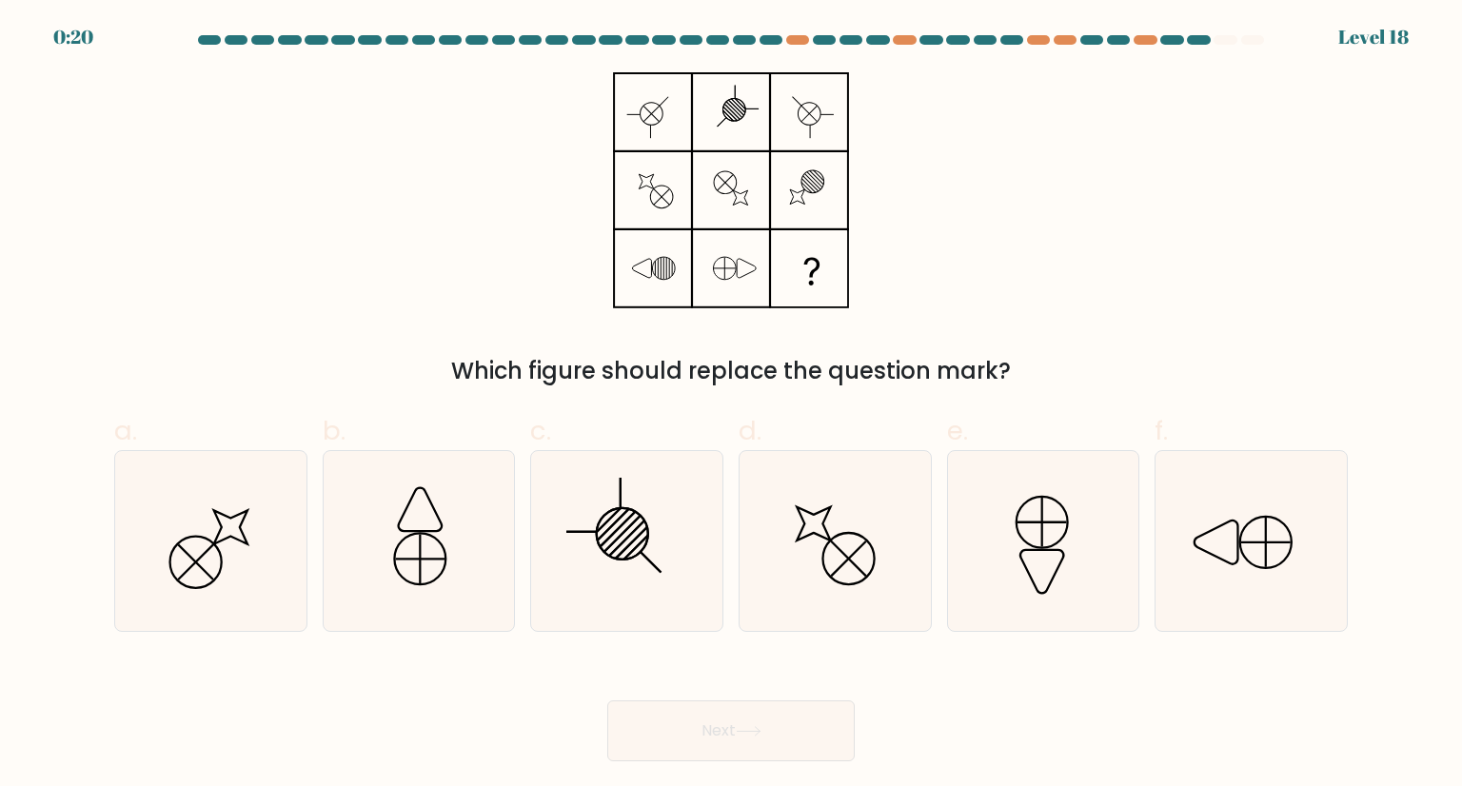
click at [1025, 136] on div "Which figure should replace the question mark?" at bounding box center [731, 230] width 1256 height 316
click at [1188, 518] on icon at bounding box center [1250, 540] width 179 height 179
click at [732, 406] on input "f." at bounding box center [731, 399] width 1 height 12
radio input "true"
click at [650, 742] on button "Next" at bounding box center [730, 731] width 247 height 61
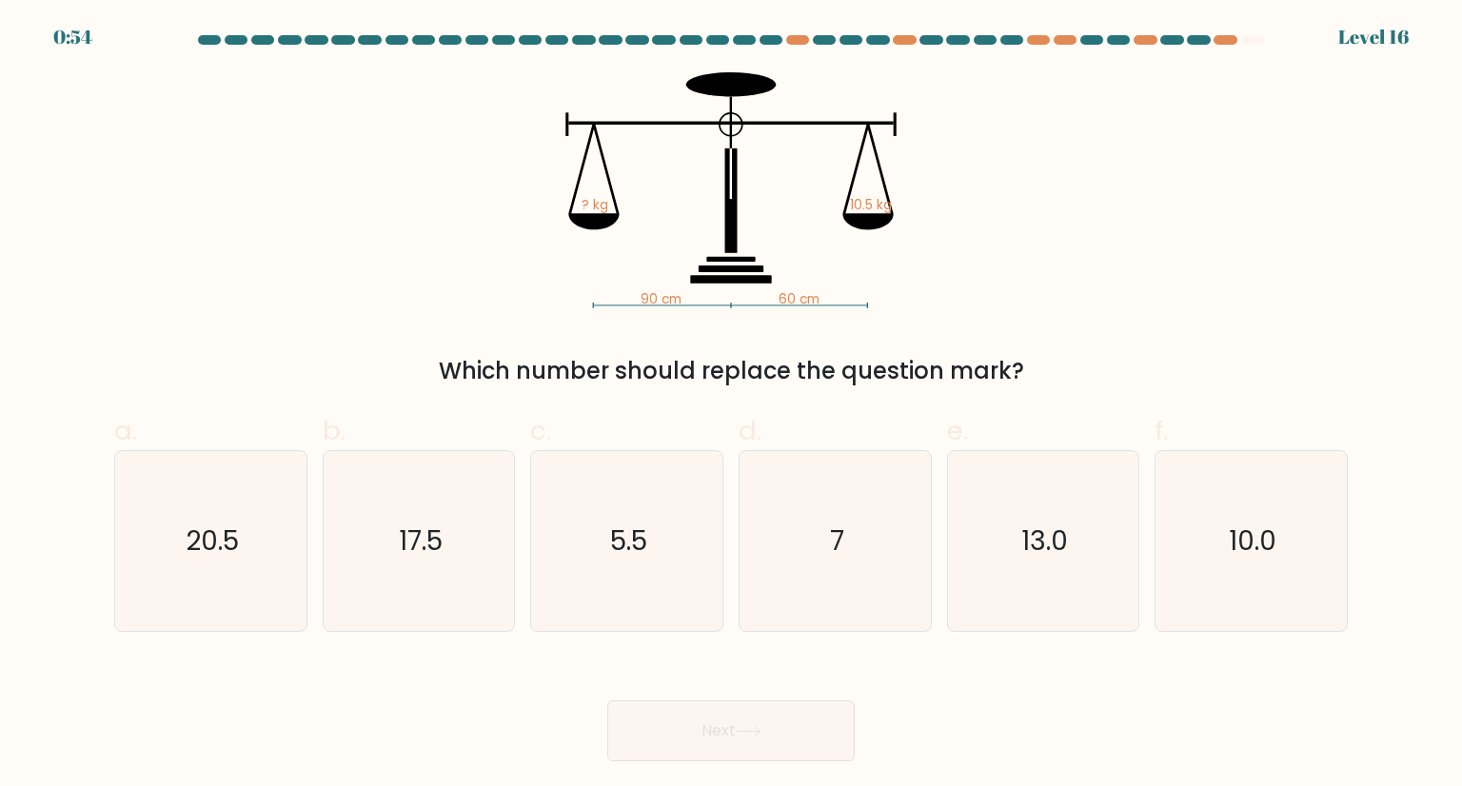
click at [1040, 298] on div "90 cm 60 cm ? kg 10.5 kg Which number should replace the question mark?" at bounding box center [731, 230] width 1256 height 316
click at [822, 558] on icon "7" at bounding box center [834, 540] width 179 height 179
click at [732, 406] on input "d. 7" at bounding box center [731, 399] width 1 height 12
radio input "true"
click at [757, 755] on button "Next" at bounding box center [730, 731] width 247 height 61
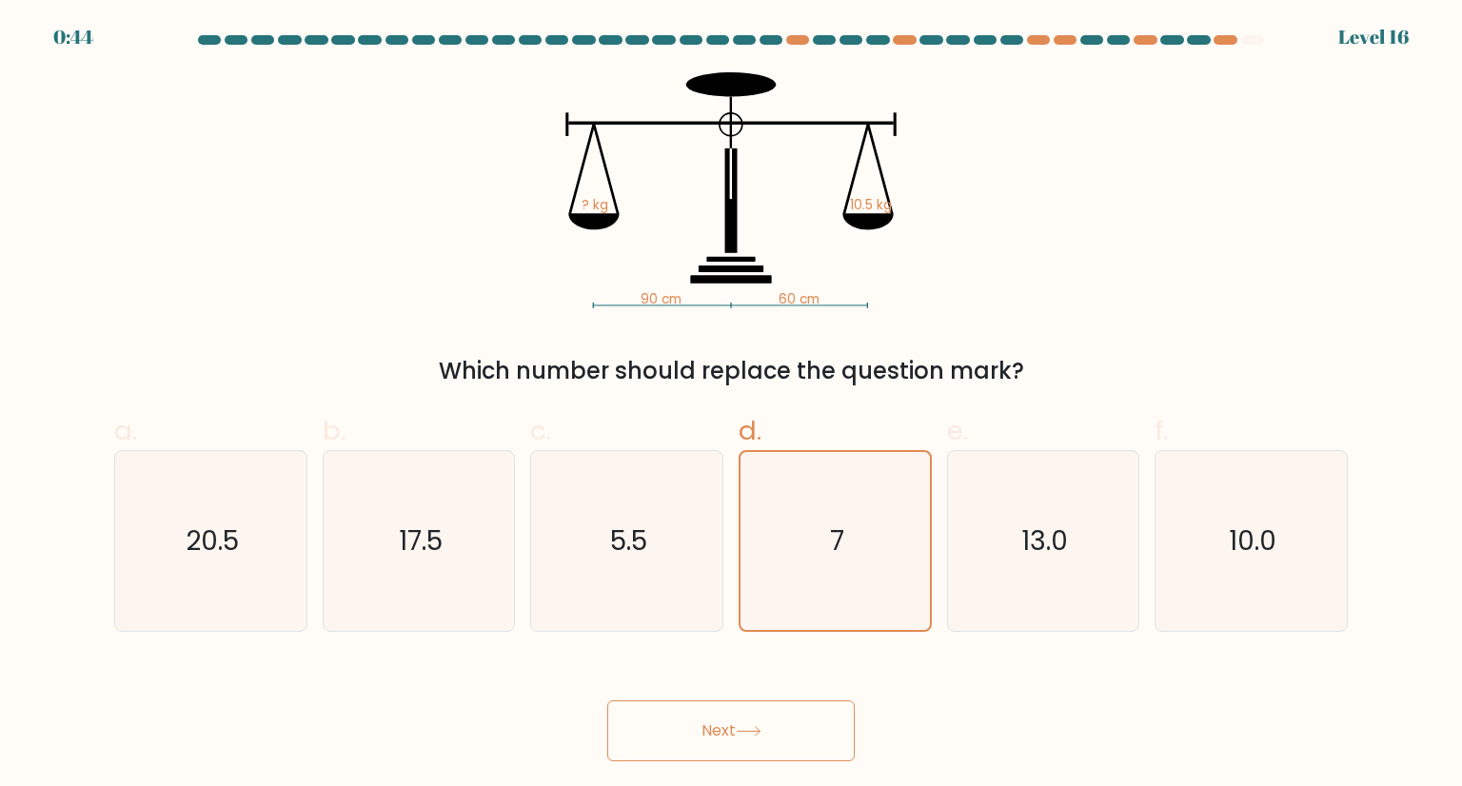
click at [744, 741] on button "Next" at bounding box center [730, 731] width 247 height 61
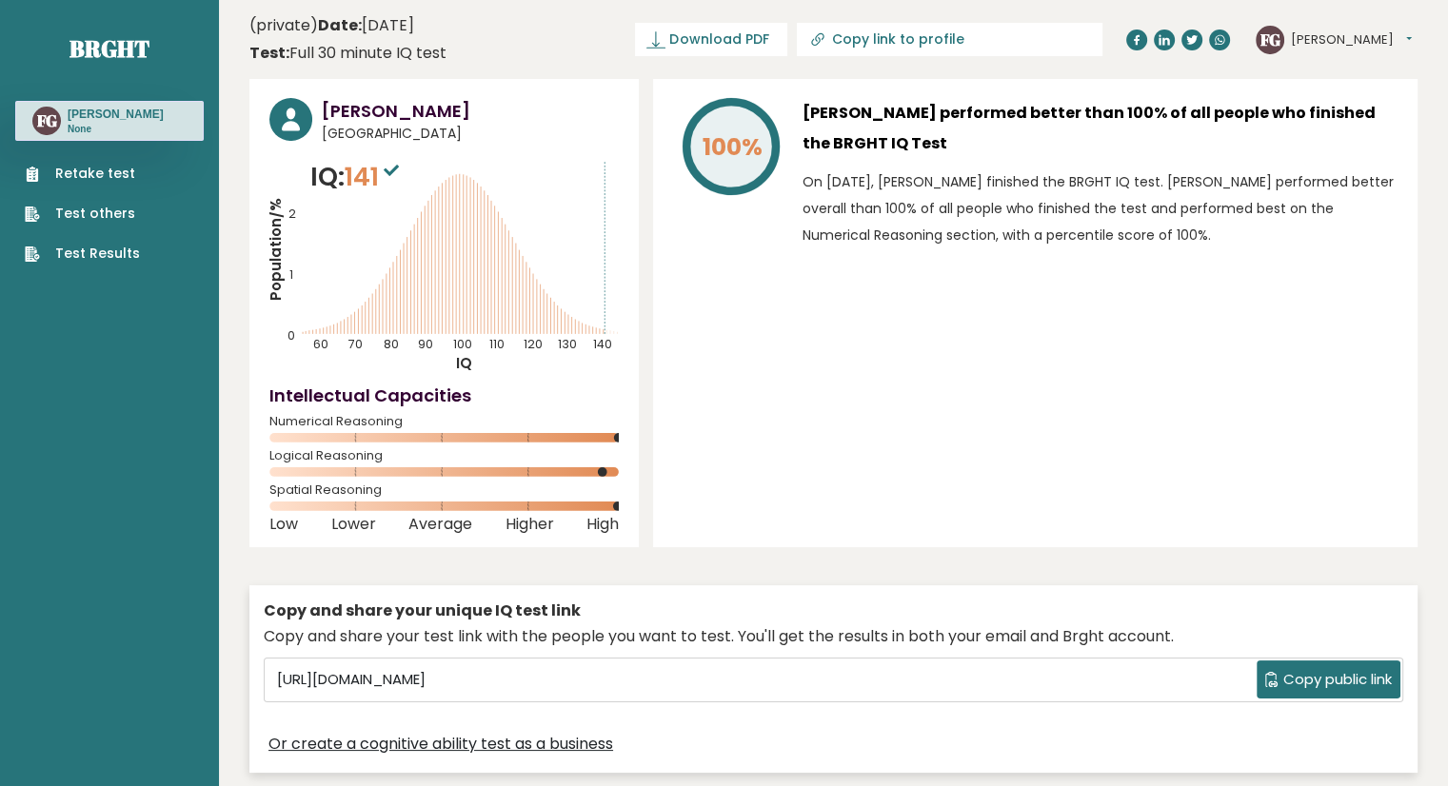
click at [857, 293] on div "100% [PERSON_NAME] performed better than 100% of all people who finished the BR…" at bounding box center [1035, 313] width 764 height 468
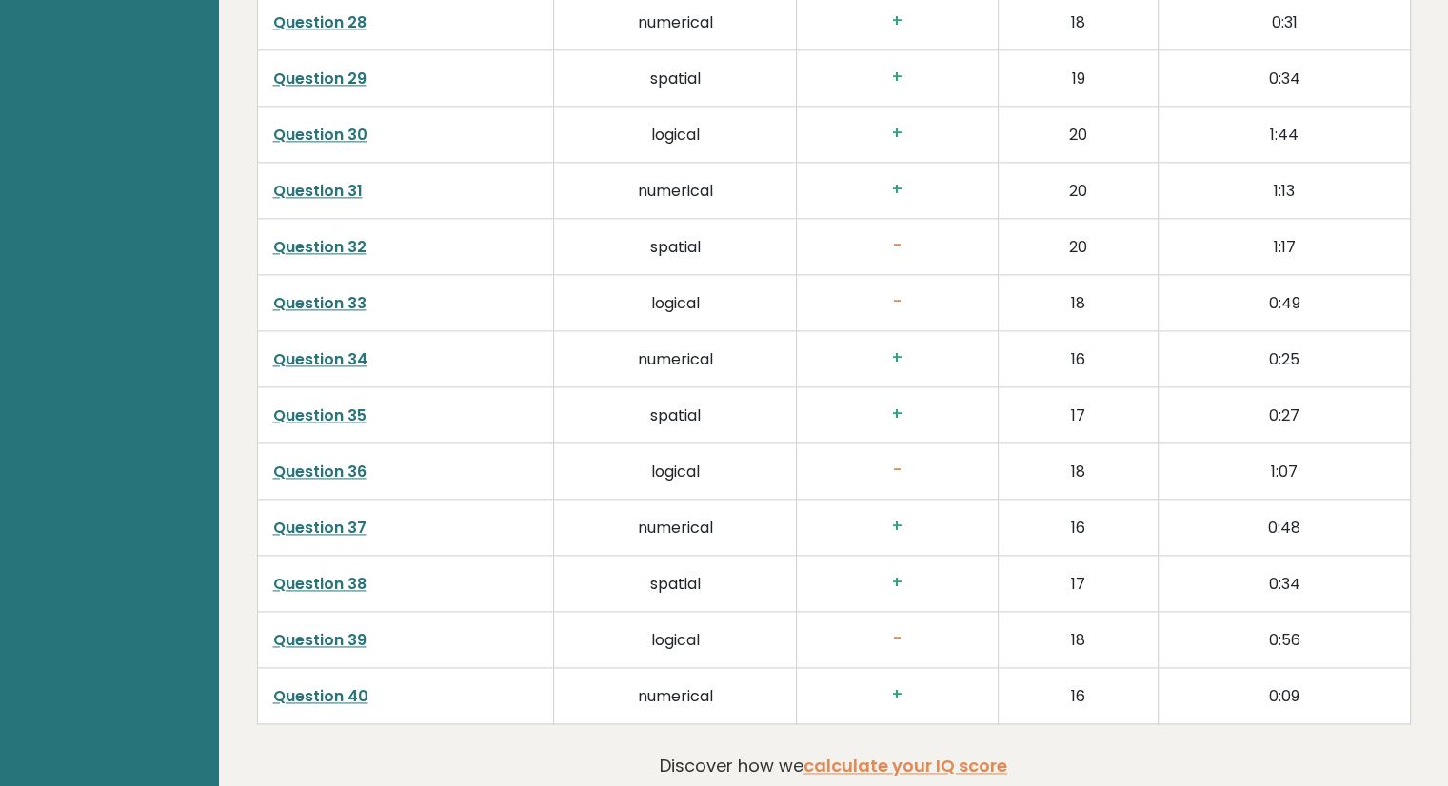
scroll to position [2489, 0]
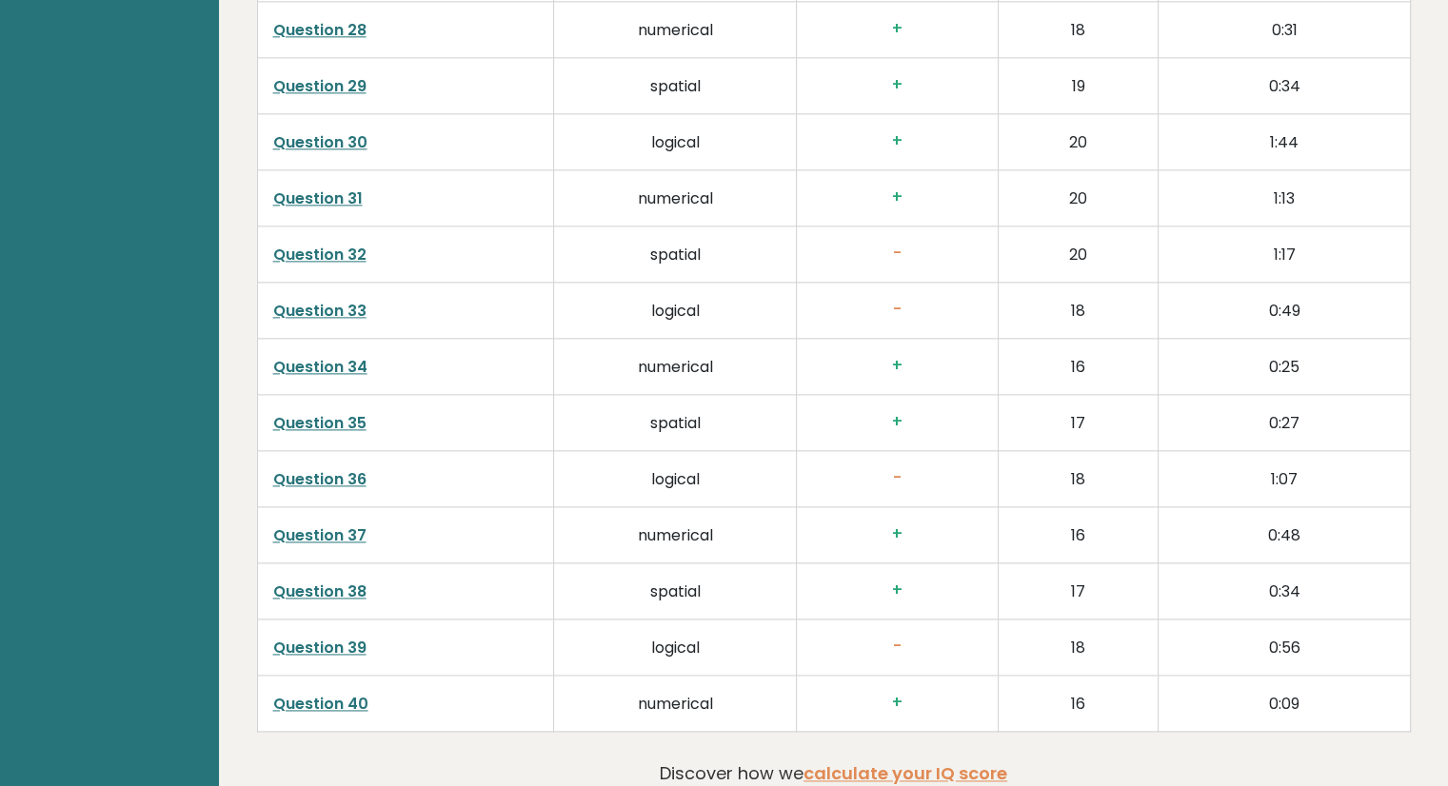
click at [991, 249] on td "-" at bounding box center [898, 254] width 202 height 56
click at [864, 226] on td "-" at bounding box center [898, 254] width 202 height 56
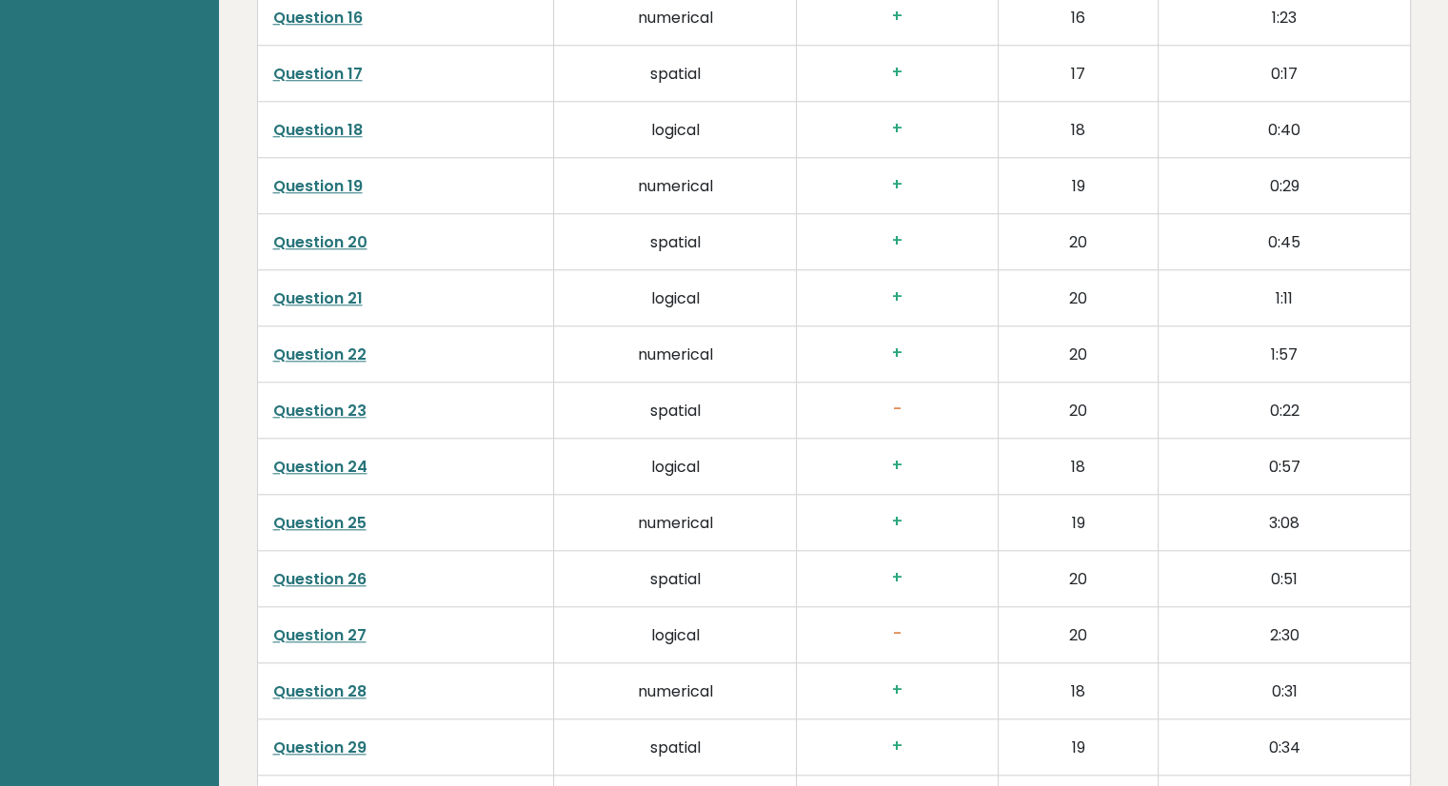
scroll to position [1862, 0]
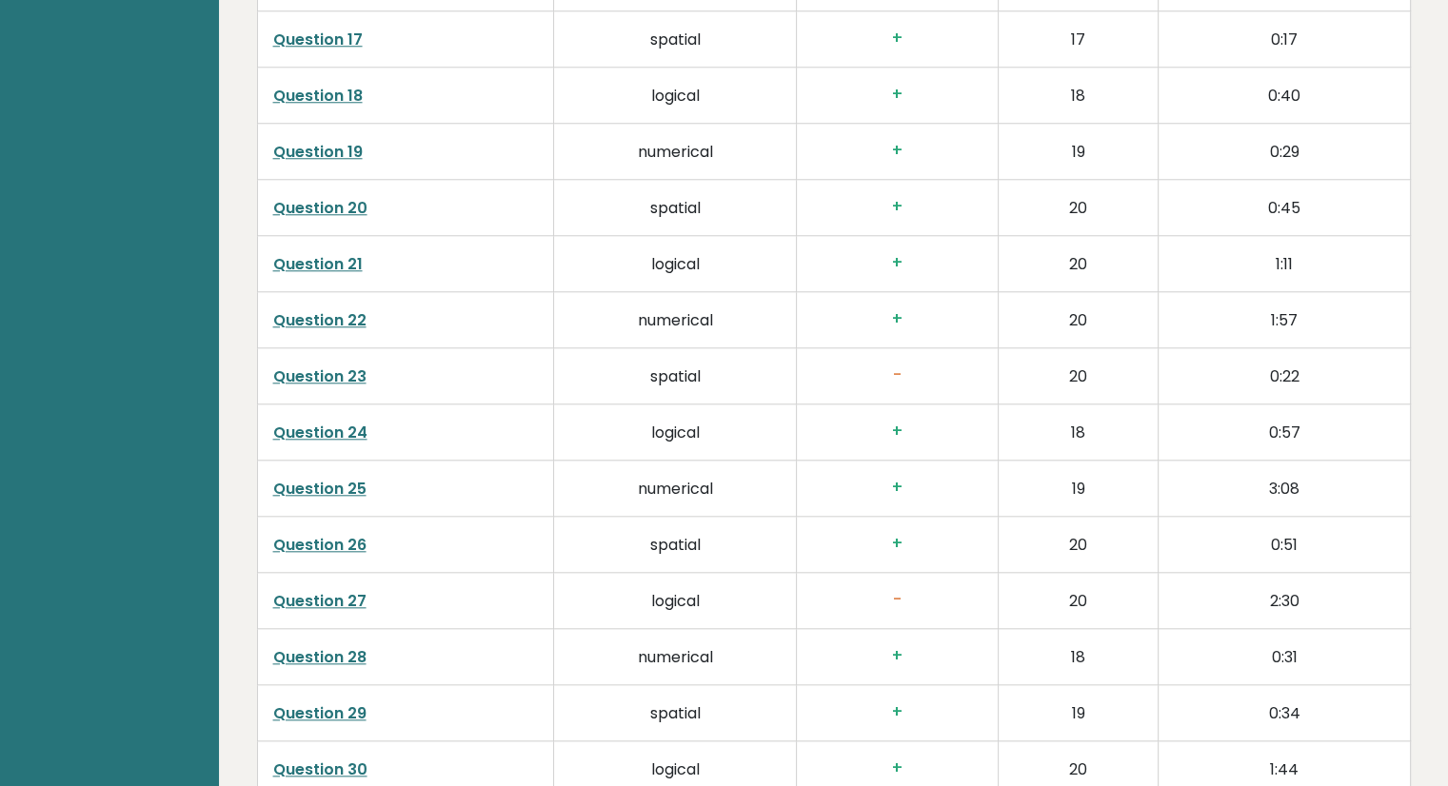
click at [830, 210] on h3 "+" at bounding box center [897, 207] width 170 height 20
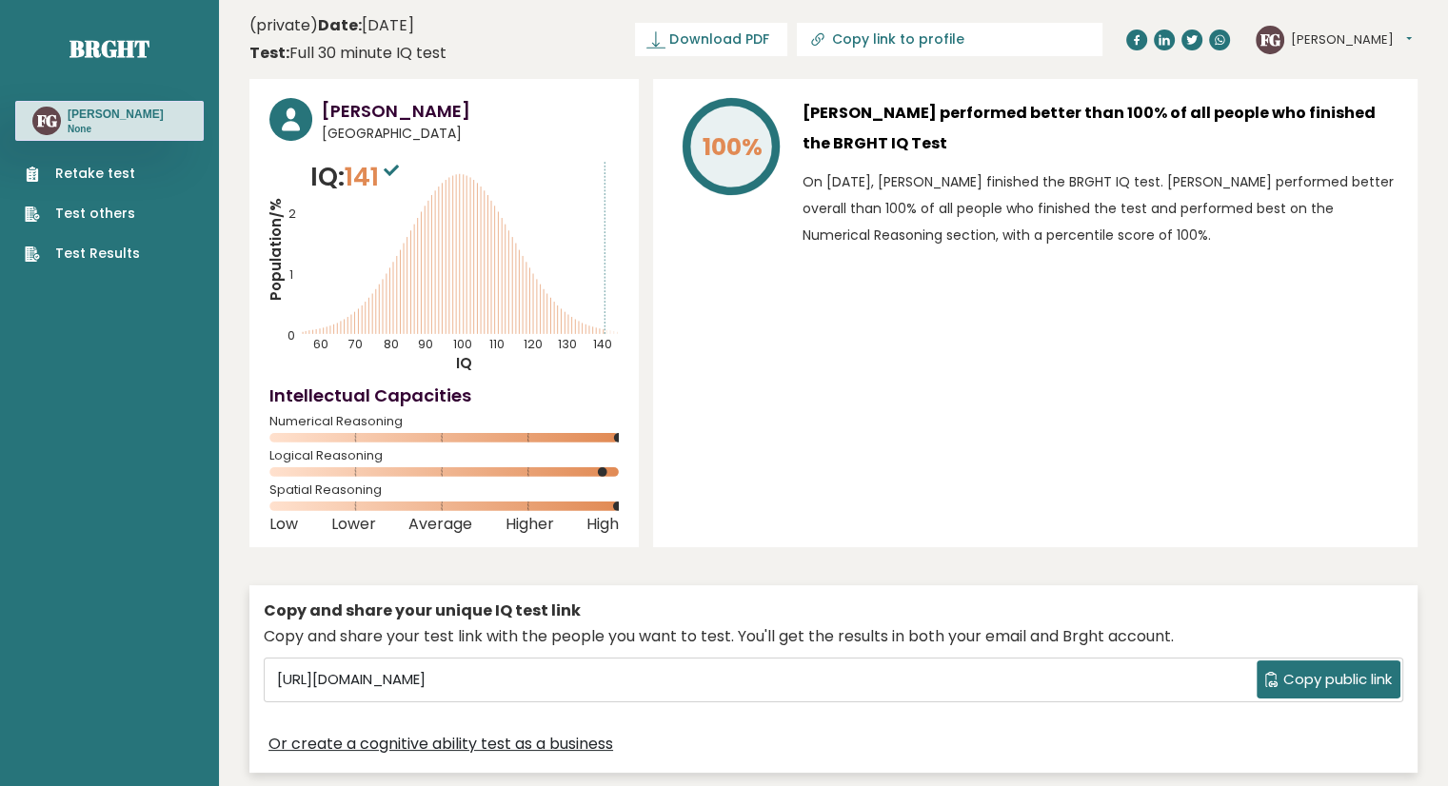
scroll to position [2, 0]
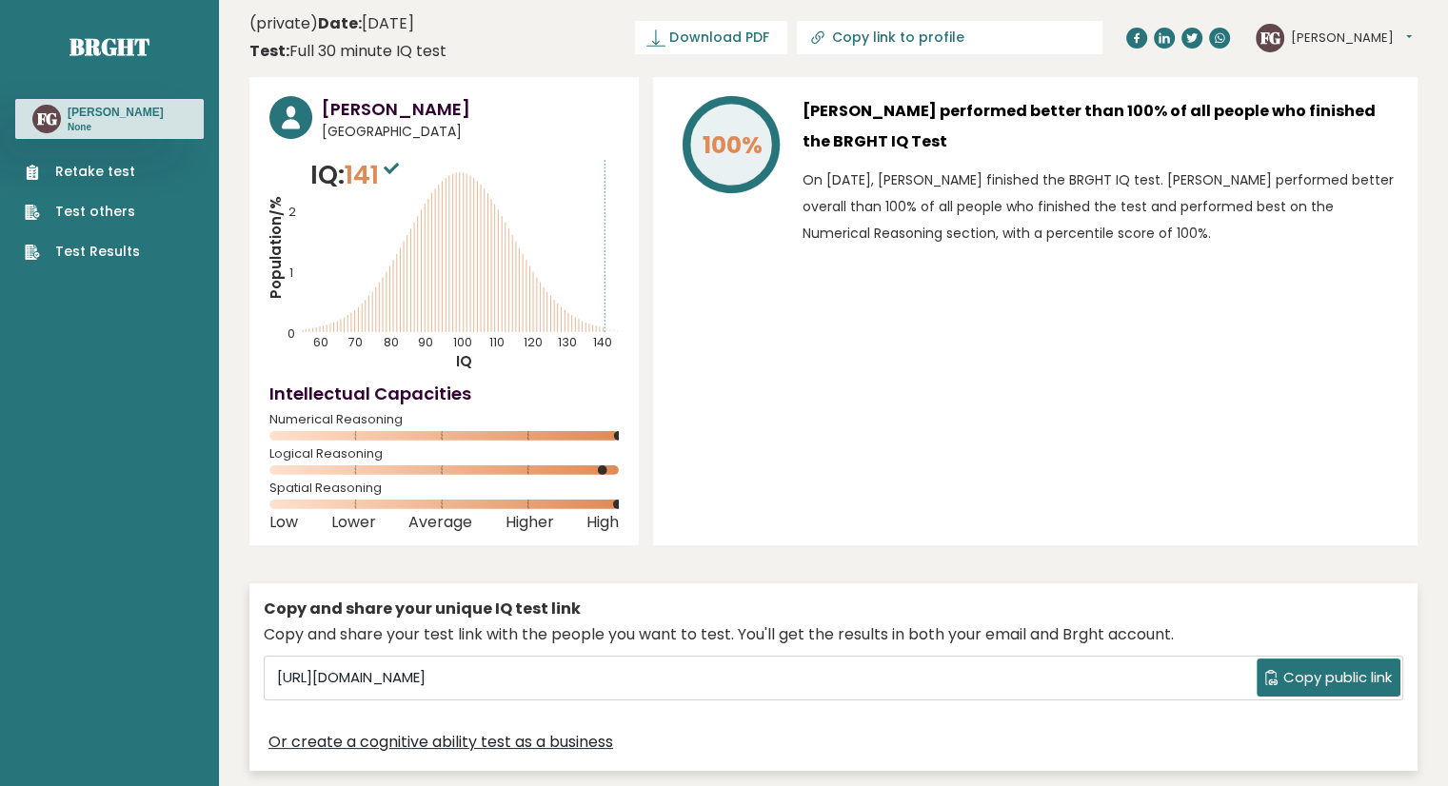
click at [718, 142] on tspan "100%" at bounding box center [732, 145] width 60 height 33
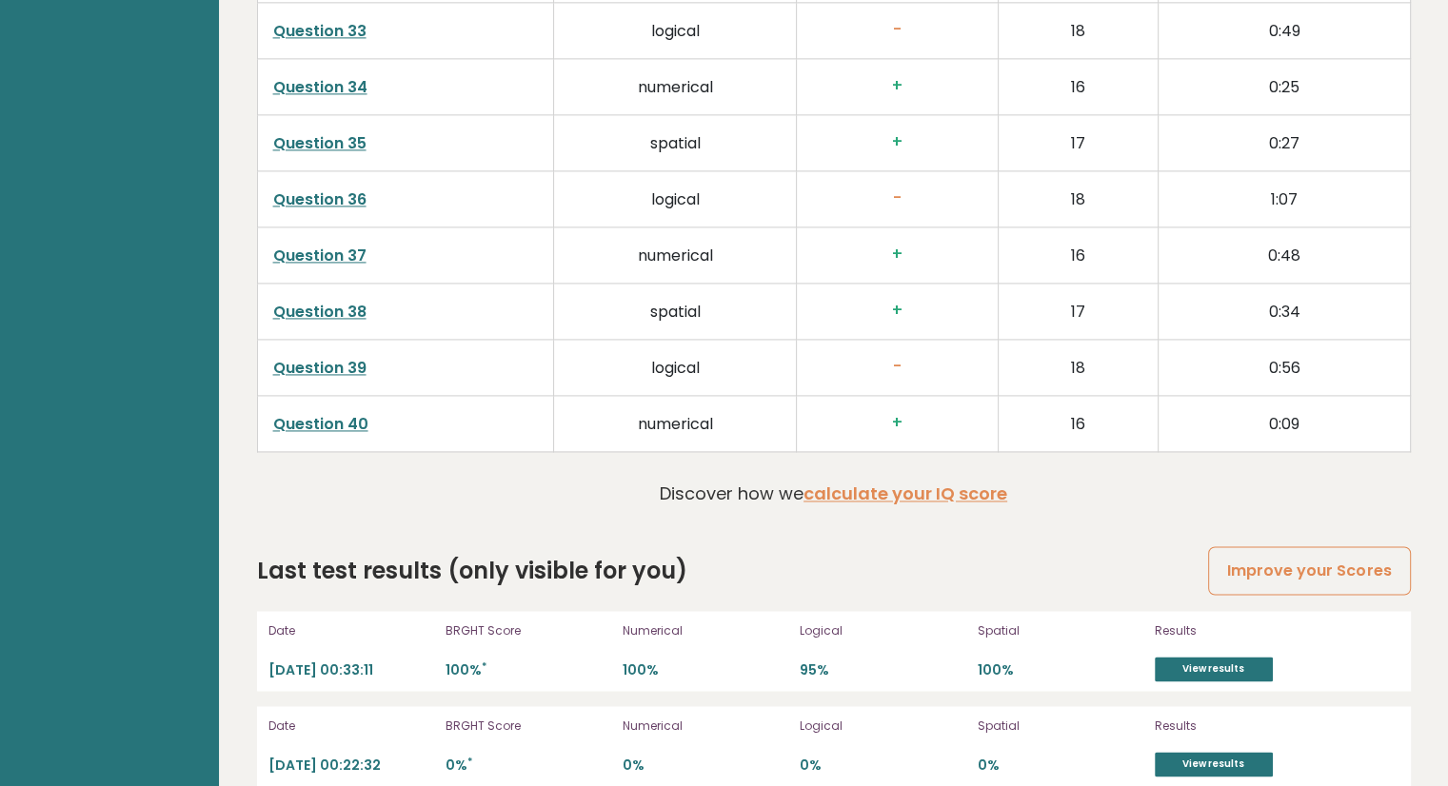
scroll to position [2770, 0]
click at [1193, 656] on link "View results" at bounding box center [1214, 668] width 118 height 25
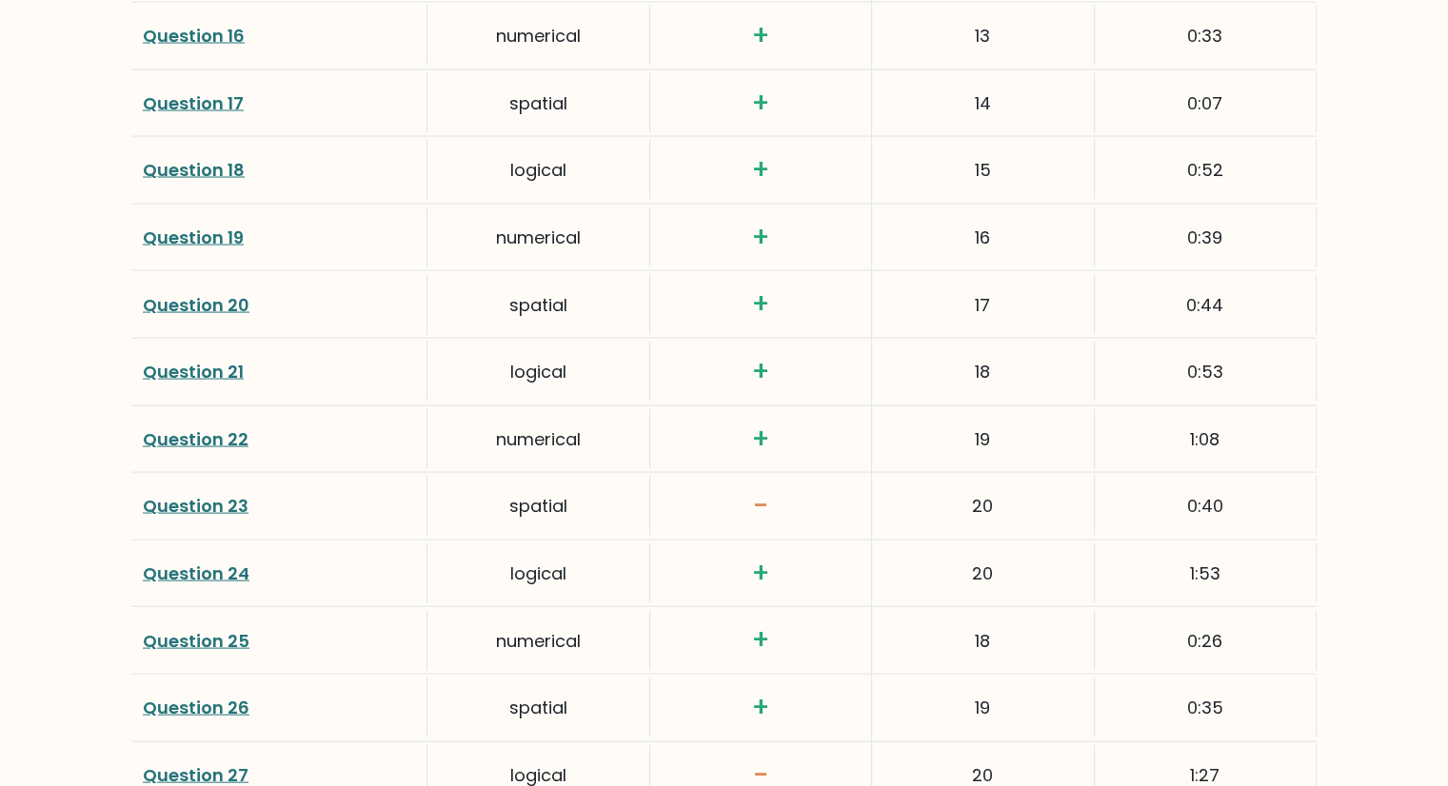
scroll to position [3756, 0]
click at [918, 370] on div "18" at bounding box center [983, 370] width 222 height 60
click at [952, 378] on div "18" at bounding box center [983, 370] width 222 height 60
click at [959, 366] on div "18" at bounding box center [983, 370] width 222 height 60
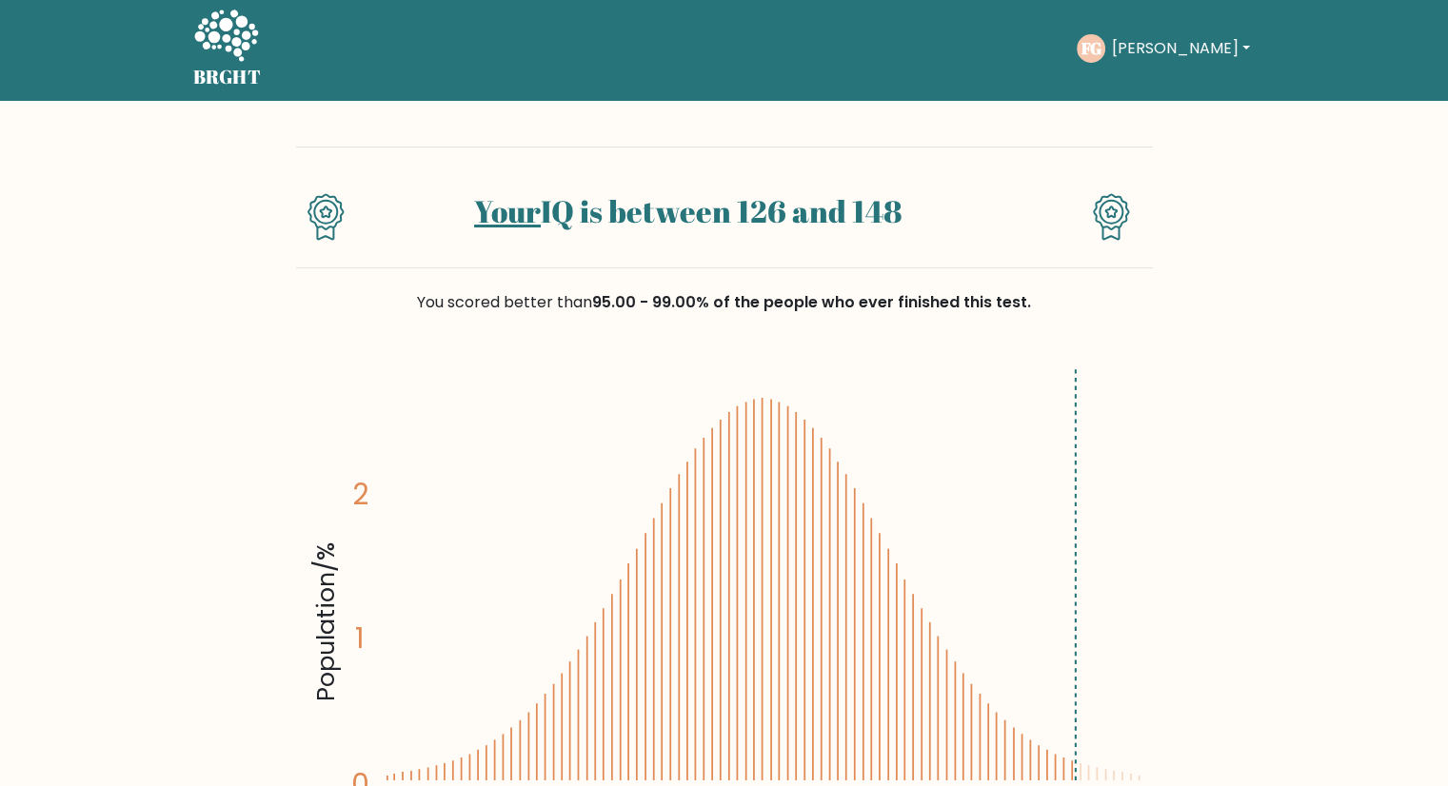
scroll to position [0, 0]
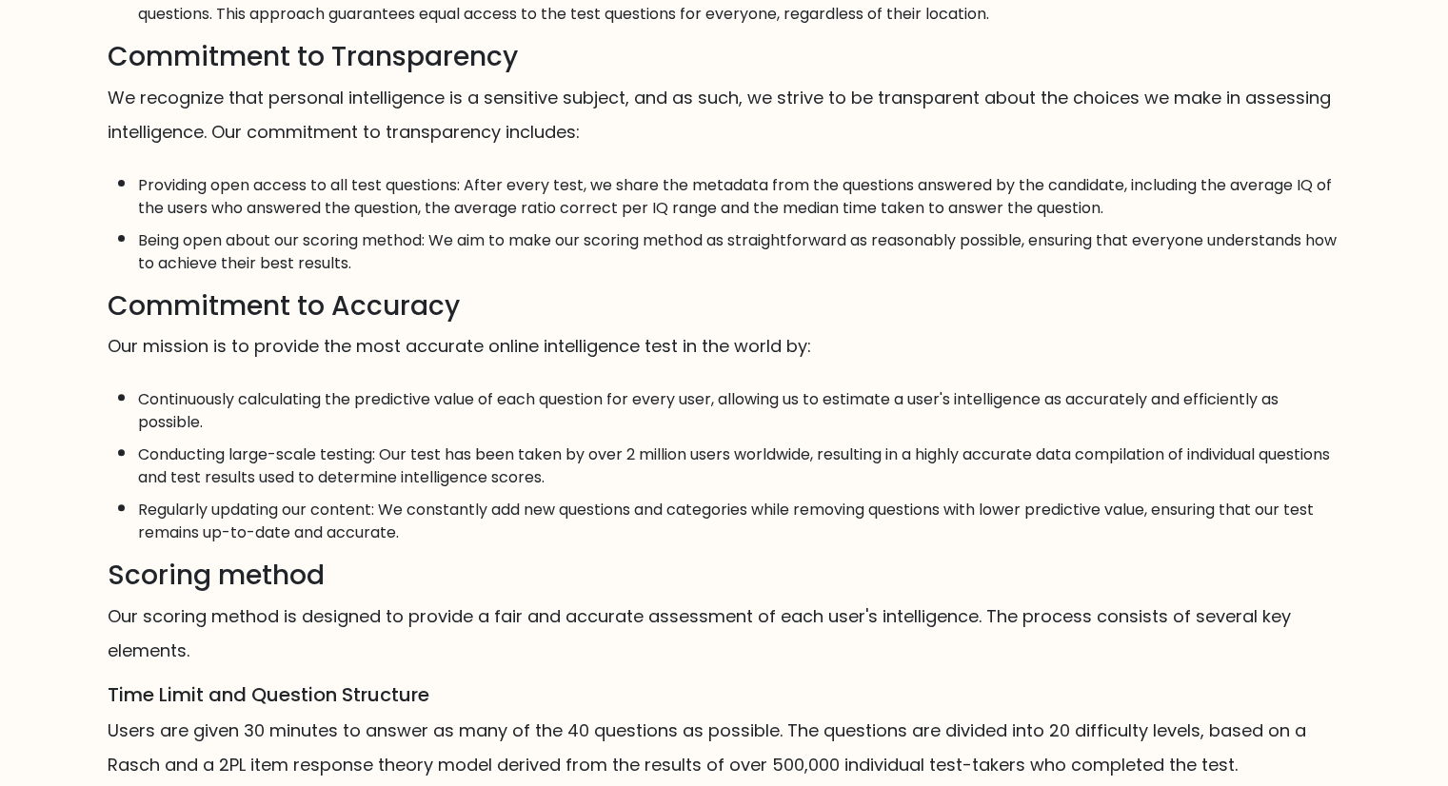
scroll to position [1036, 0]
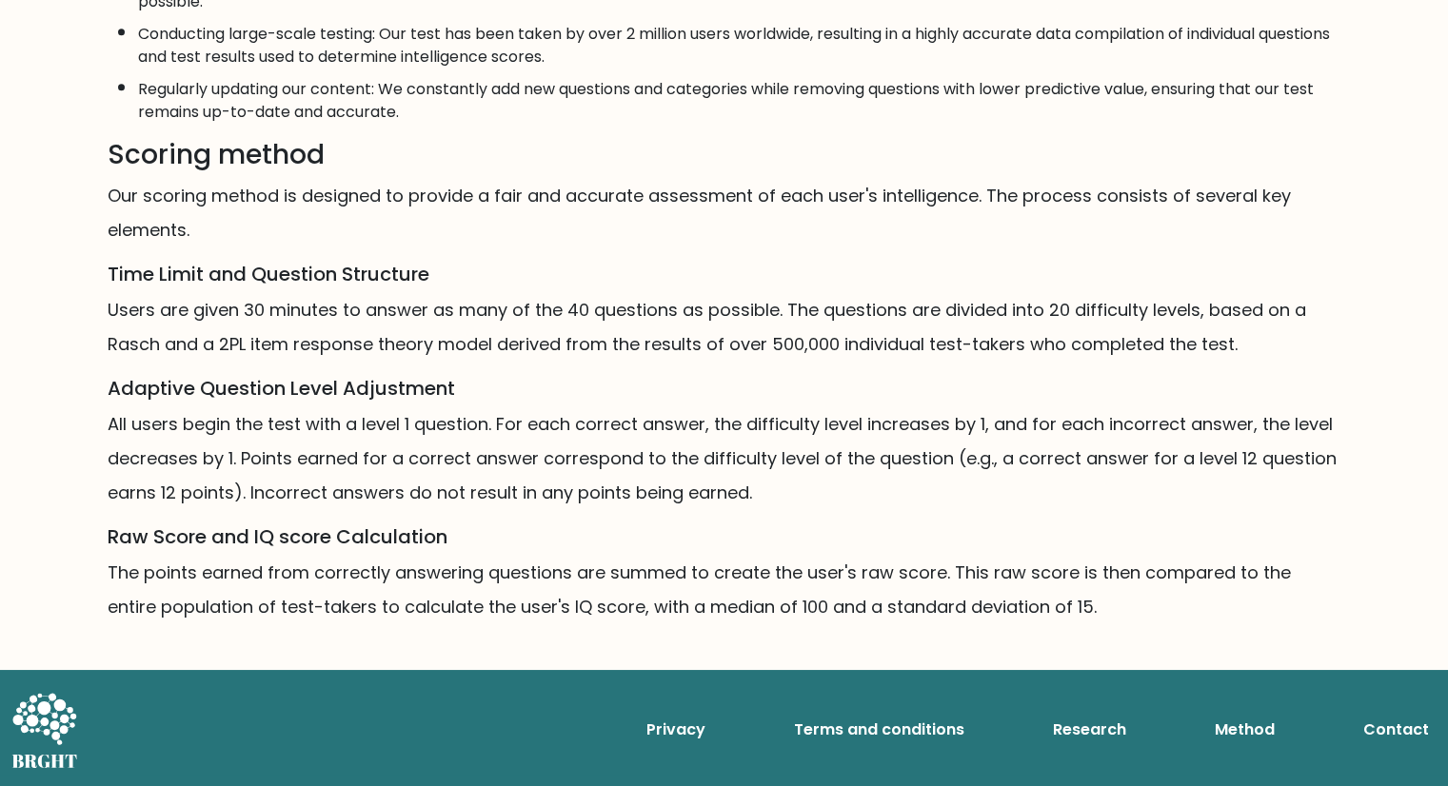
click at [391, 306] on p "Users are given 30 minutes to answer as many of the 40 questions as possible. T…" at bounding box center [725, 327] width 1234 height 69
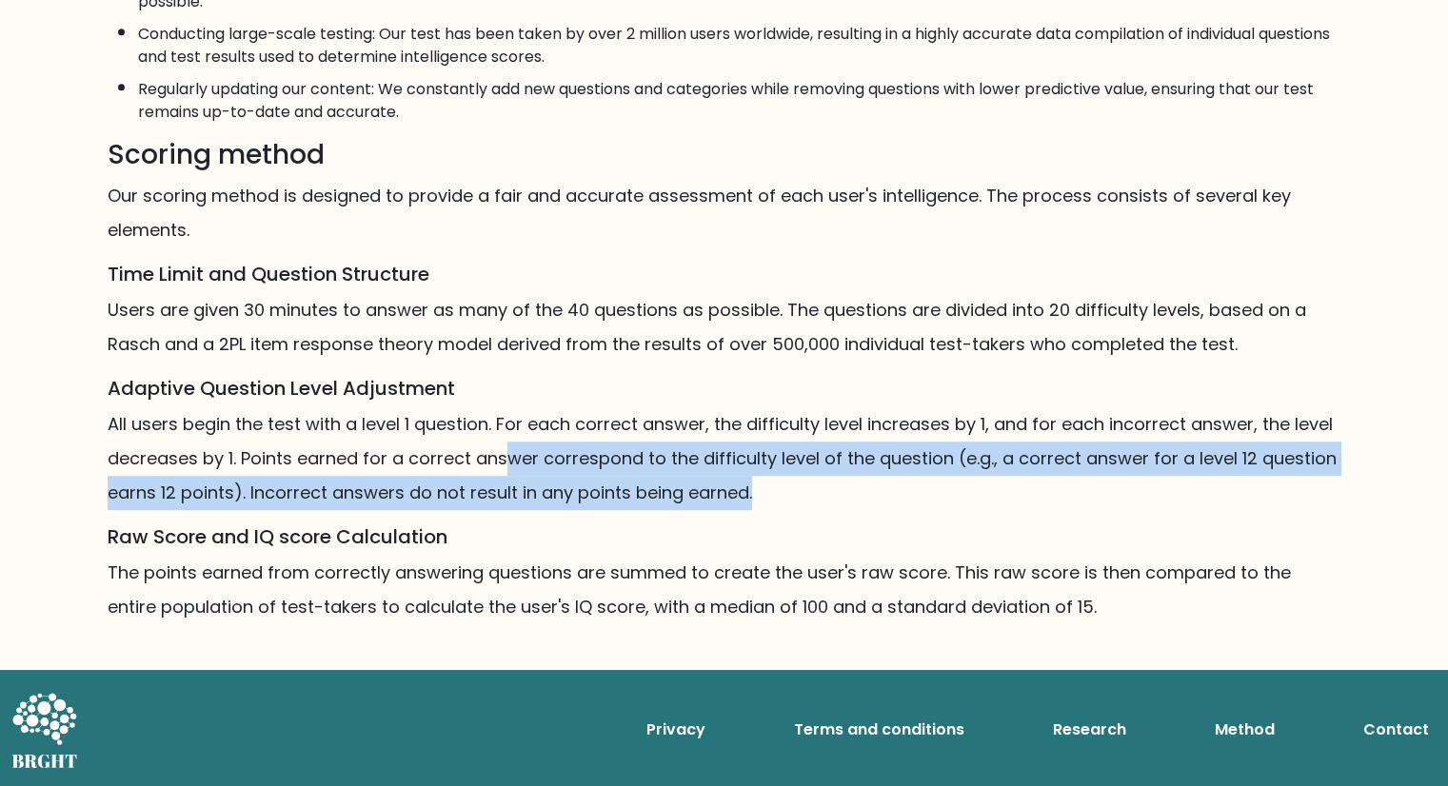
drag, startPoint x: 504, startPoint y: 460, endPoint x: 762, endPoint y: 488, distance: 258.6
click at [762, 488] on p "All users begin the test with a level 1 question. For each correct answer, the …" at bounding box center [725, 458] width 1234 height 103
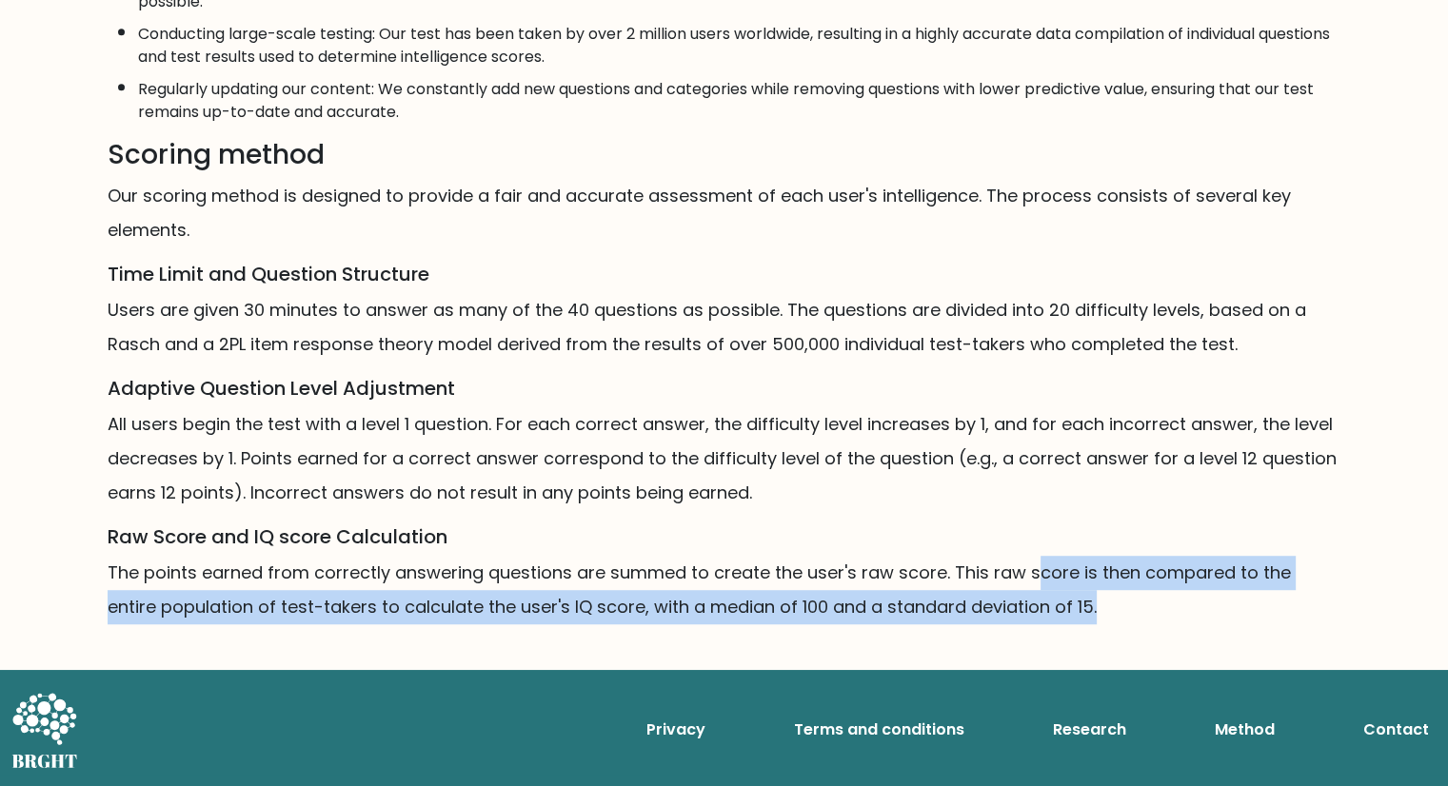
drag, startPoint x: 1029, startPoint y: 580, endPoint x: 1038, endPoint y: 606, distance: 28.0
click at [1038, 606] on p "The points earned from correctly answering questions are summed to create the u…" at bounding box center [725, 590] width 1234 height 69
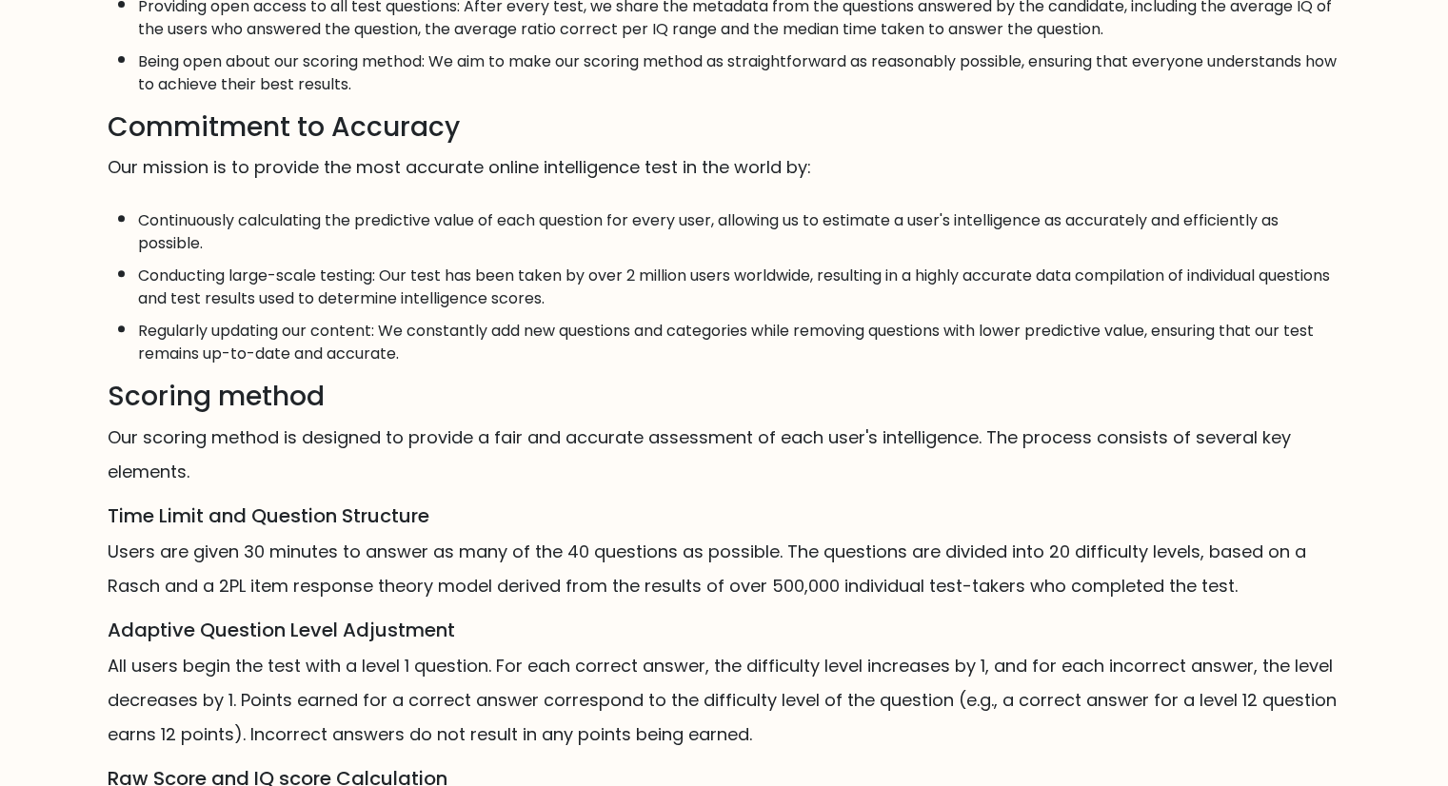
scroll to position [781, 0]
drag, startPoint x: 839, startPoint y: 232, endPoint x: 850, endPoint y: 224, distance: 14.3
click at [850, 224] on li "Continuously calculating the predictive value of each question for every user, …" at bounding box center [739, 226] width 1203 height 55
click at [849, 226] on li "Continuously calculating the predictive value of each question for every user, …" at bounding box center [739, 226] width 1203 height 55
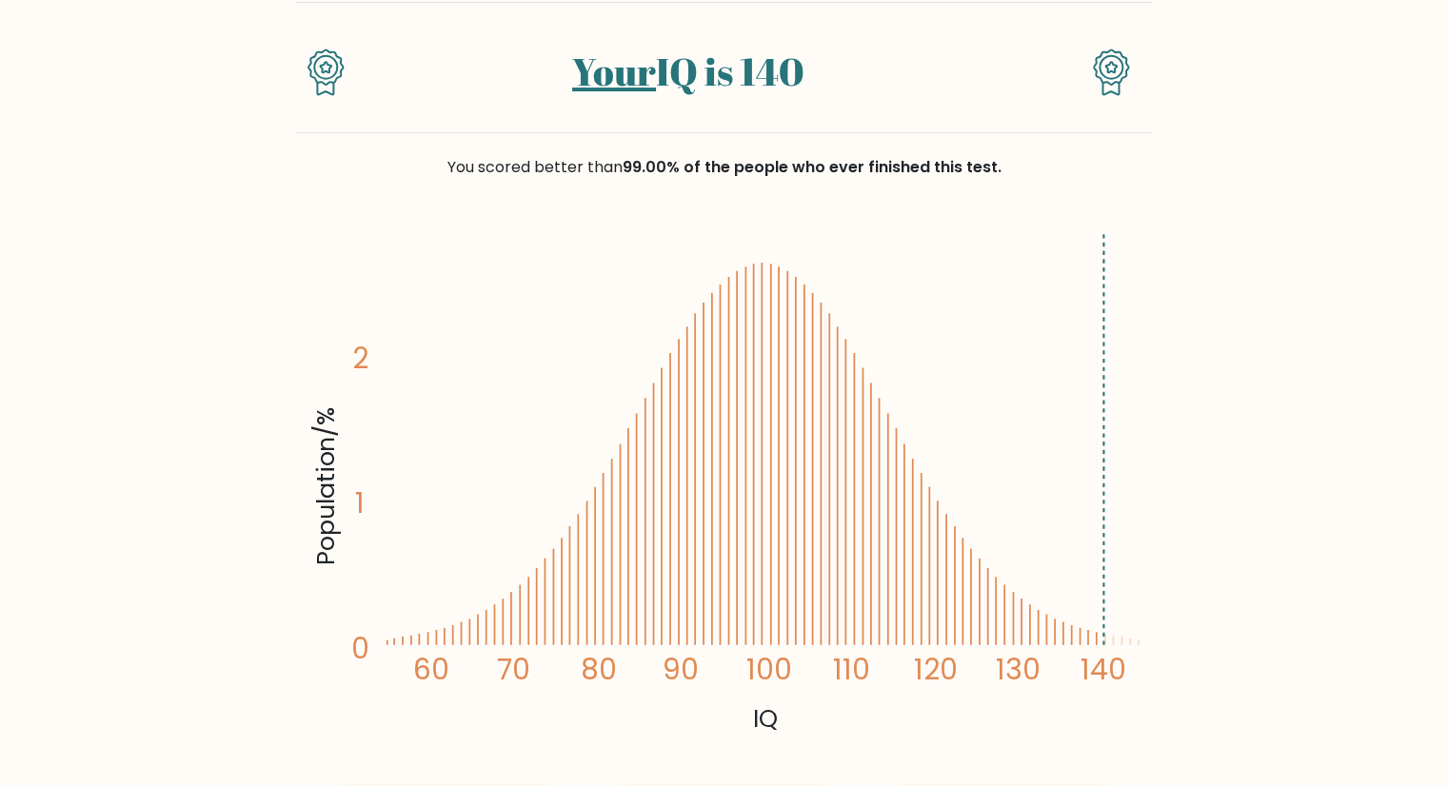
scroll to position [150, 0]
click at [780, 526] on icon "Population/% IQ 0 1 2 60 70 80 90 100 110 120 130 140" at bounding box center [724, 480] width 834 height 514
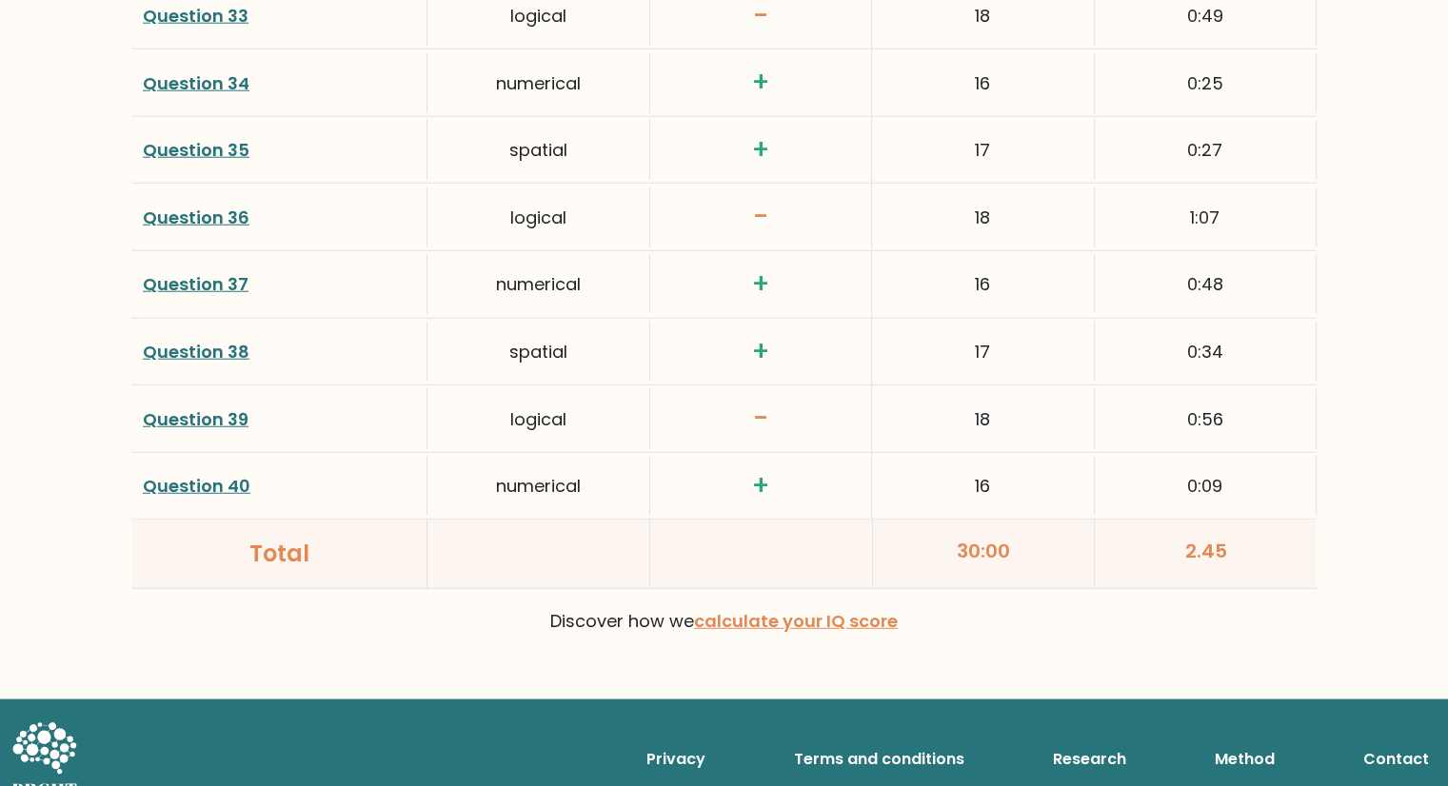
scroll to position [4945, 0]
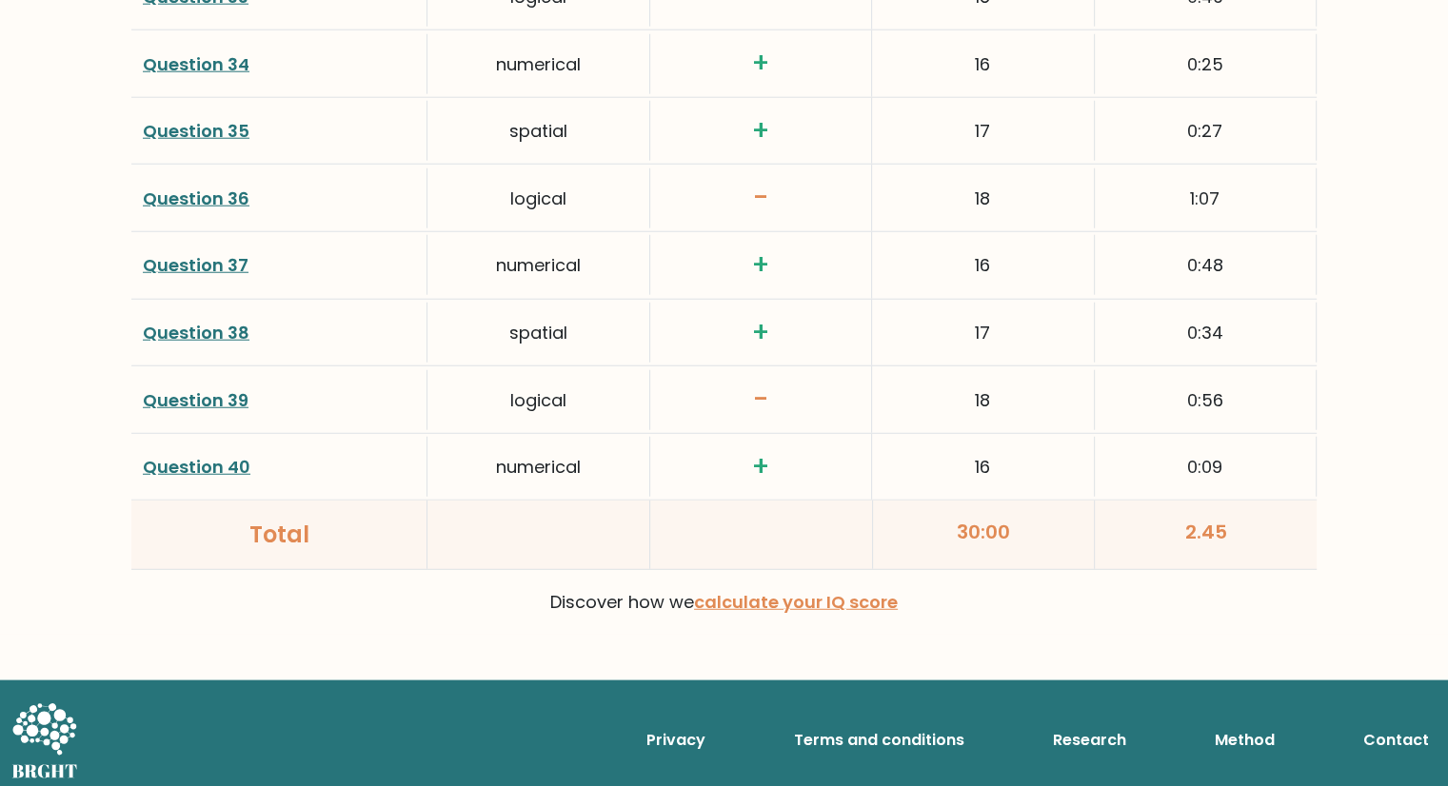
drag, startPoint x: 961, startPoint y: 516, endPoint x: 1048, endPoint y: 535, distance: 88.7
click at [1048, 535] on div "30:00" at bounding box center [984, 535] width 223 height 69
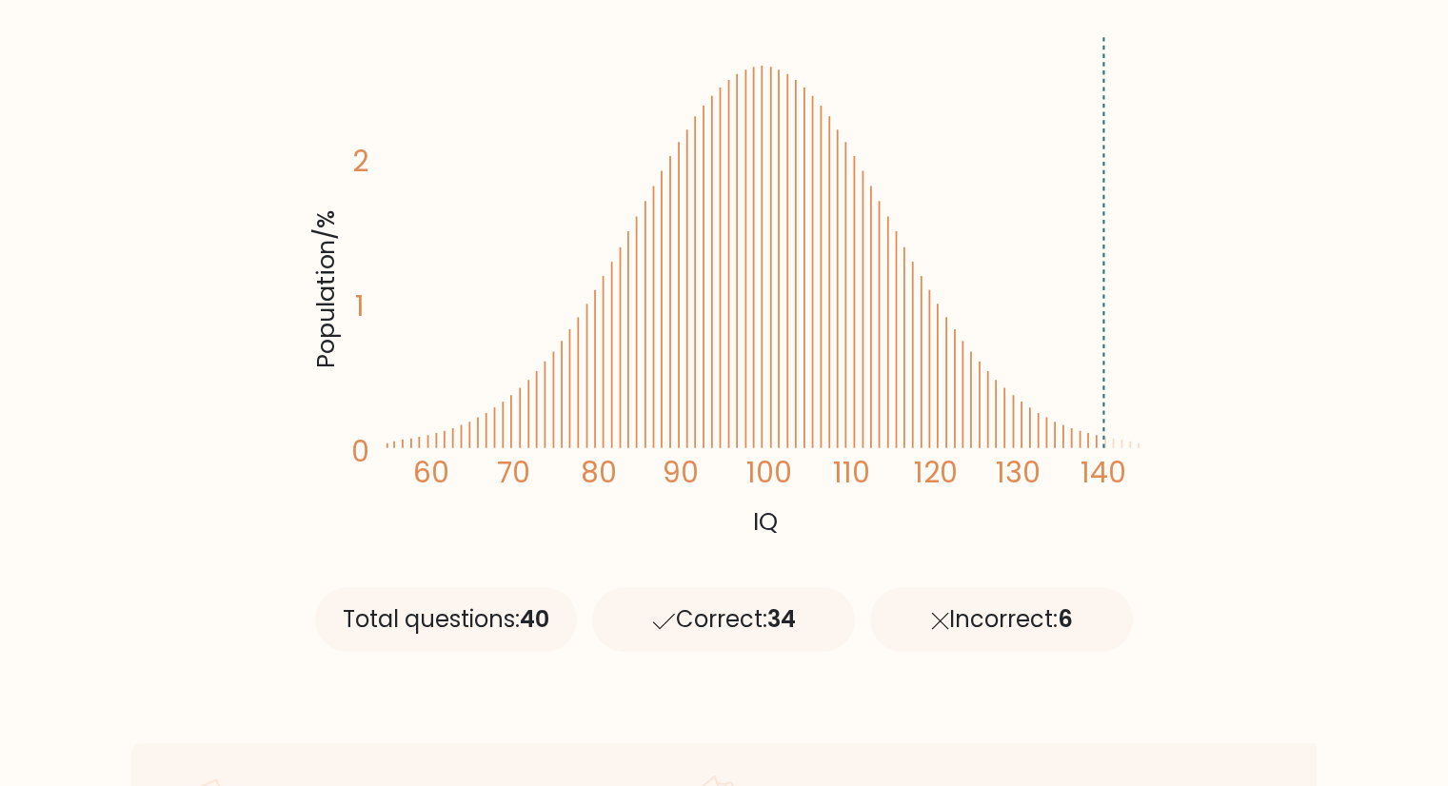
scroll to position [0, 0]
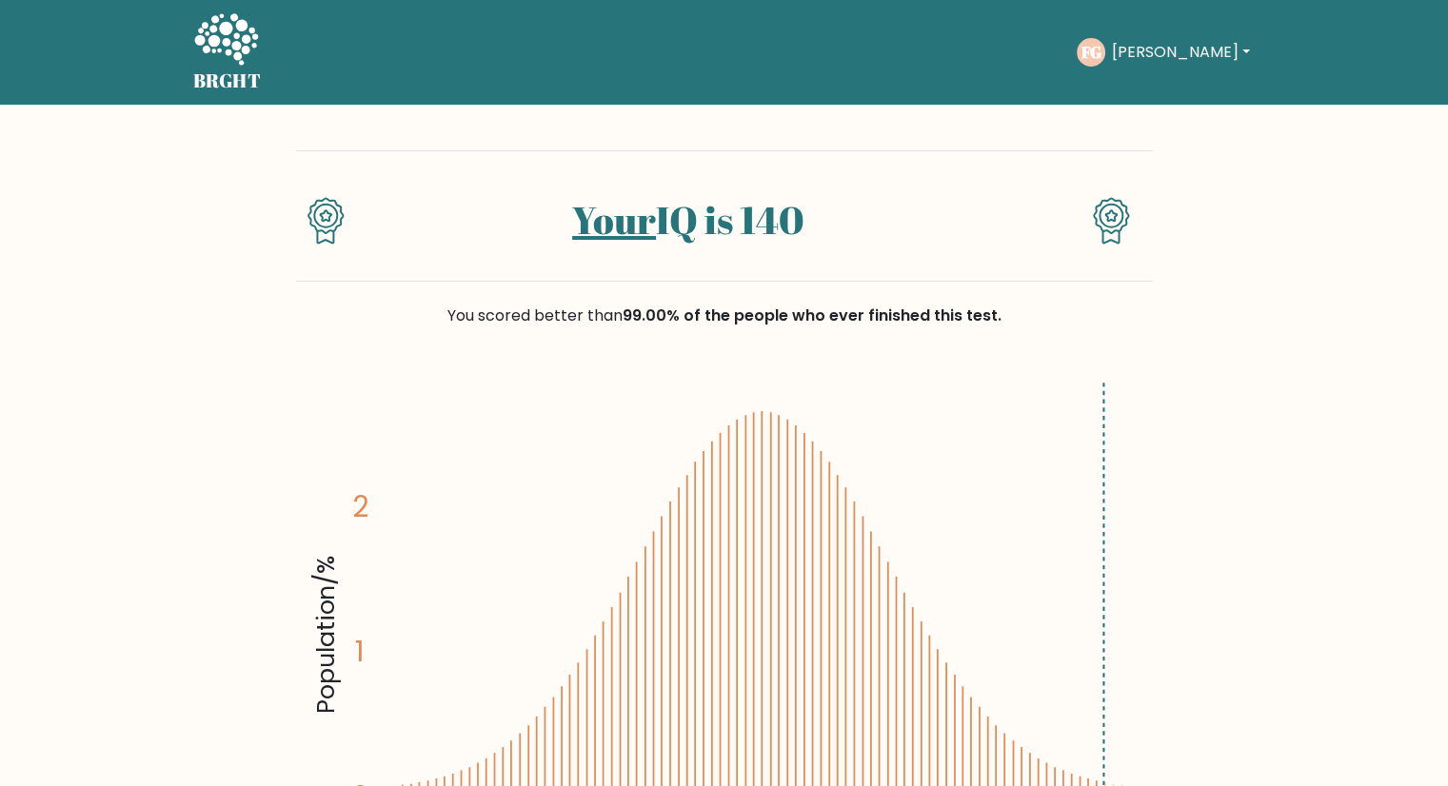
click at [625, 223] on link "Your" at bounding box center [614, 219] width 84 height 51
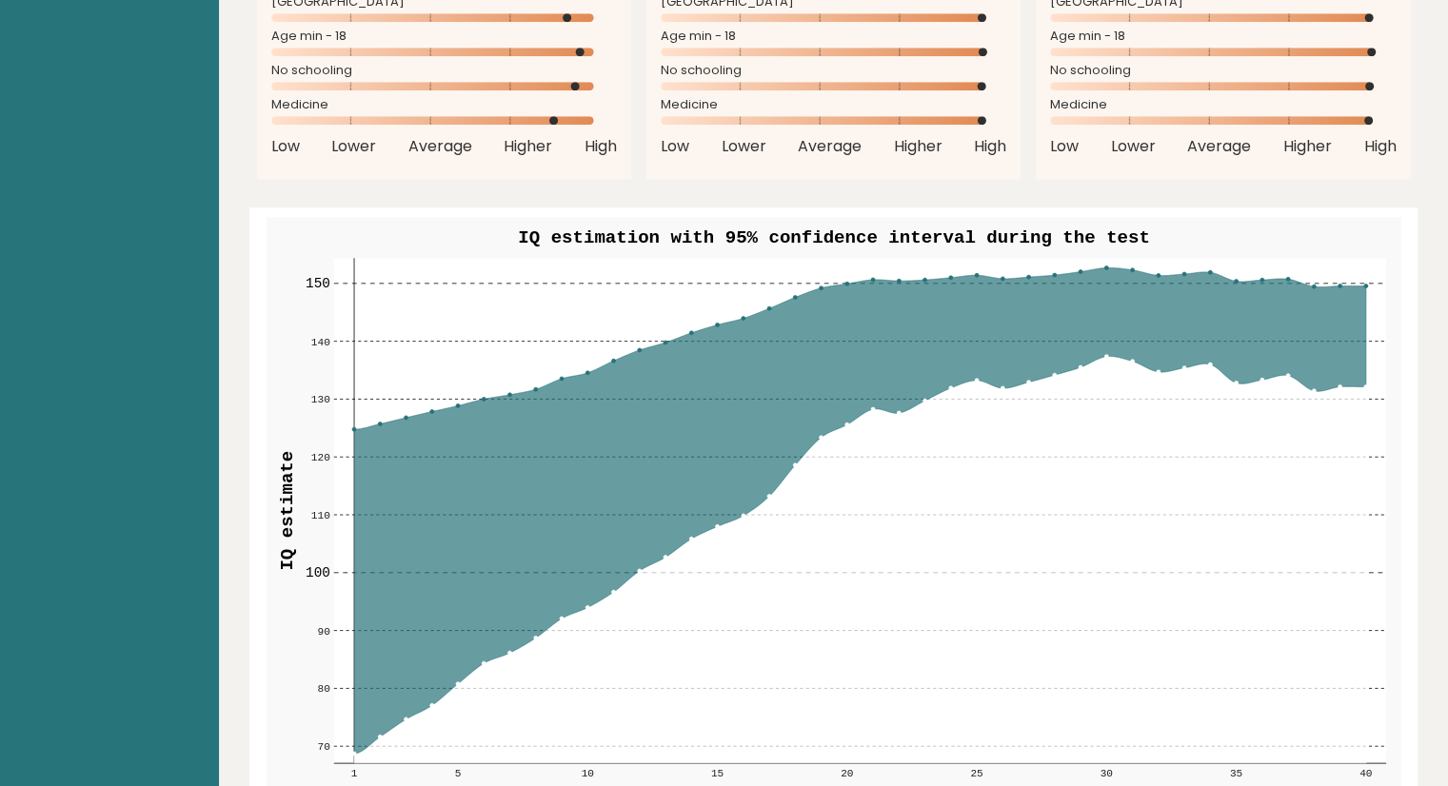
scroll to position [2113, 0]
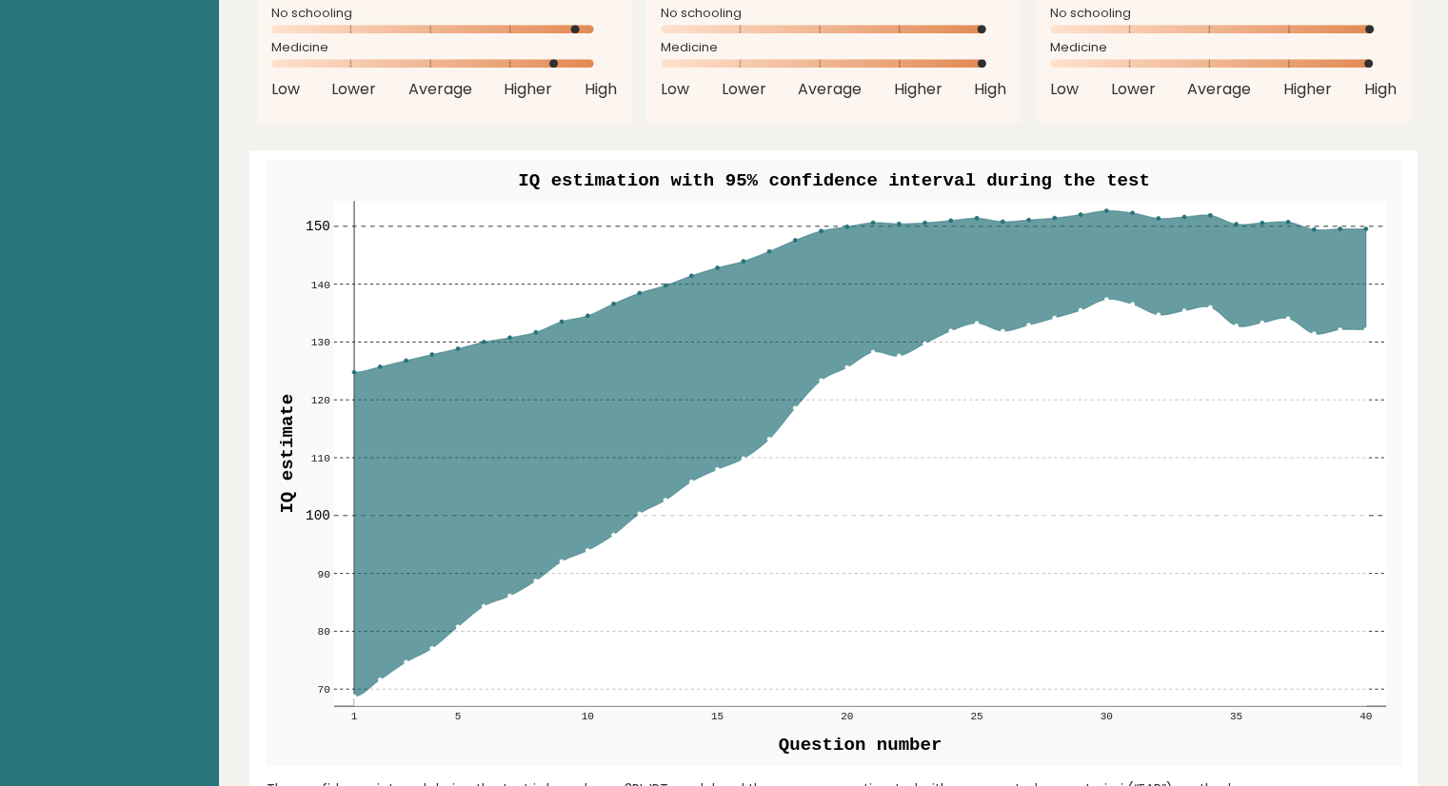
click at [806, 493] on icon at bounding box center [859, 502] width 1012 height 407
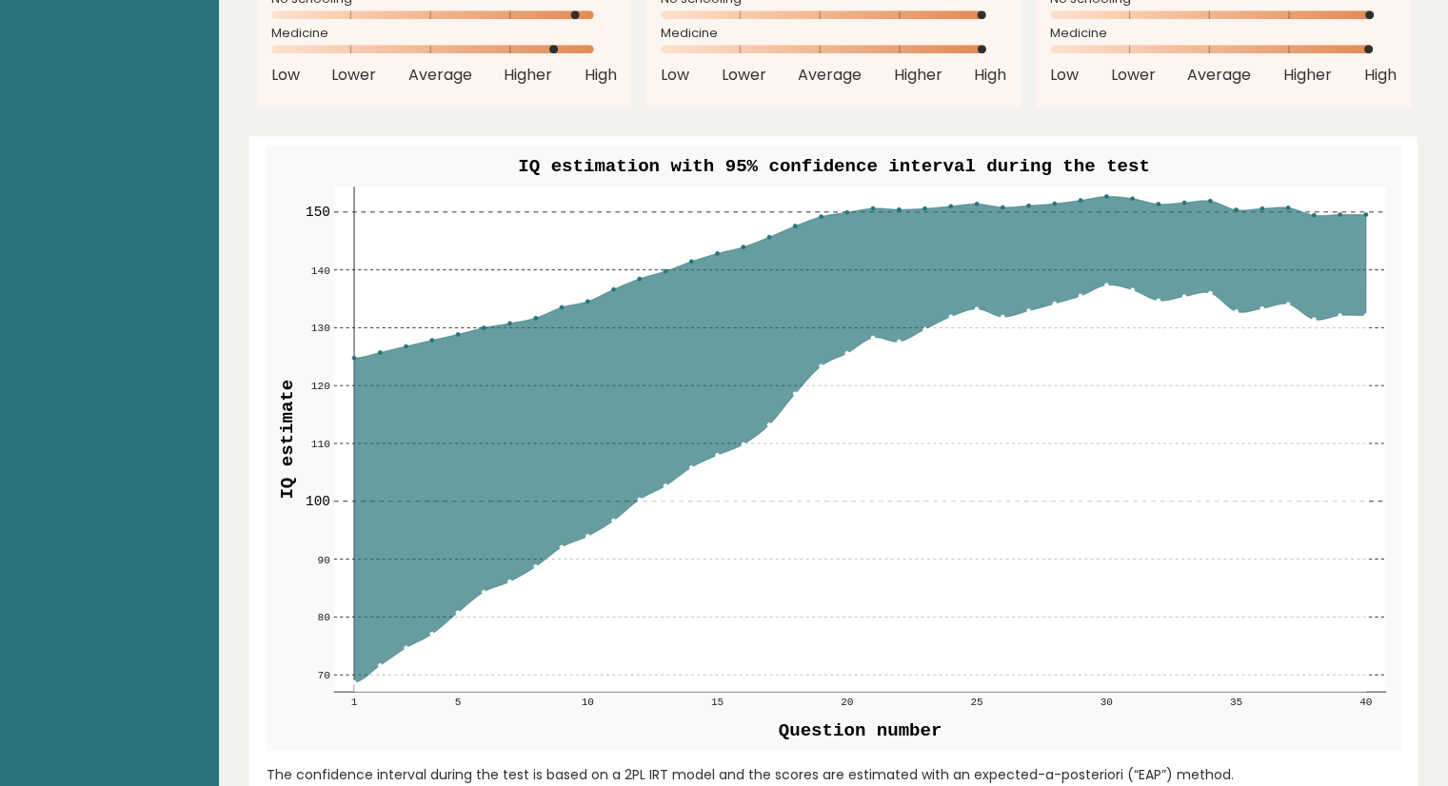
scroll to position [2130, 0]
